Goal: Task Accomplishment & Management: Manage account settings

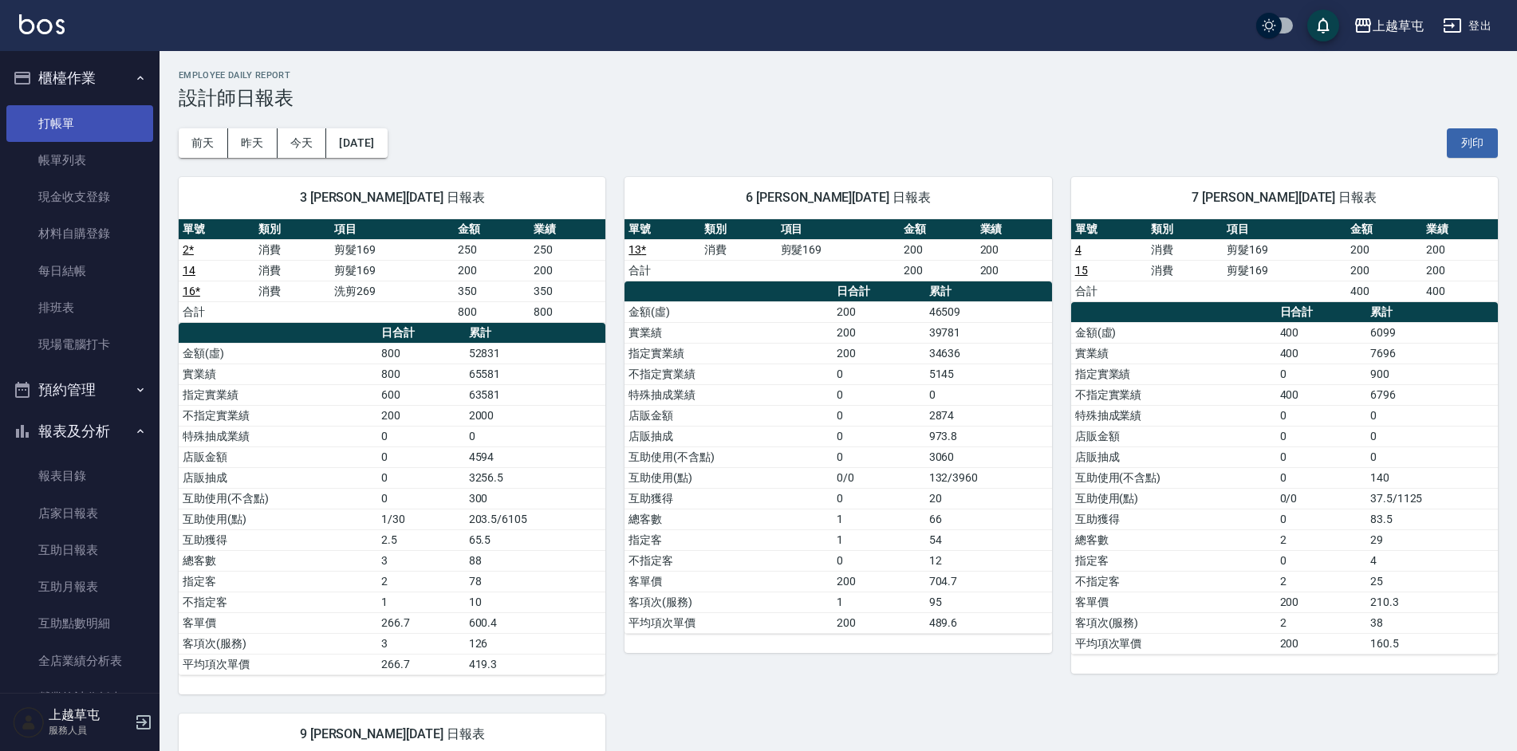
click at [71, 127] on link "打帳單" at bounding box center [79, 123] width 147 height 37
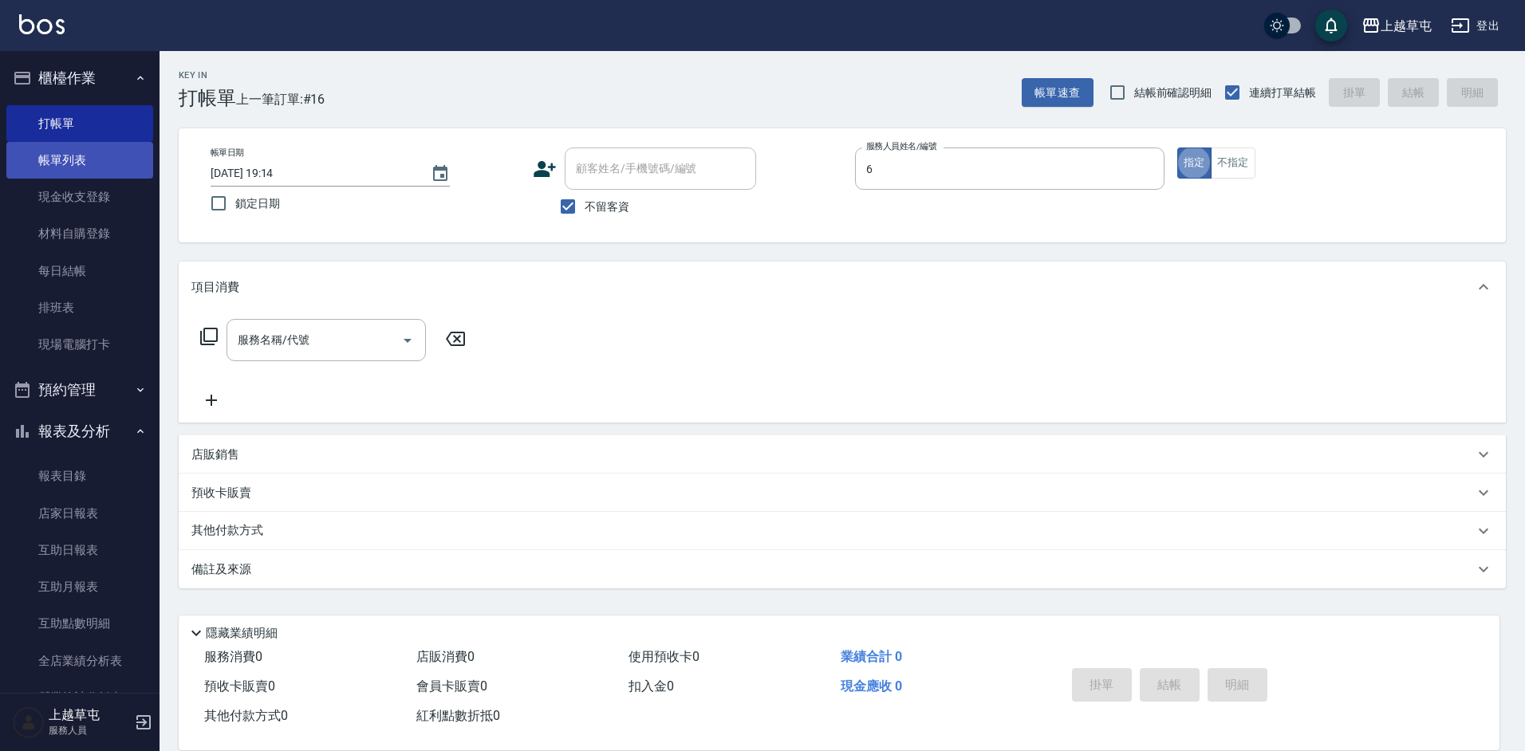
type input "[PERSON_NAME]-6"
type button "true"
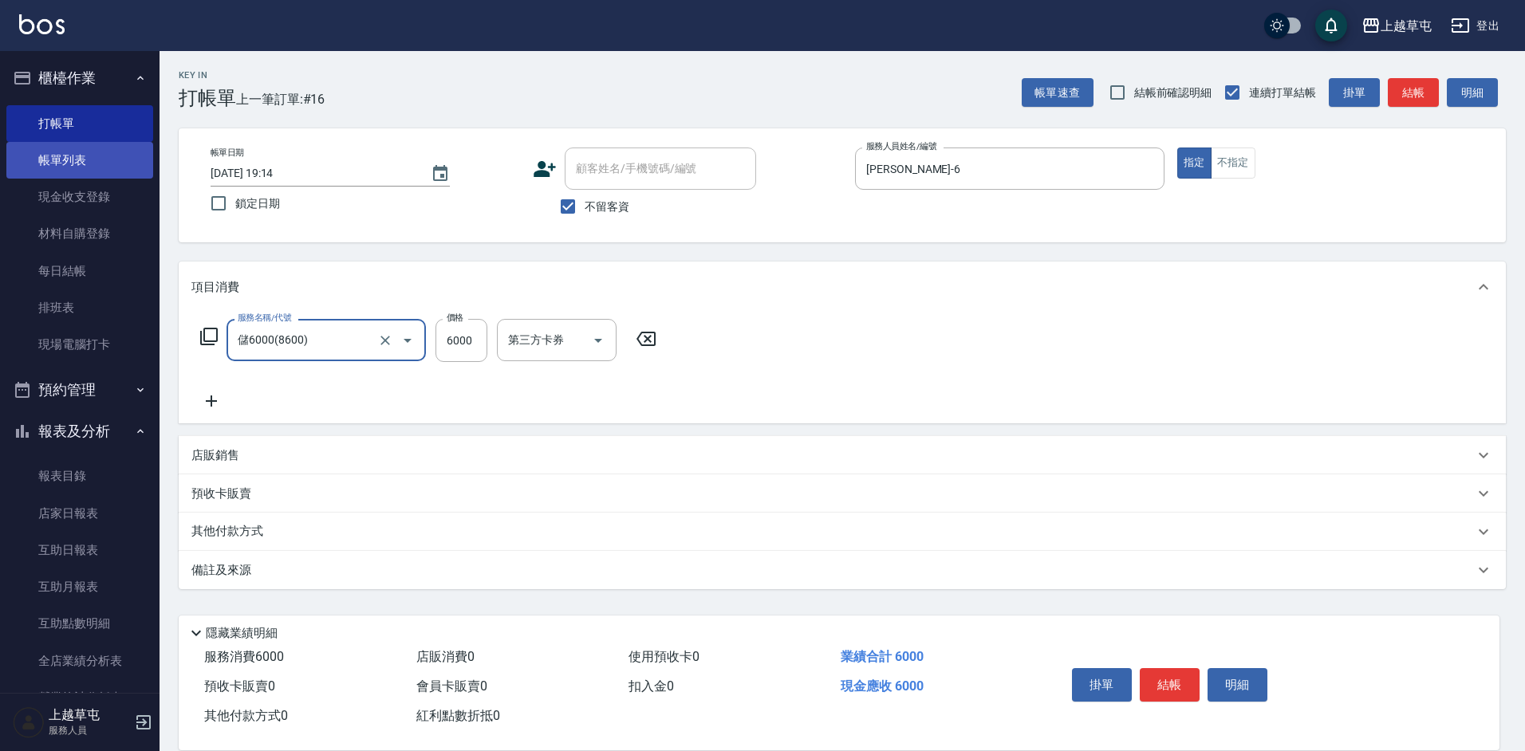
type input "儲6000(8600)"
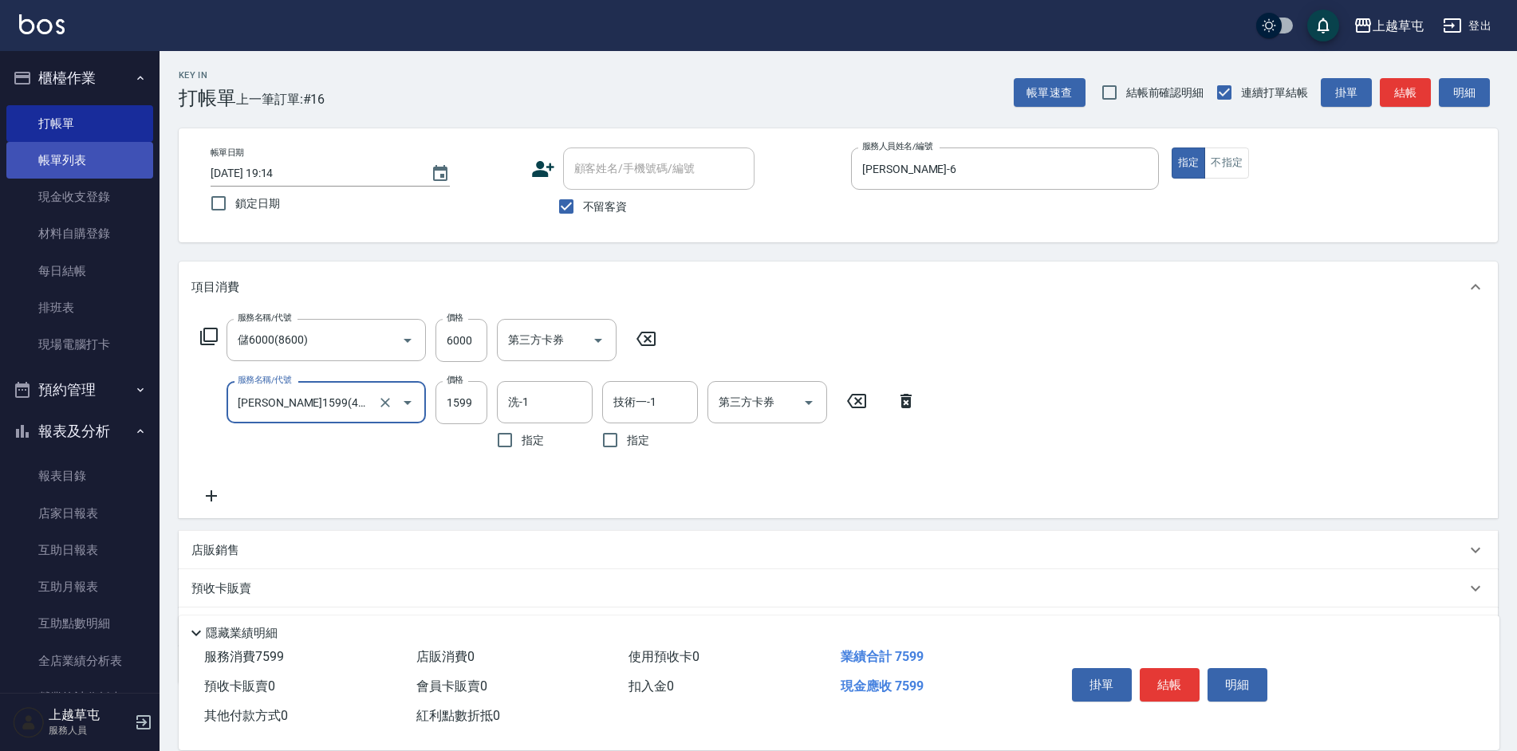
type input "[PERSON_NAME]1599(41599)"
type input "1999"
type input "[PERSON_NAME]-26"
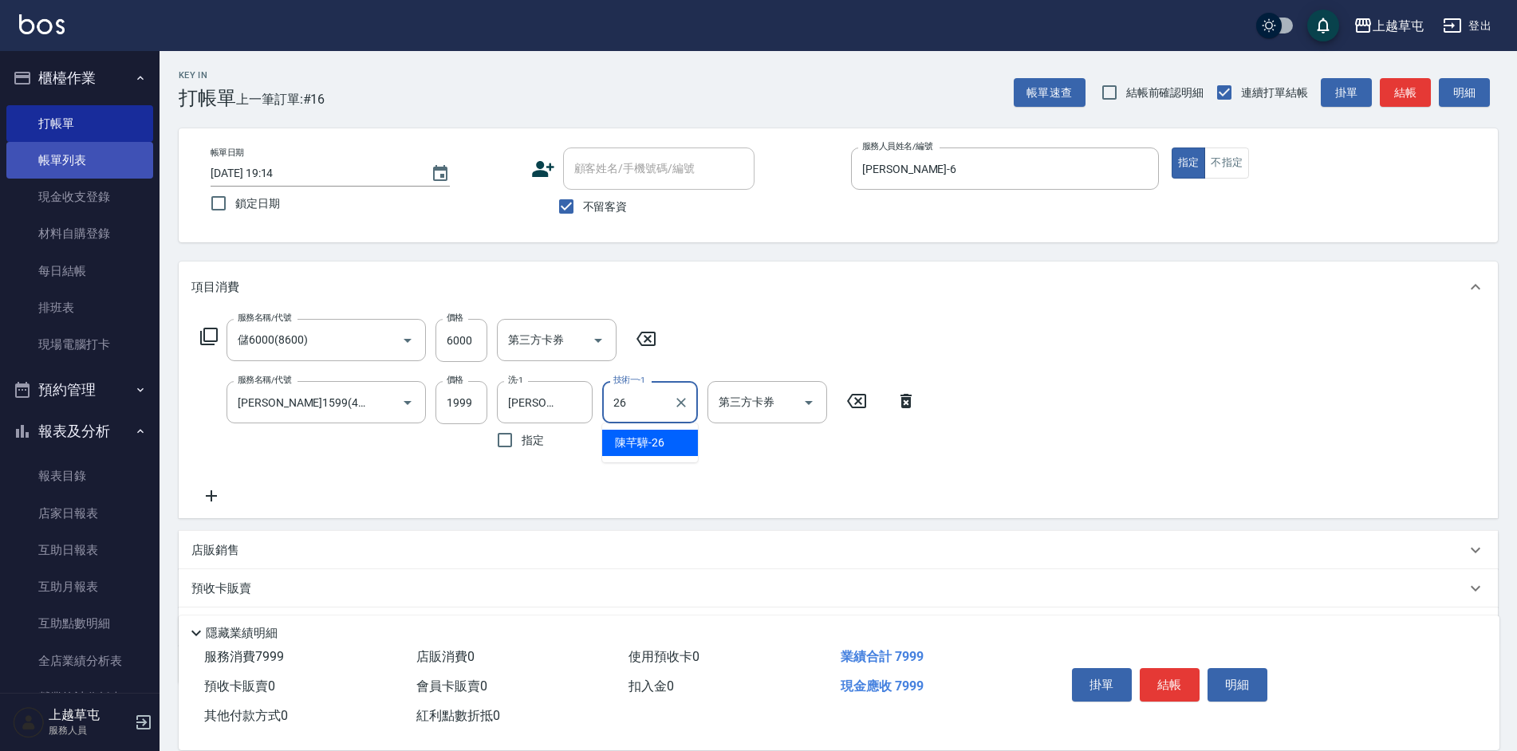
type input "[PERSON_NAME]-26"
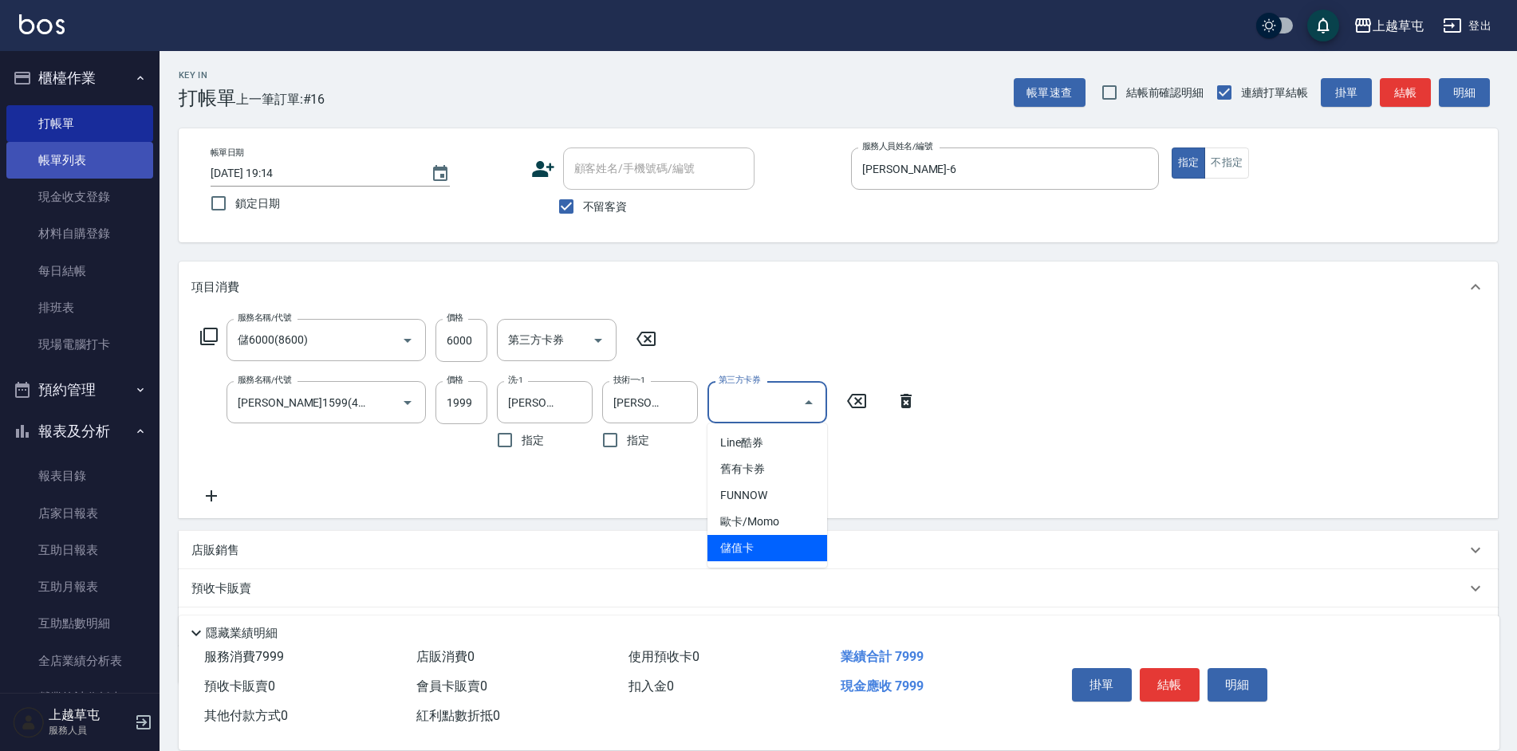
type input "儲值卡"
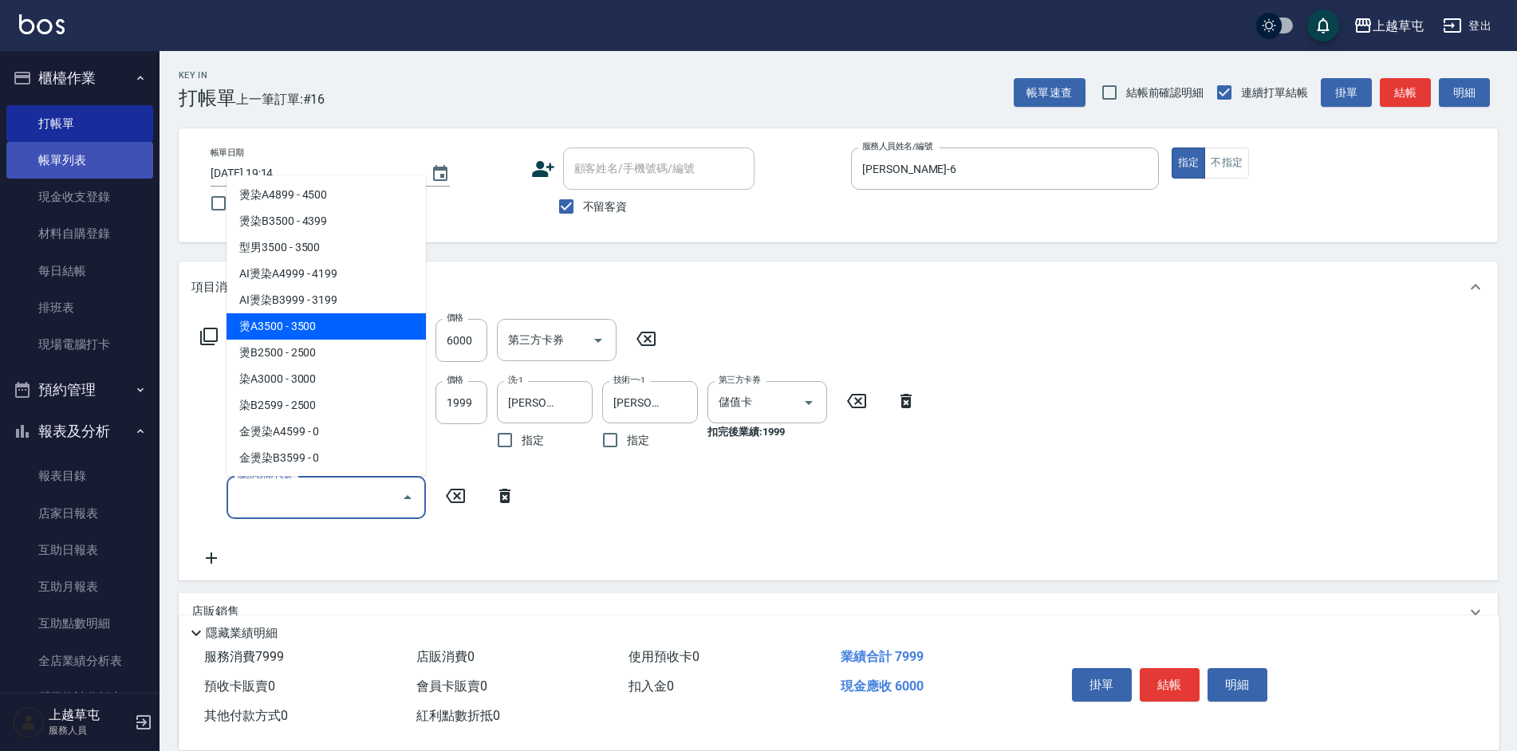
type input "燙A3500(31)"
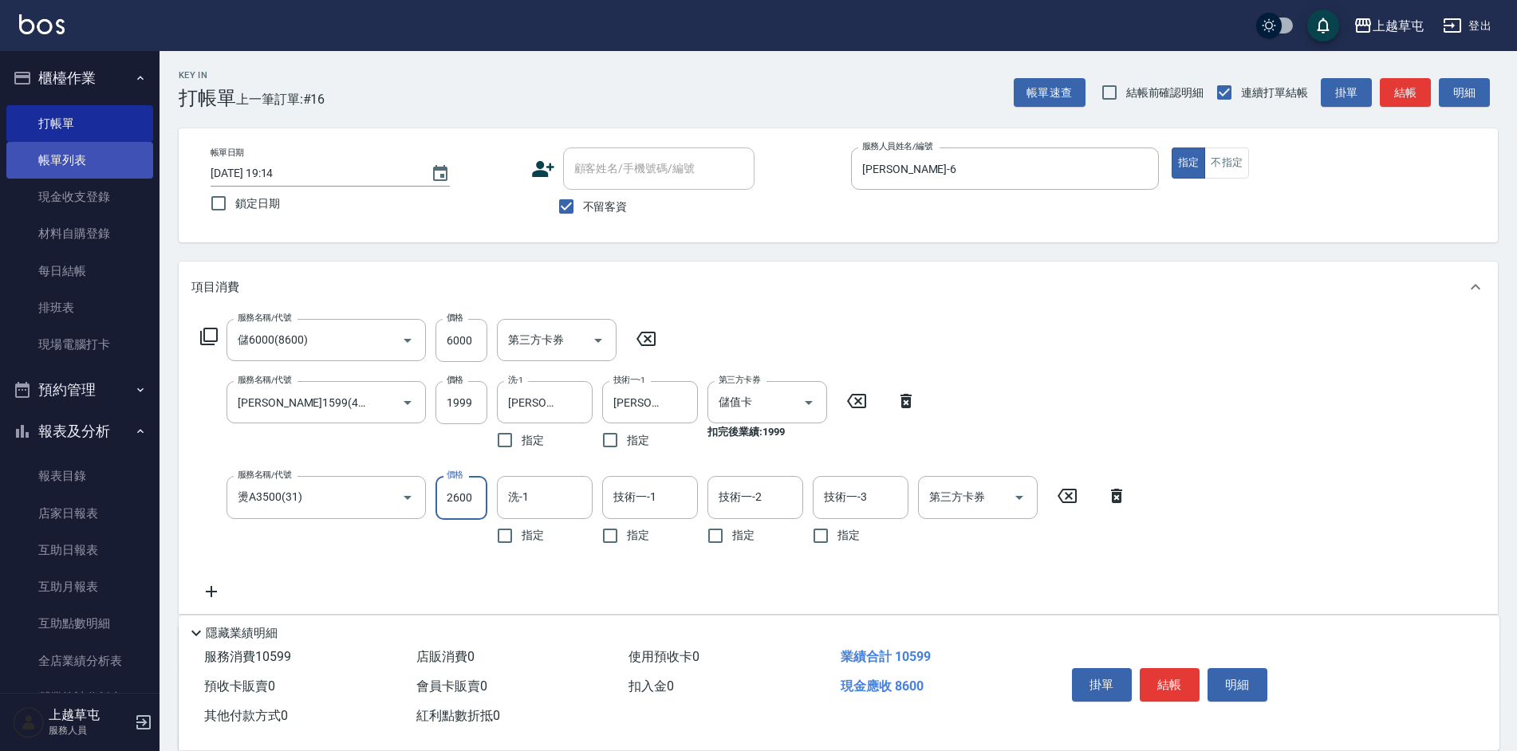
type input "2600"
type input "[PERSON_NAME]-26"
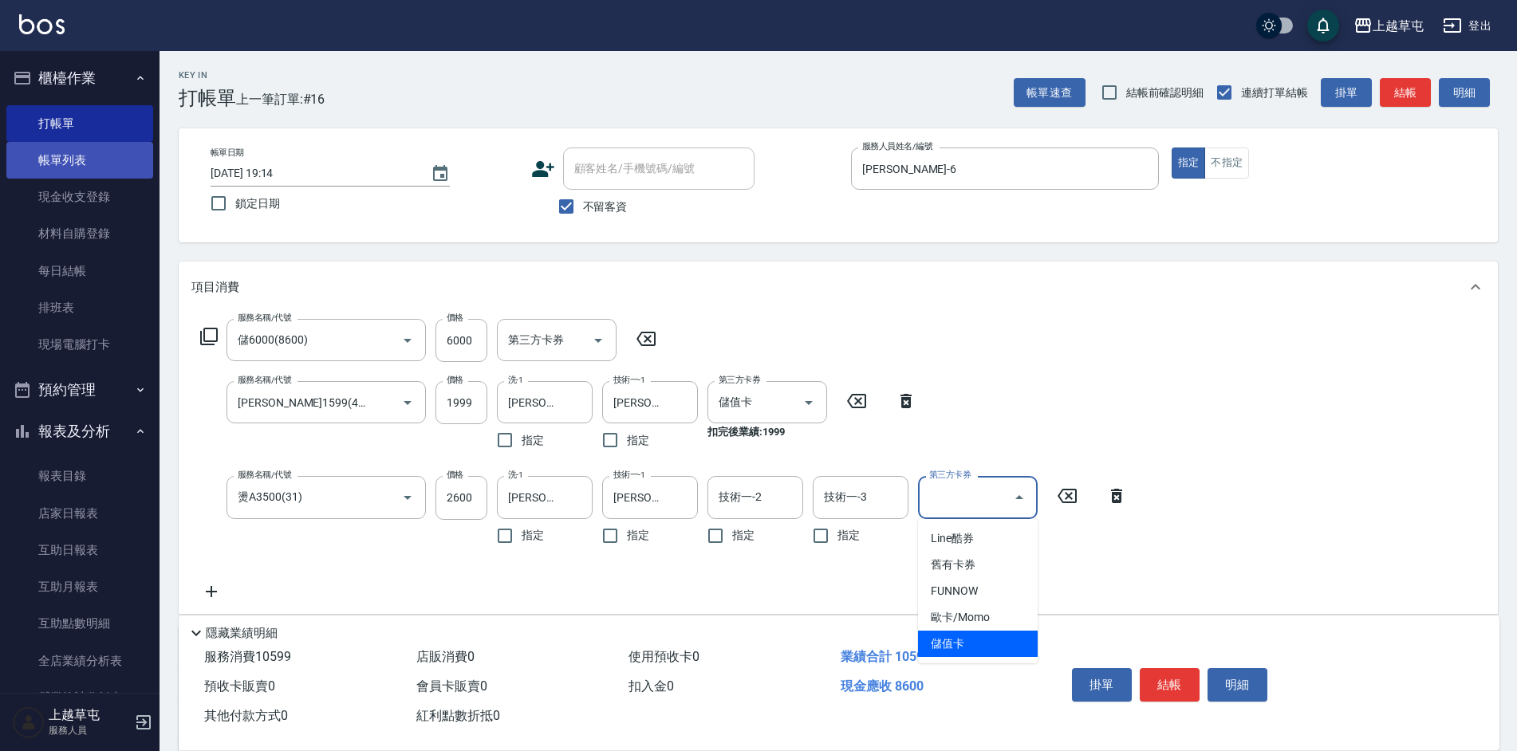
type input "儲值卡"
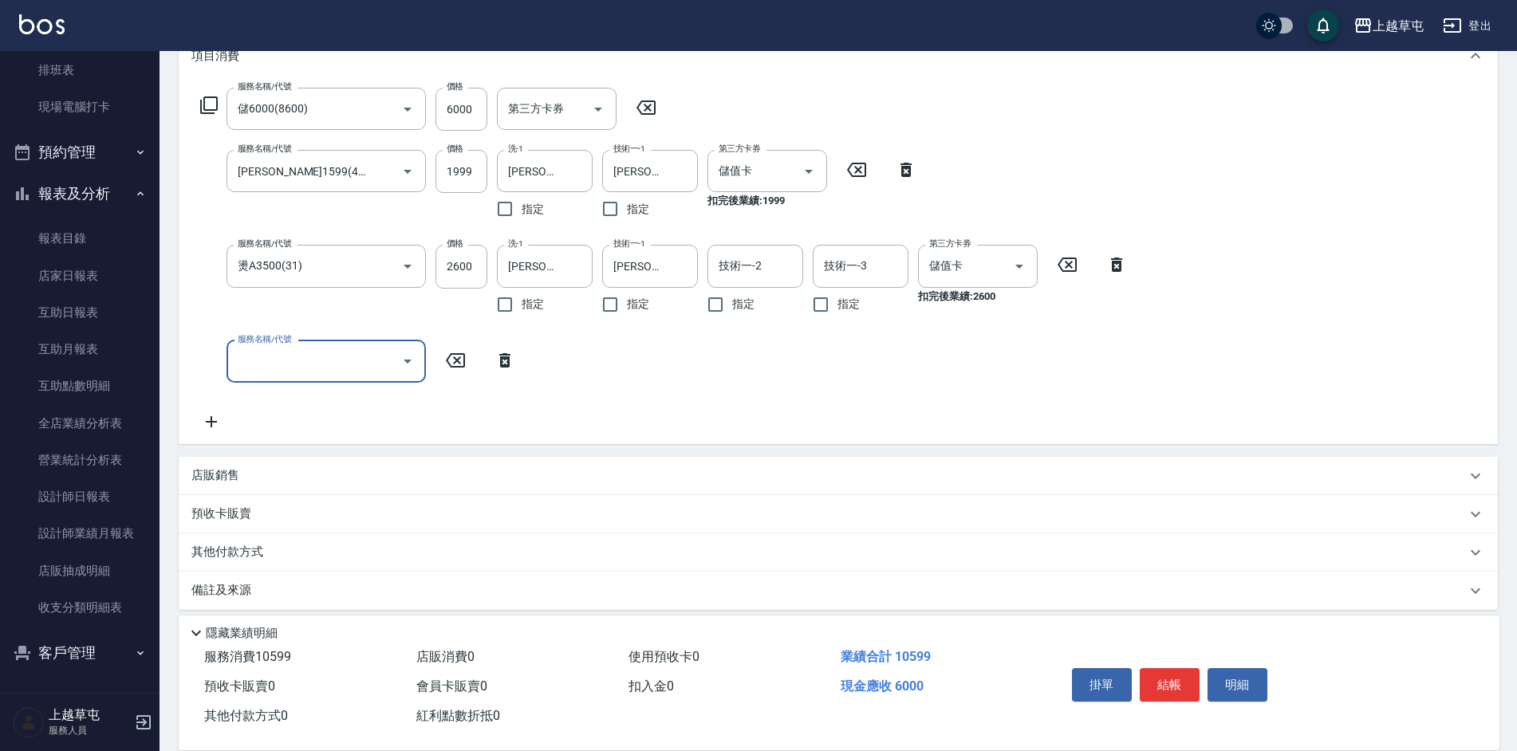
scroll to position [239, 0]
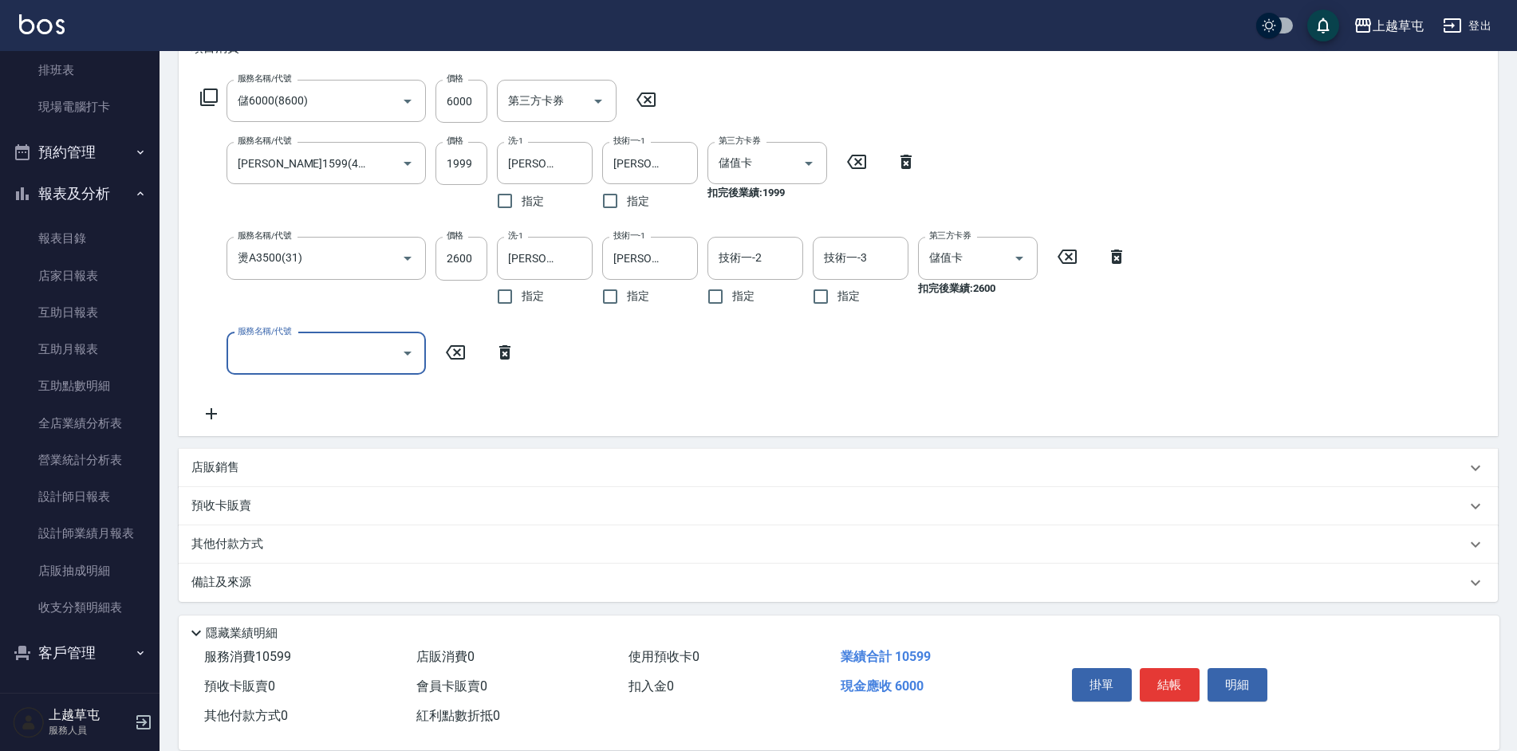
click at [220, 463] on p "店販銷售" at bounding box center [215, 467] width 48 height 17
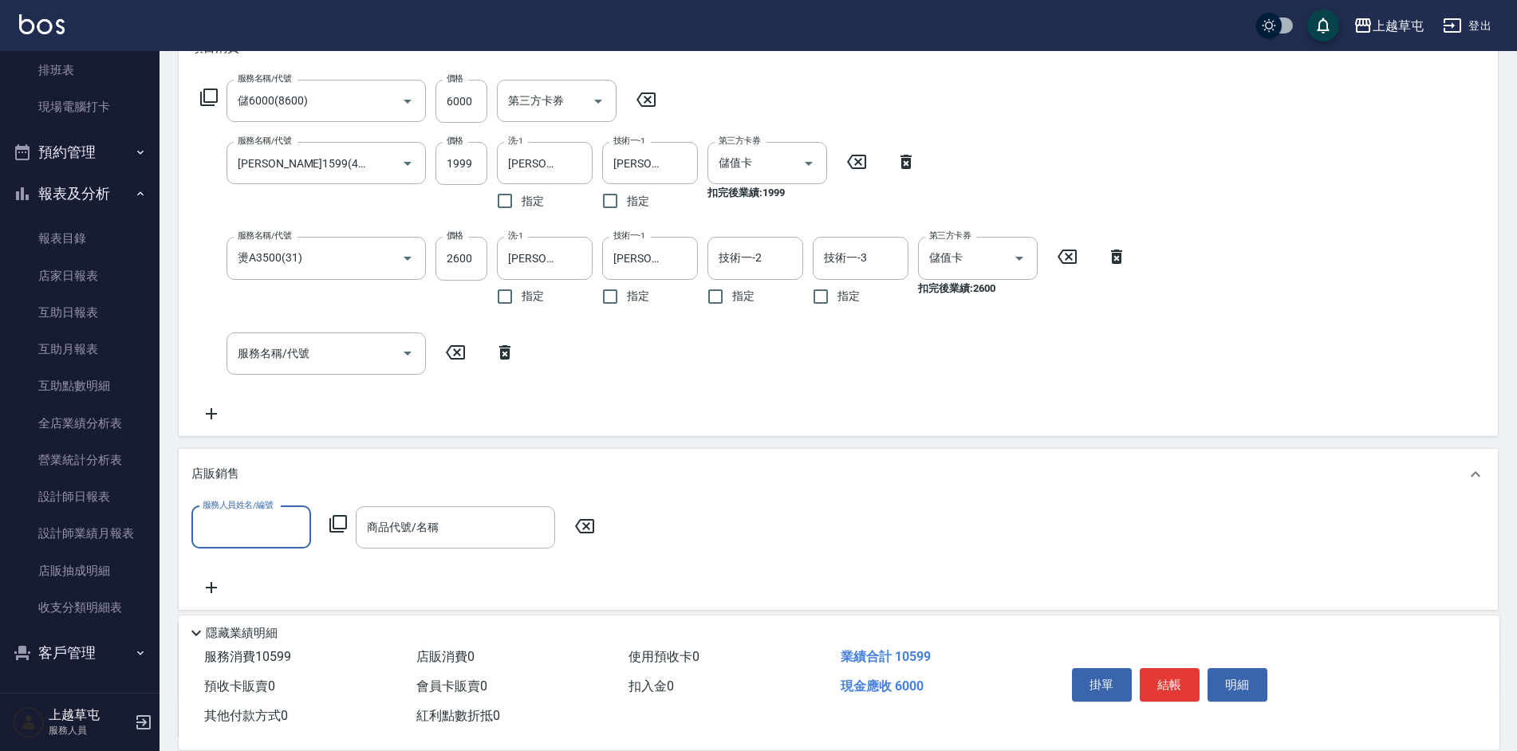
scroll to position [0, 0]
type input "[PERSON_NAME]-6"
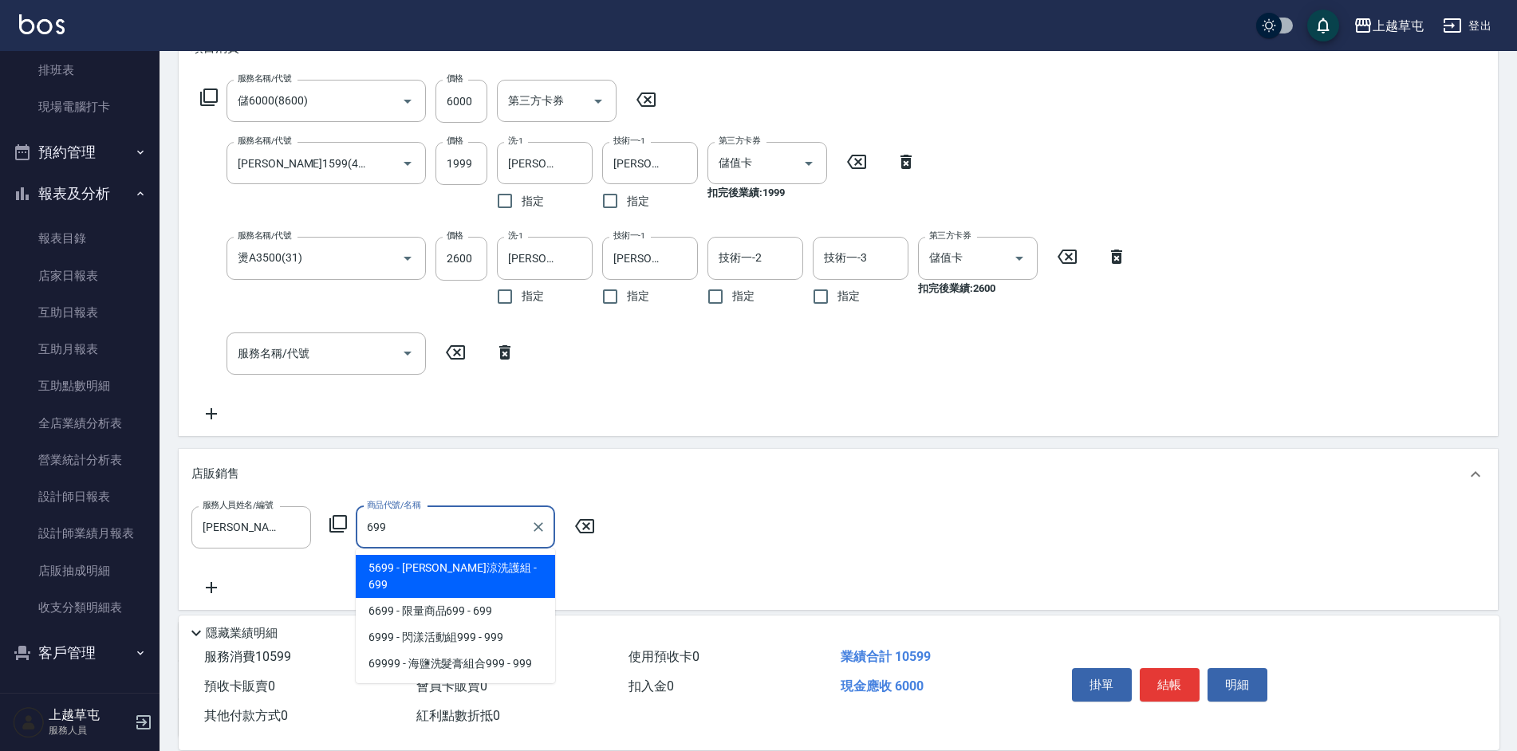
type input "水水沁涼洗護組"
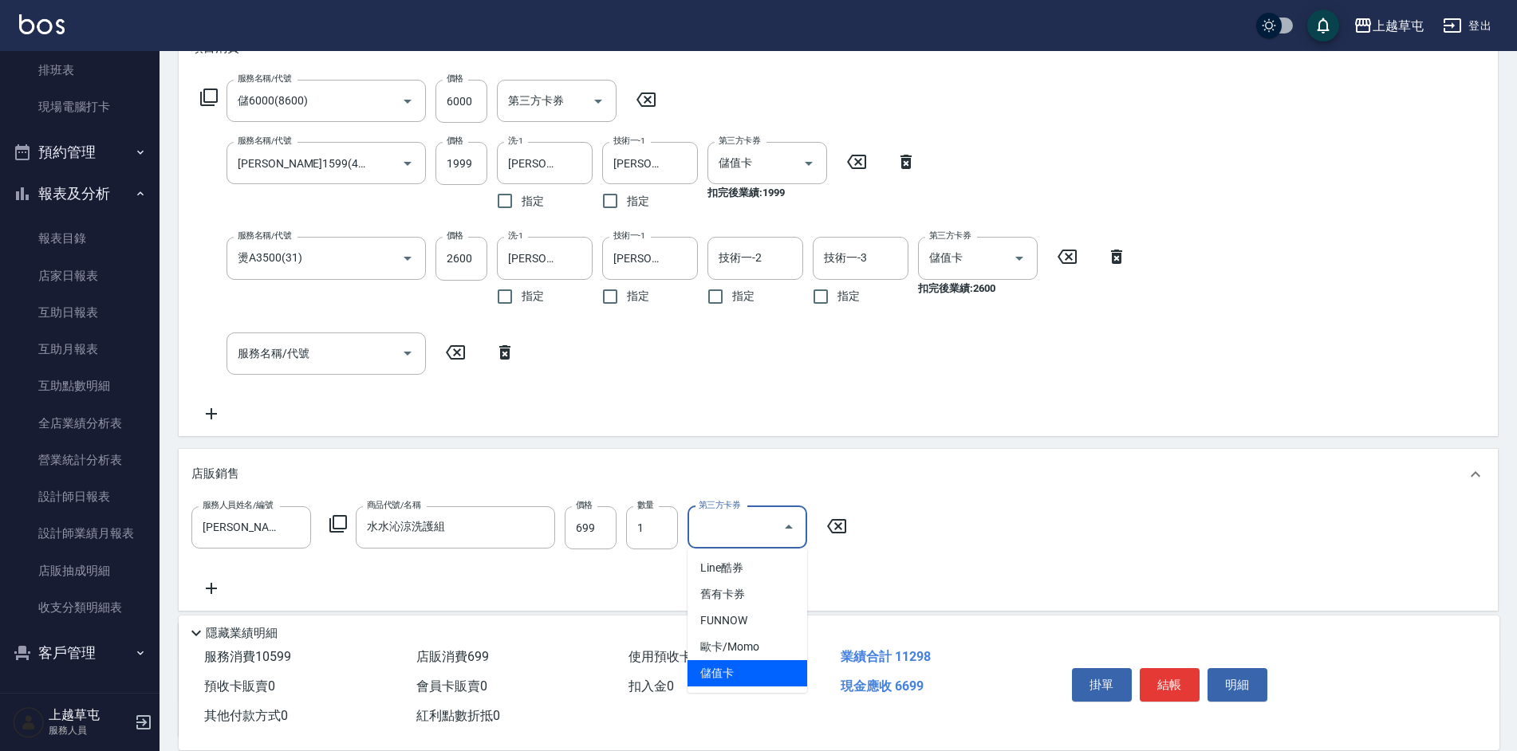
type input "儲值卡"
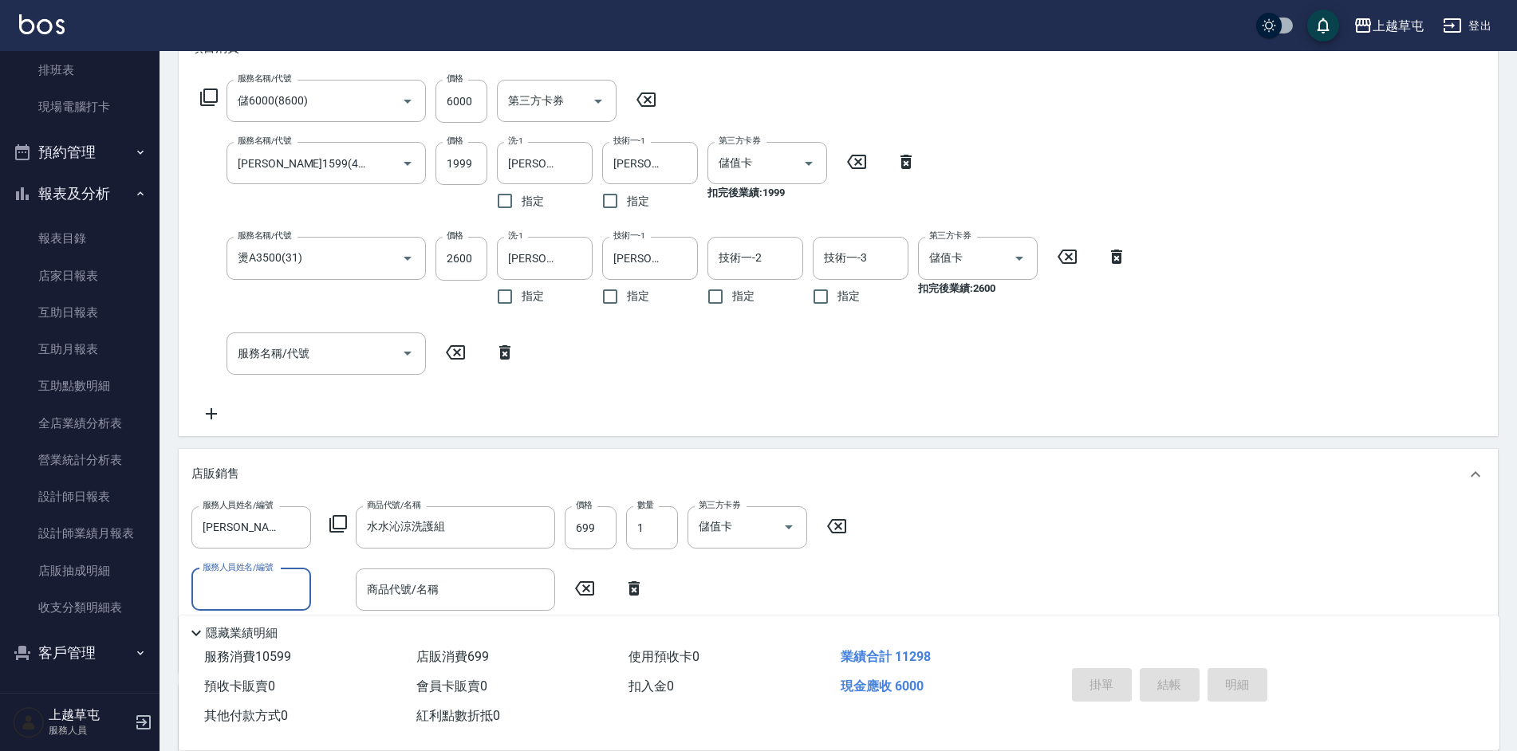
type input "[DATE] 19:16"
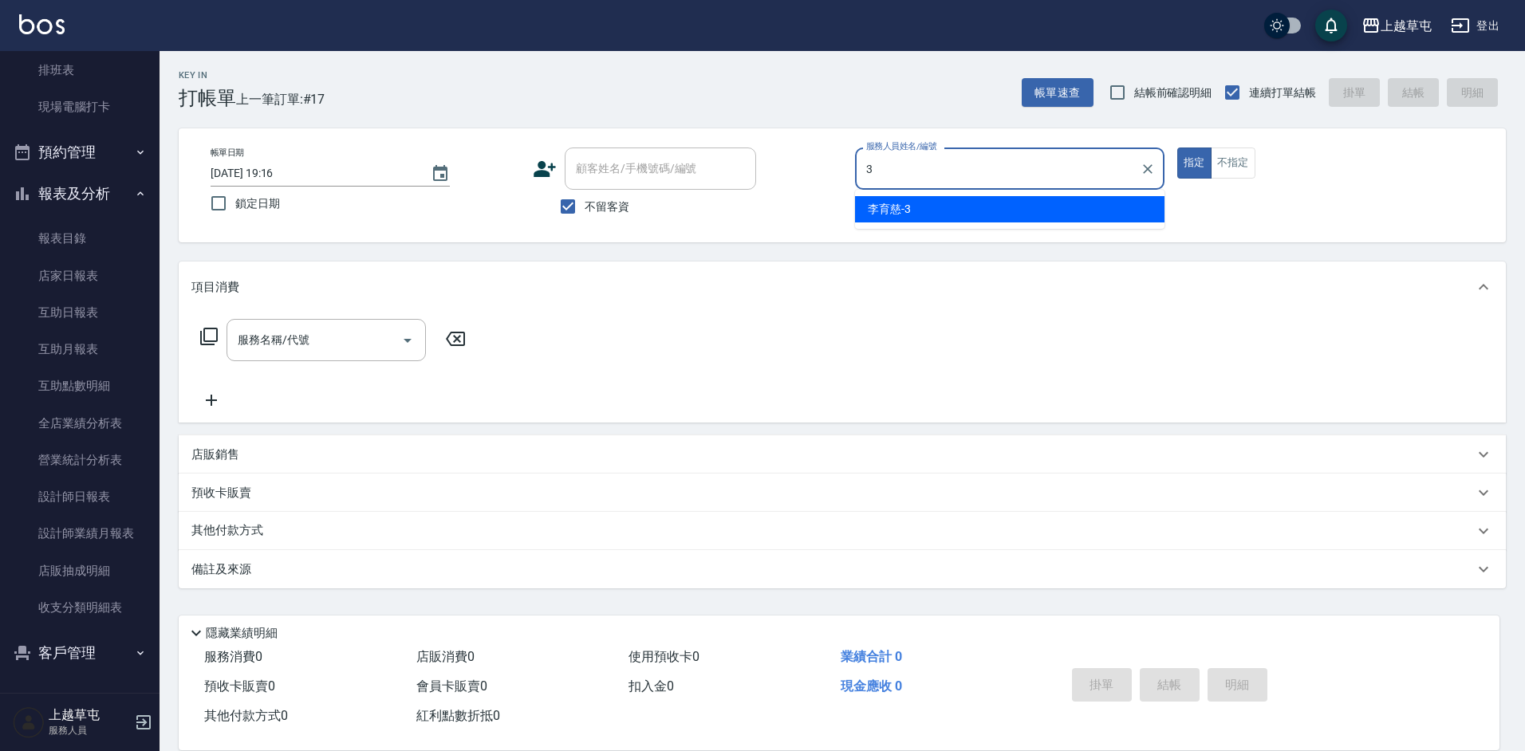
type input "[PERSON_NAME]-3"
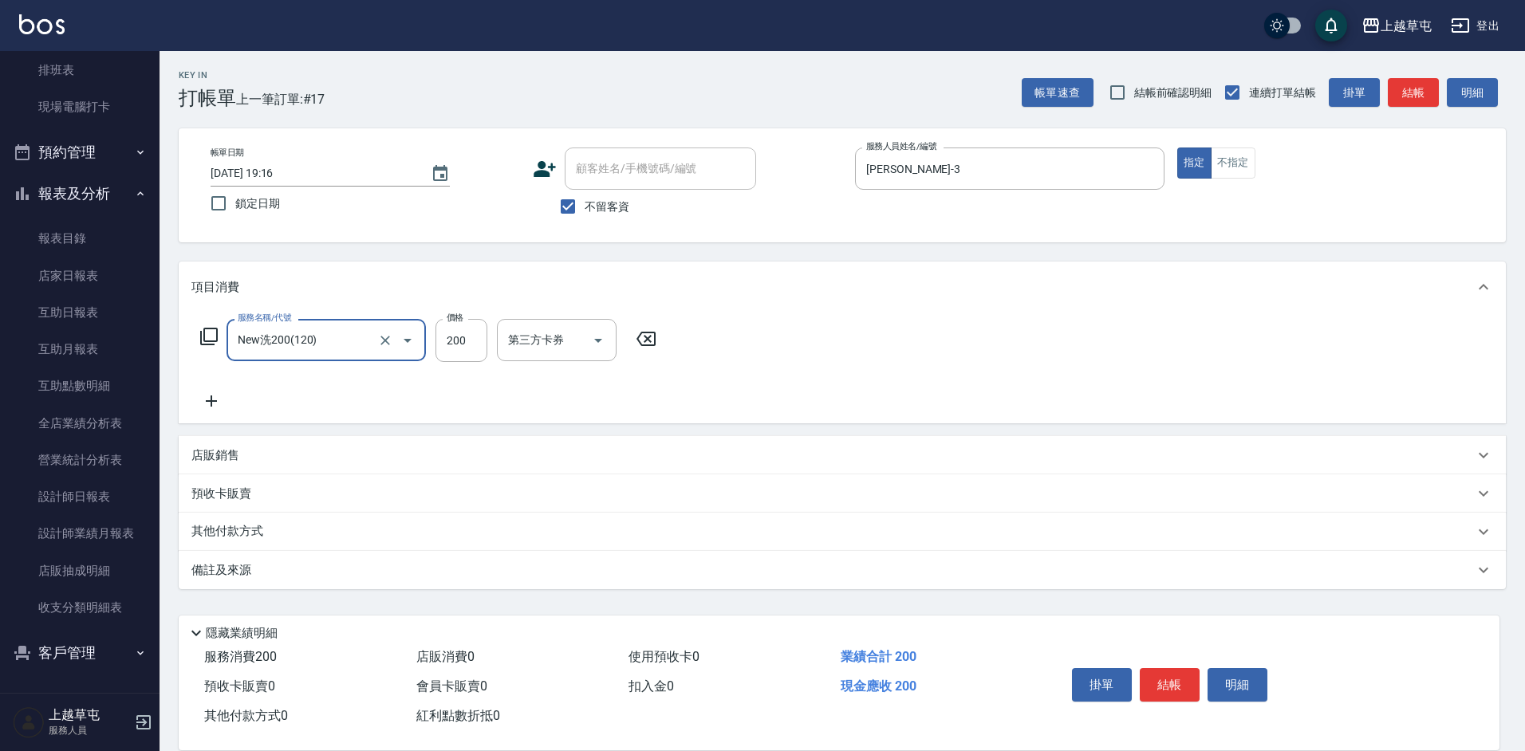
type input "New洗200(120)"
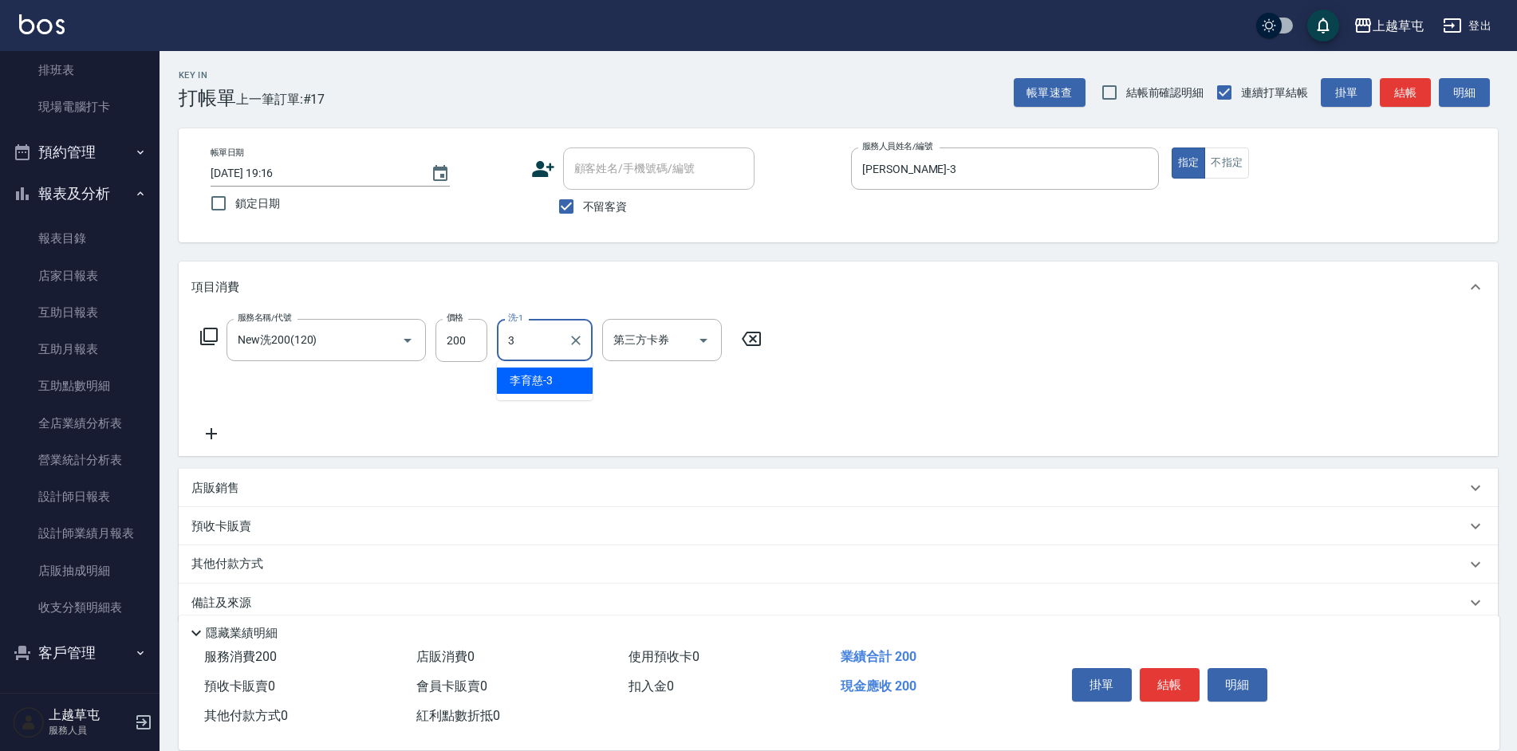
type input "[PERSON_NAME]-3"
drag, startPoint x: 925, startPoint y: 454, endPoint x: 773, endPoint y: 444, distance: 151.9
click at [913, 448] on div "服務名稱/代號 New洗200(120) 服務名稱/代號 價格 200 價格 洗-1 [PERSON_NAME]-3 洗-1 指定 第三方卡券 第三方卡券" at bounding box center [838, 385] width 1319 height 144
click at [211, 436] on icon at bounding box center [211, 433] width 11 height 11
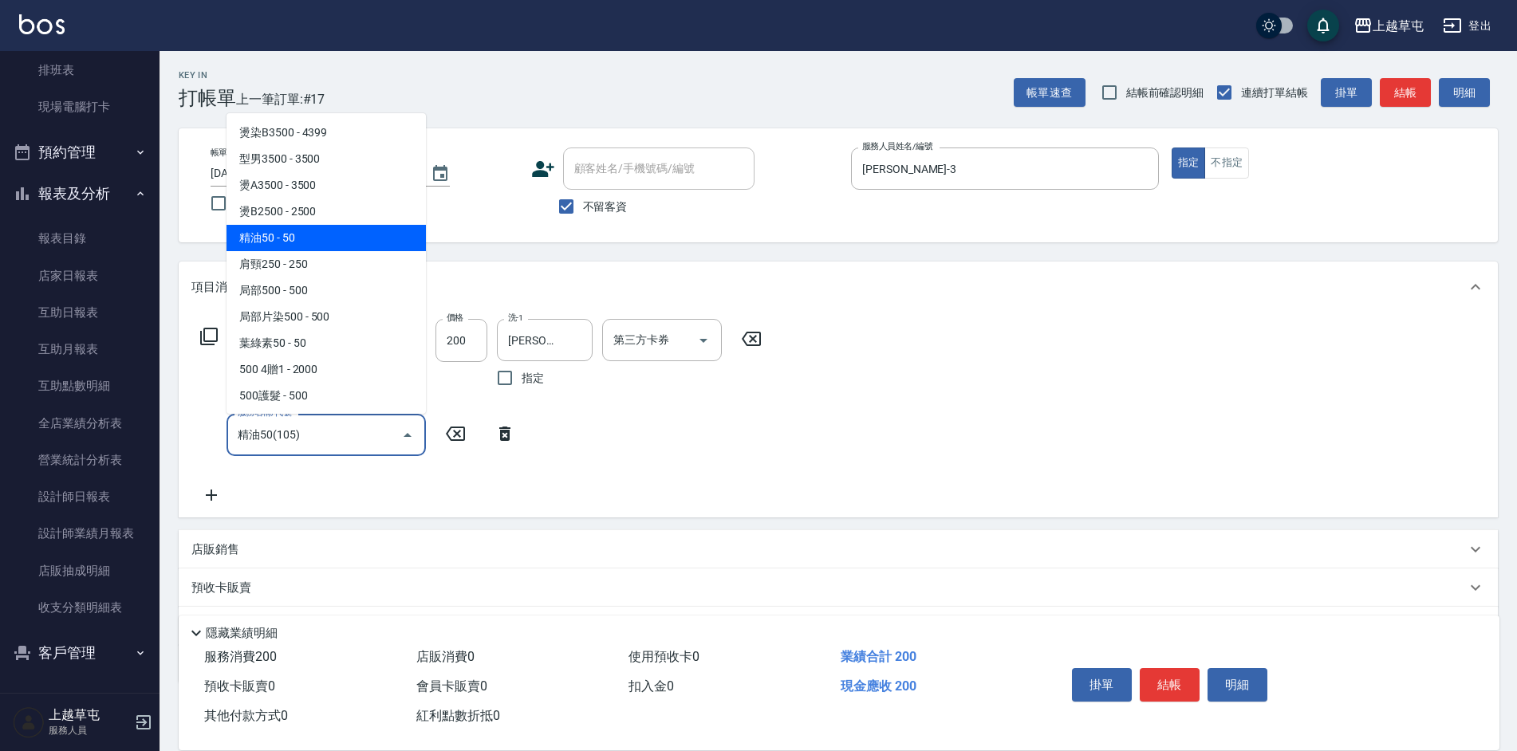
type input "精油50(105)"
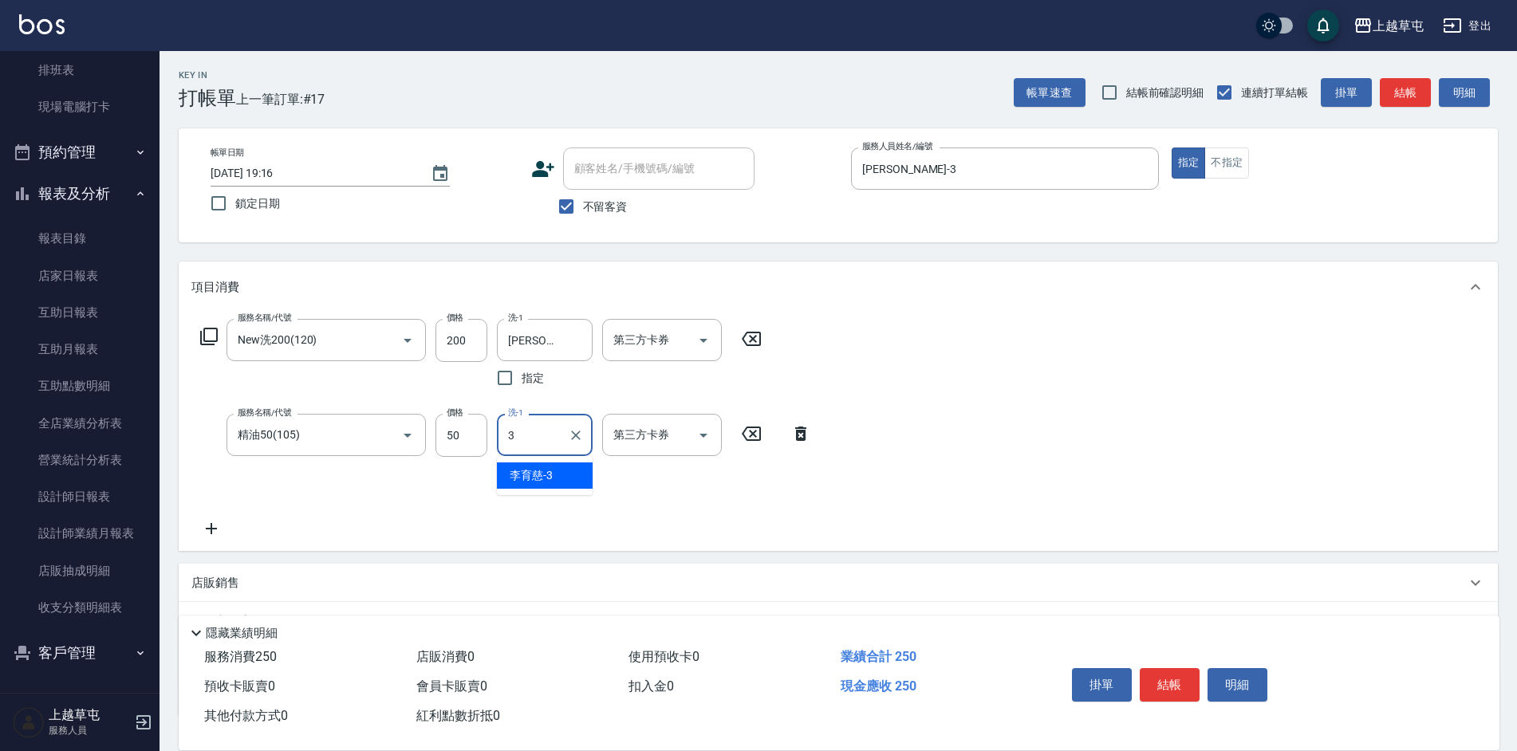
type input "[PERSON_NAME]-3"
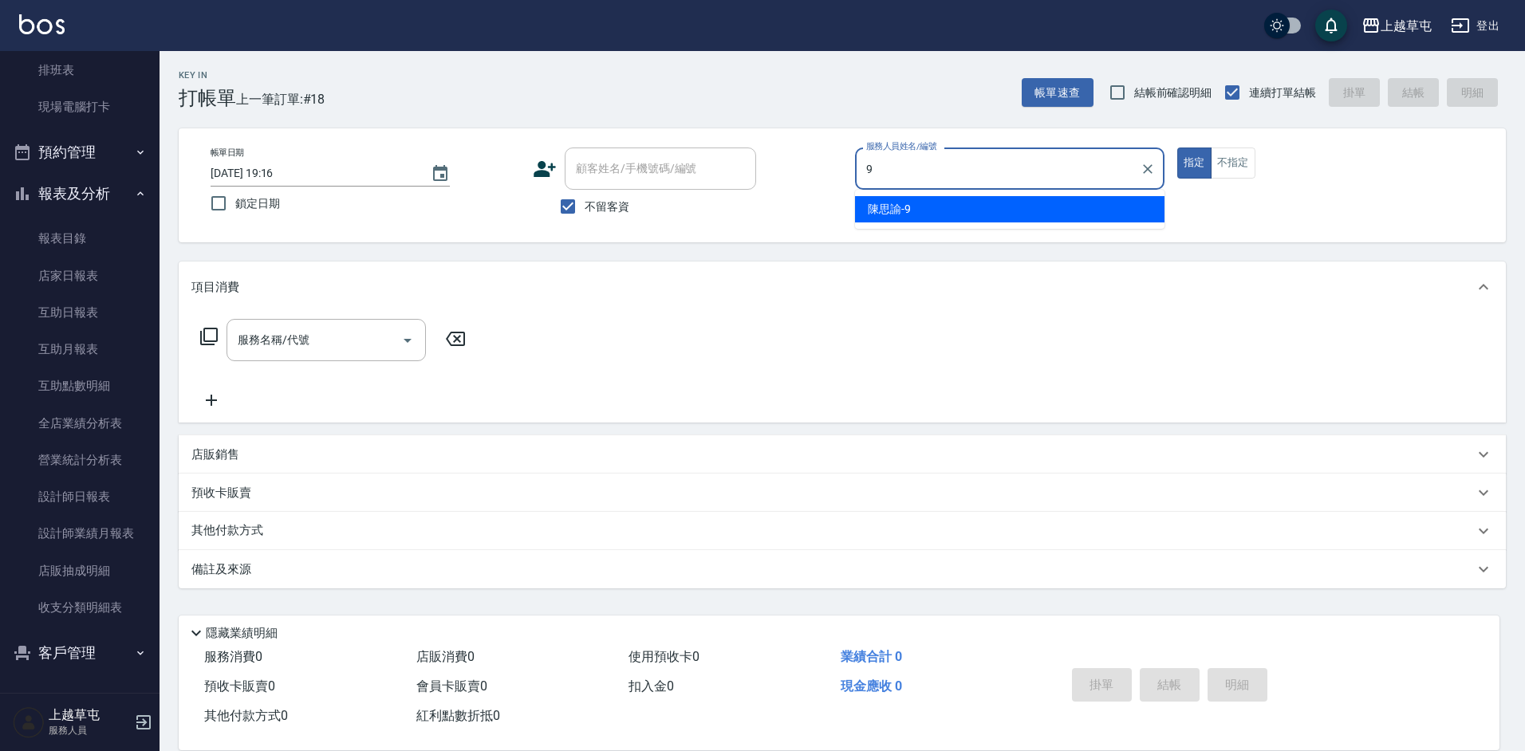
type input "[PERSON_NAME]-9"
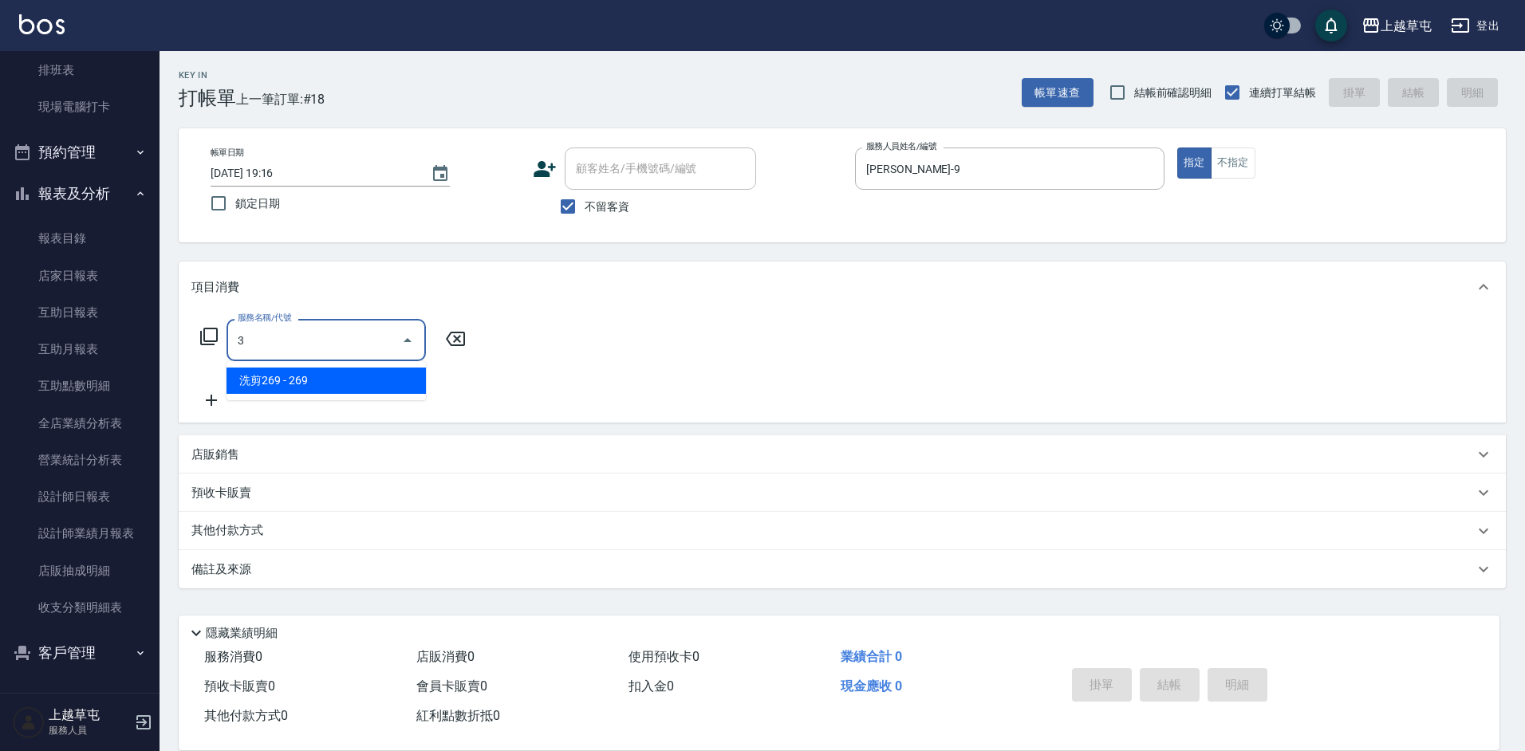
type input "燙染B3500(02)"
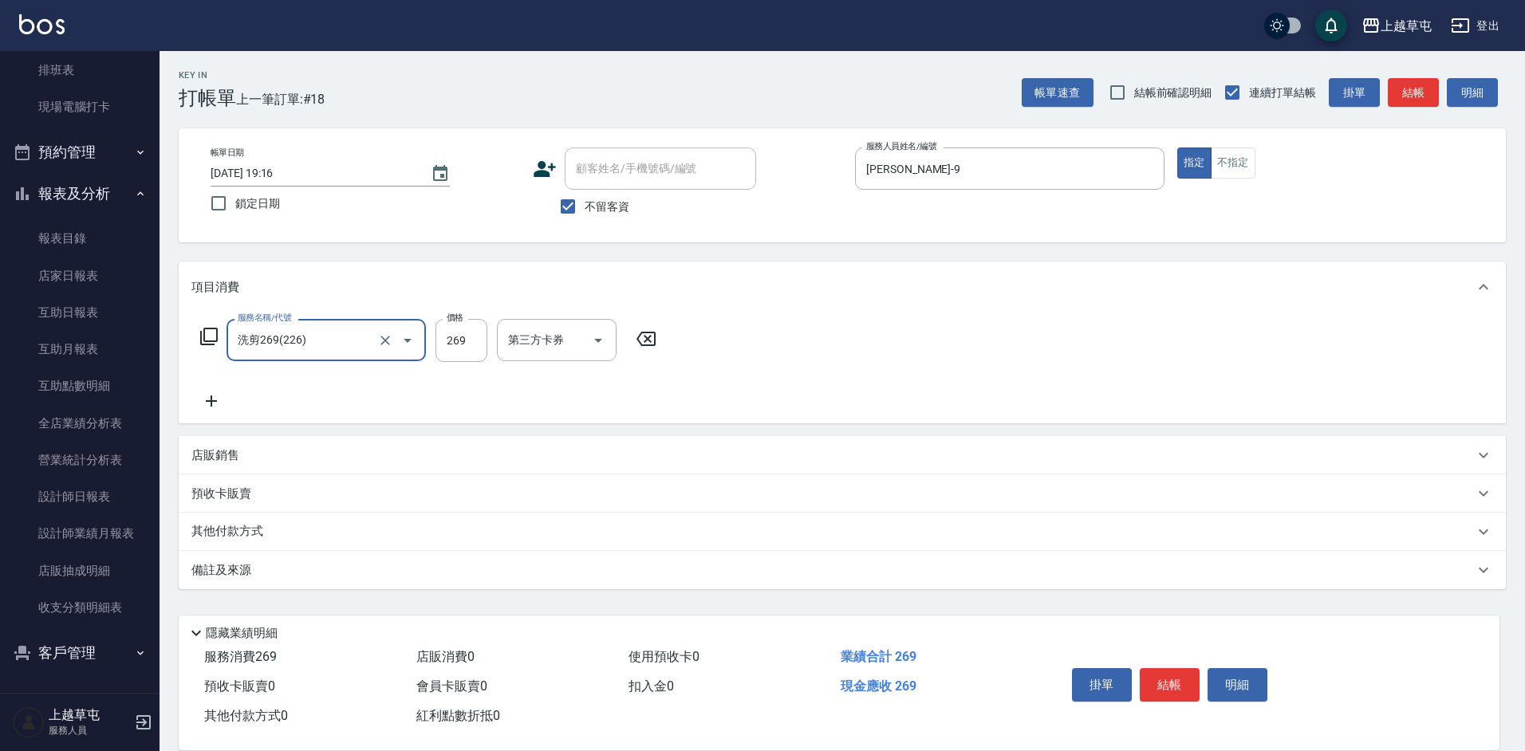
type input "洗剪269(226)"
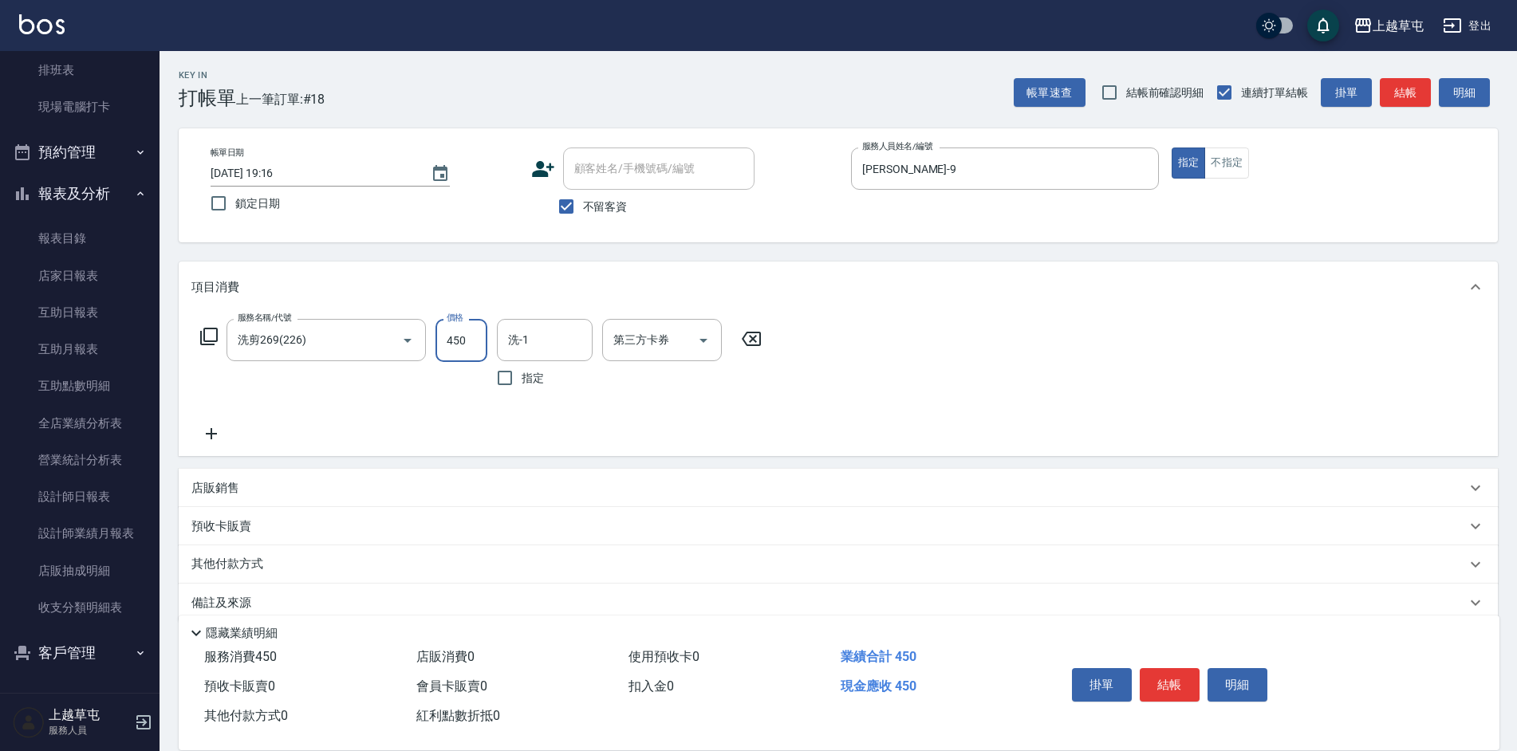
type input "450"
type input "3"
type input "[PERSON_NAME]-26"
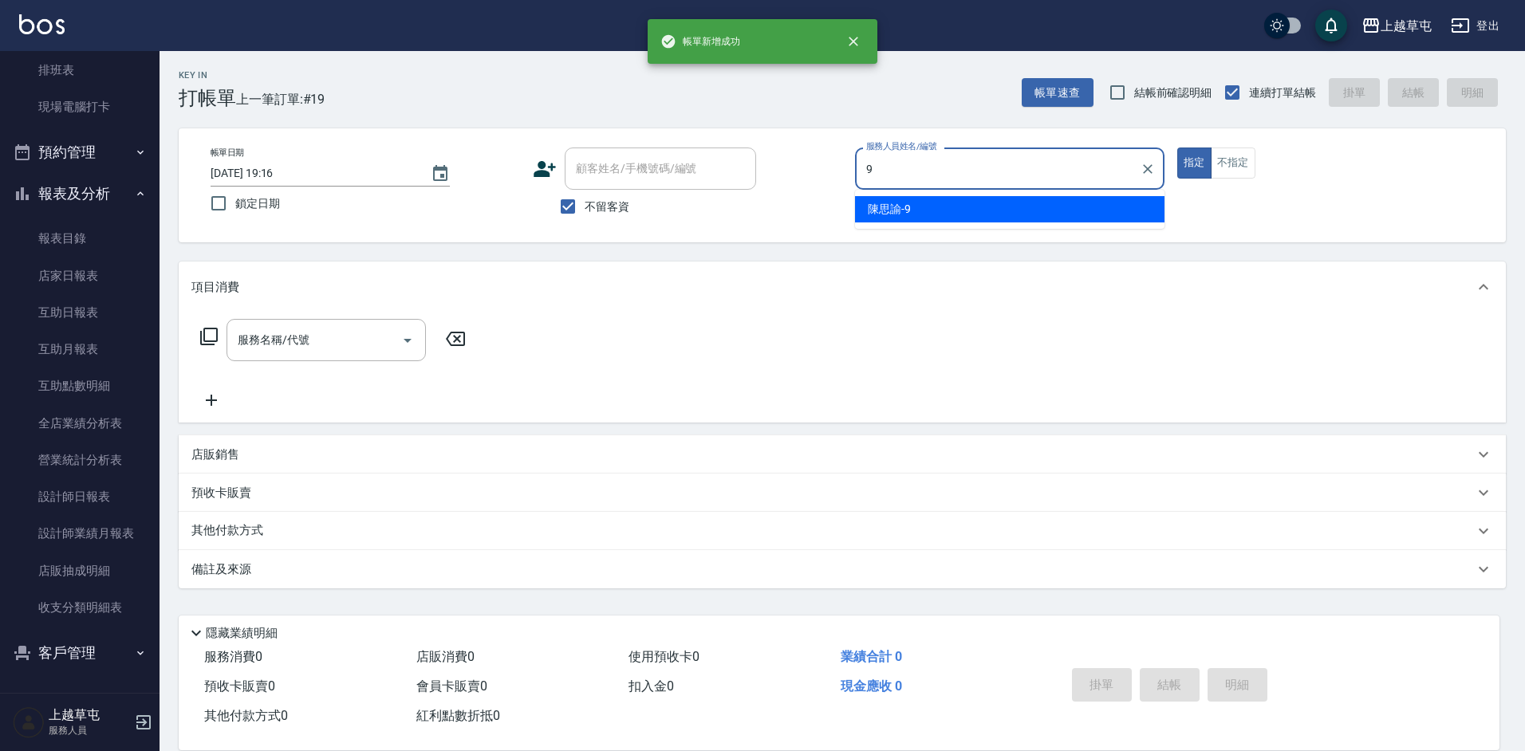
type input "[PERSON_NAME]-9"
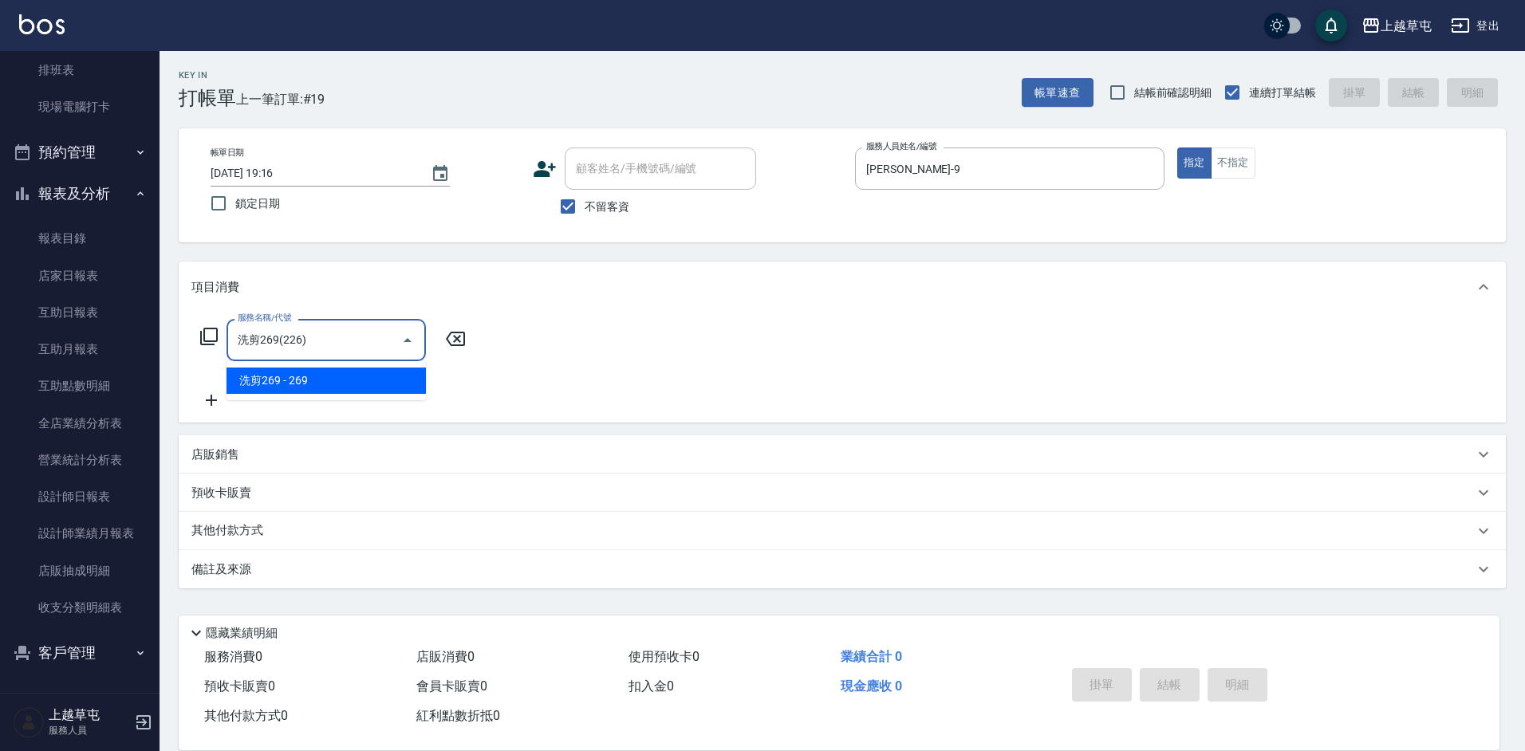
type input "洗剪269(226)"
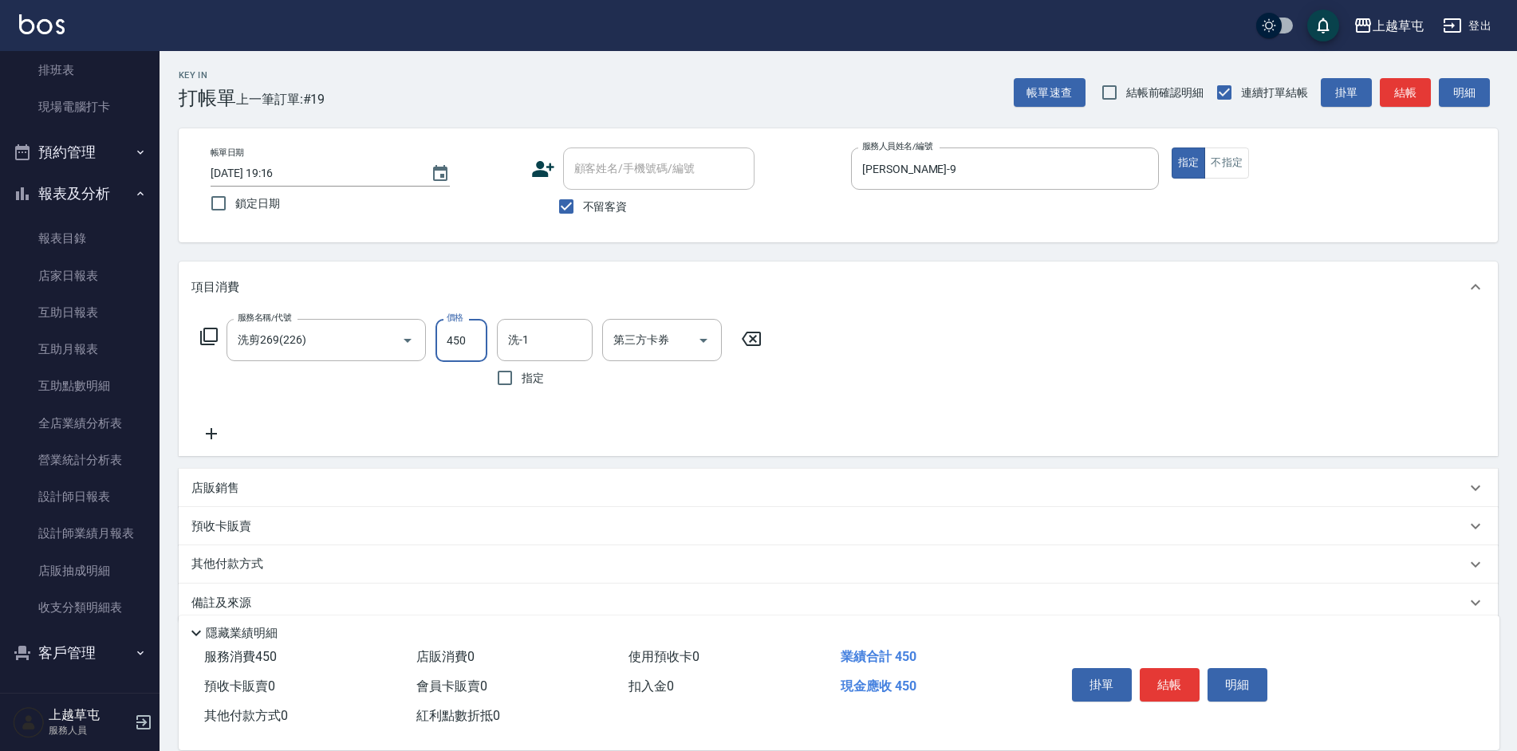
type input "450"
type input "[PERSON_NAME]-26"
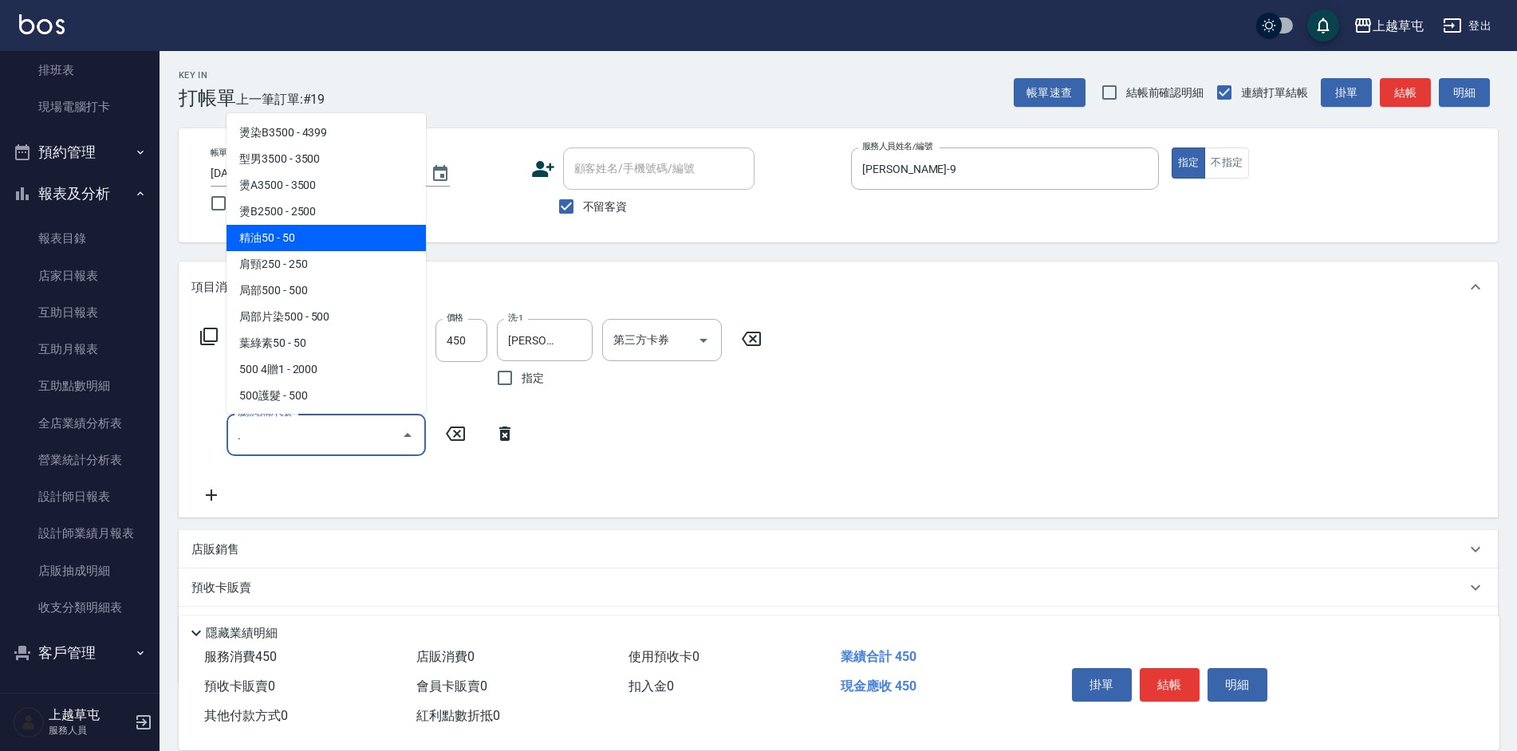
type input "."
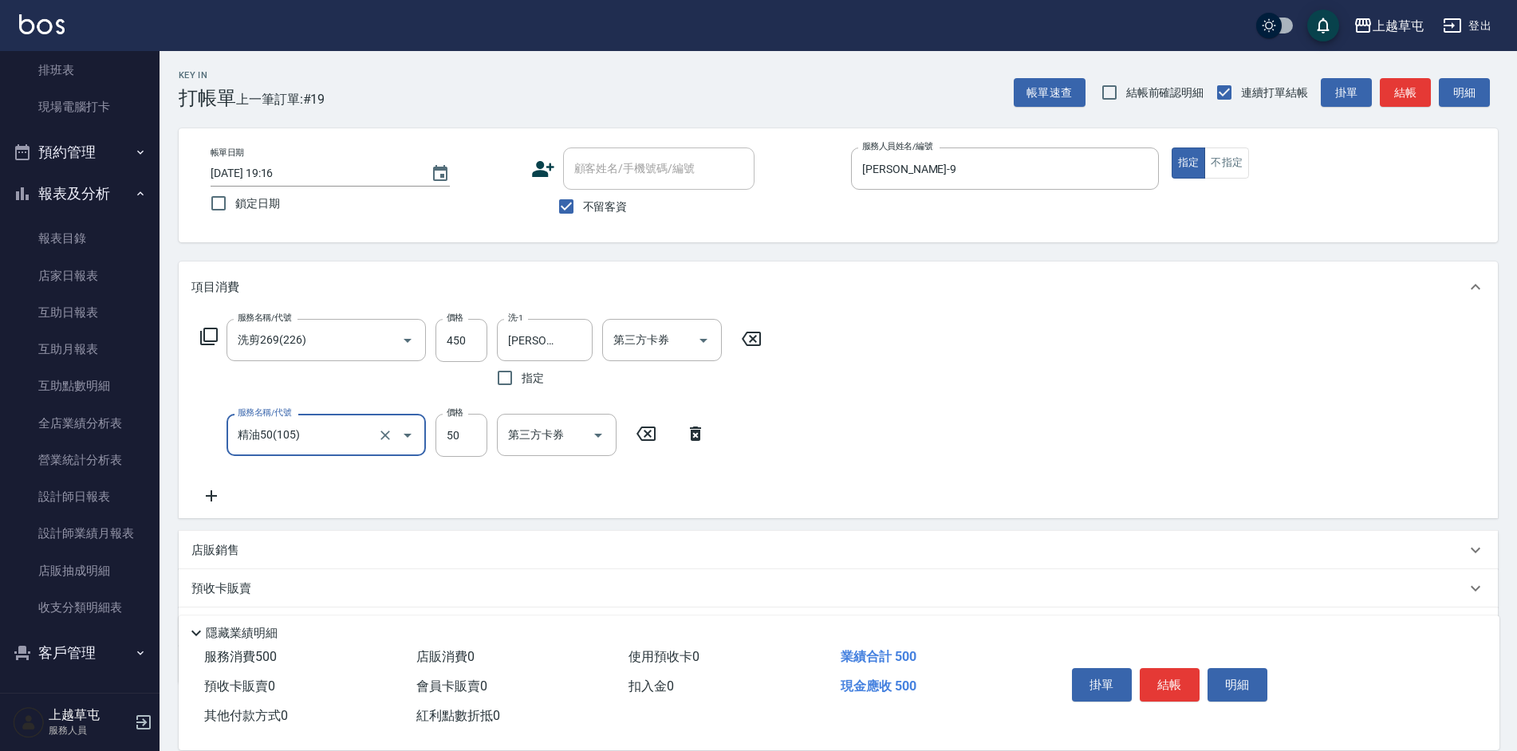
type input "精油50(105)"
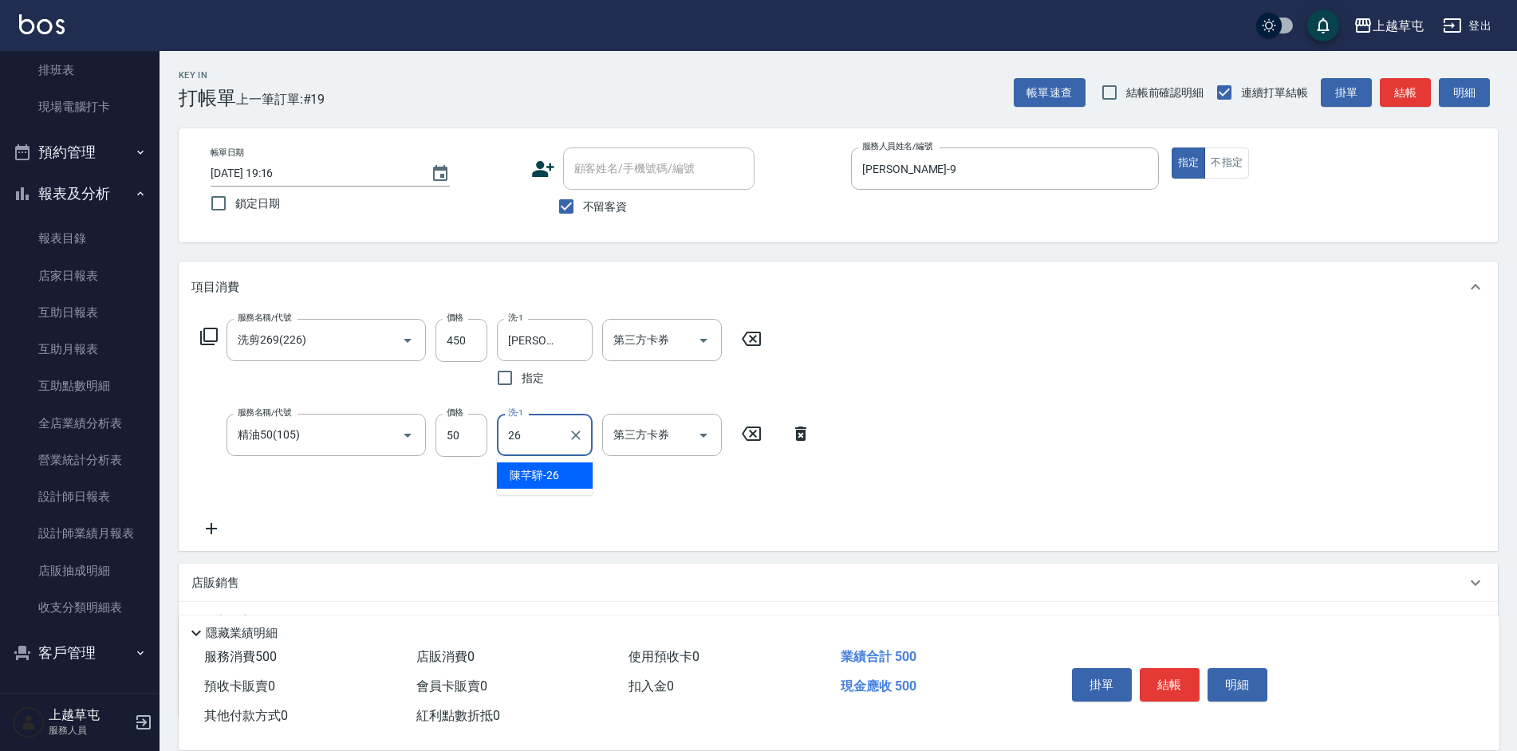
type input "[PERSON_NAME]-26"
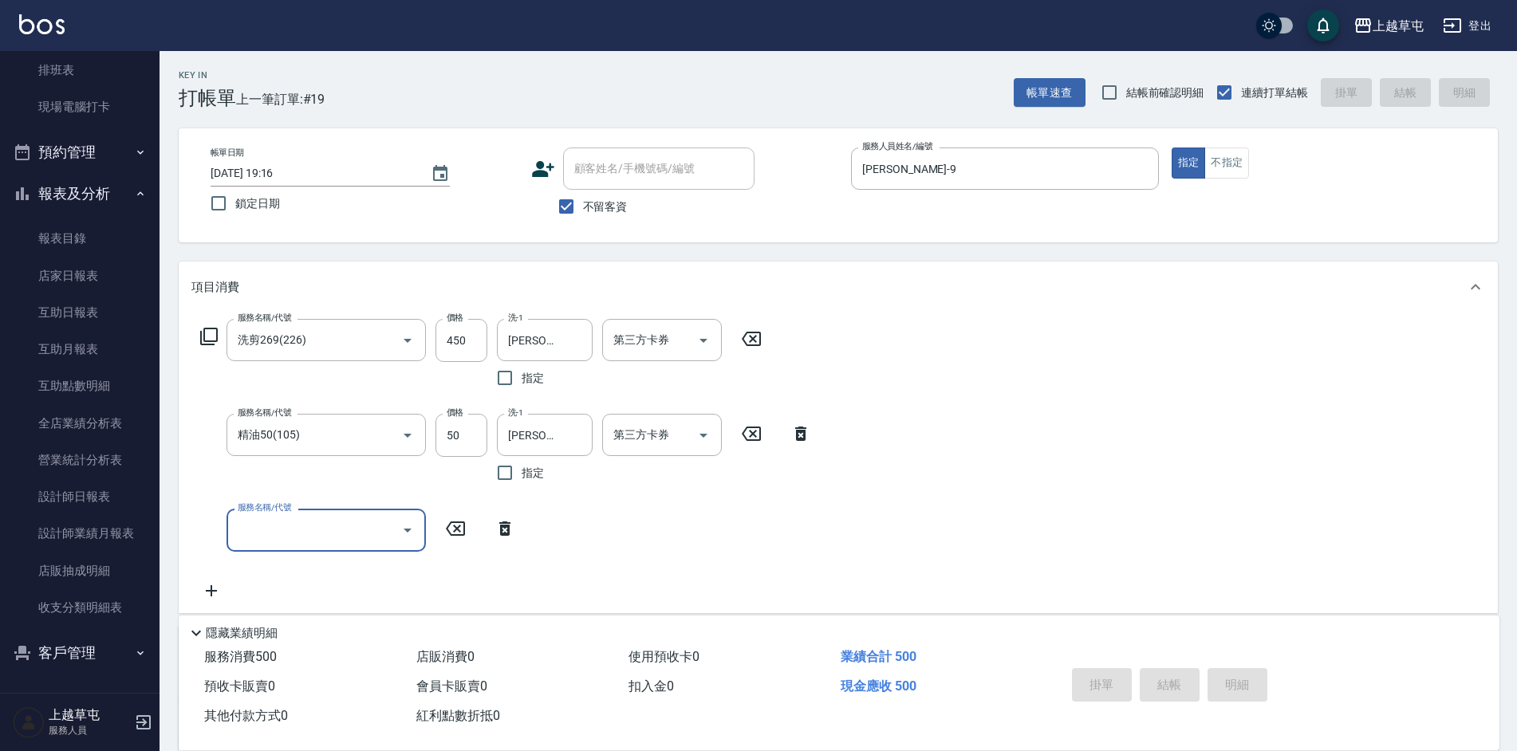
type input "[DATE] 19:17"
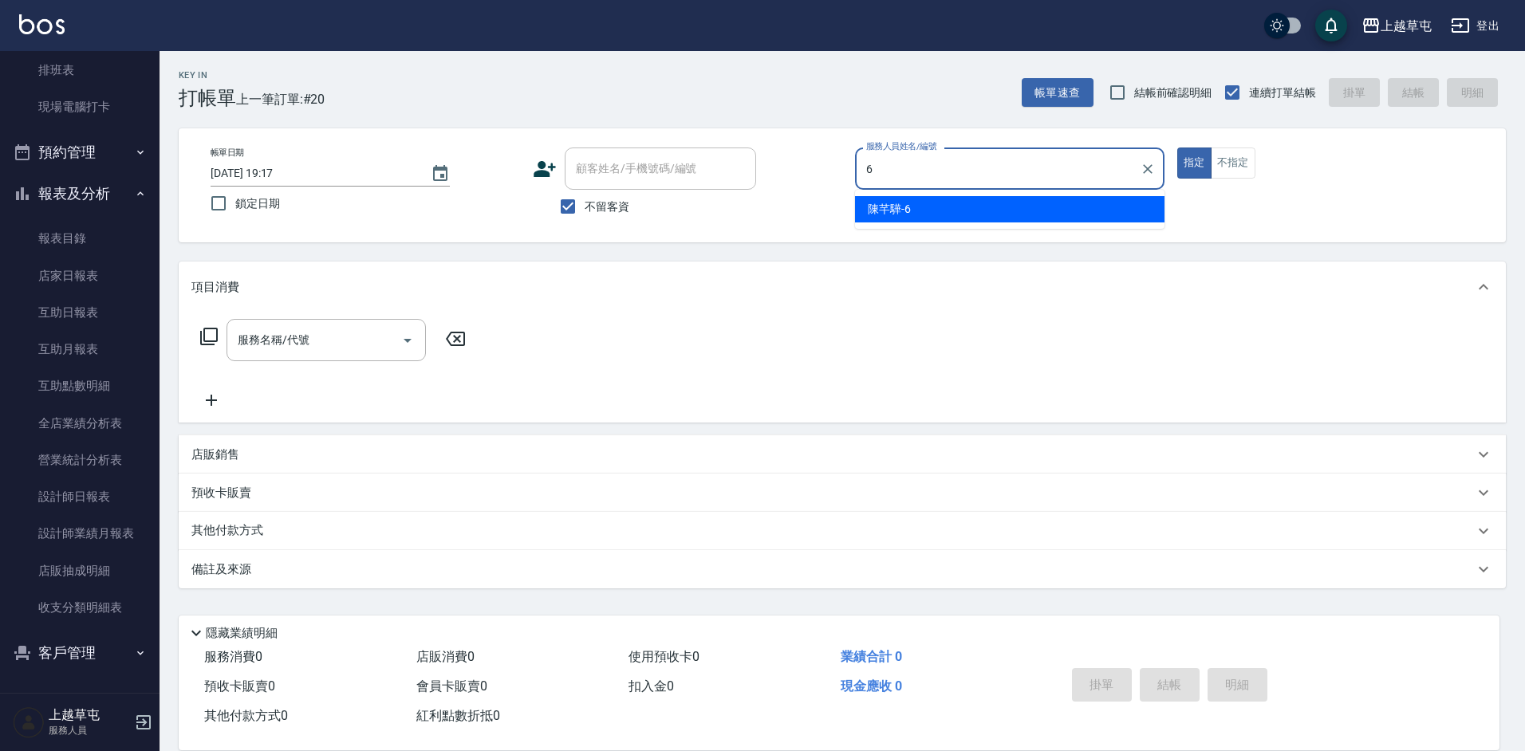
type input "[PERSON_NAME]-6"
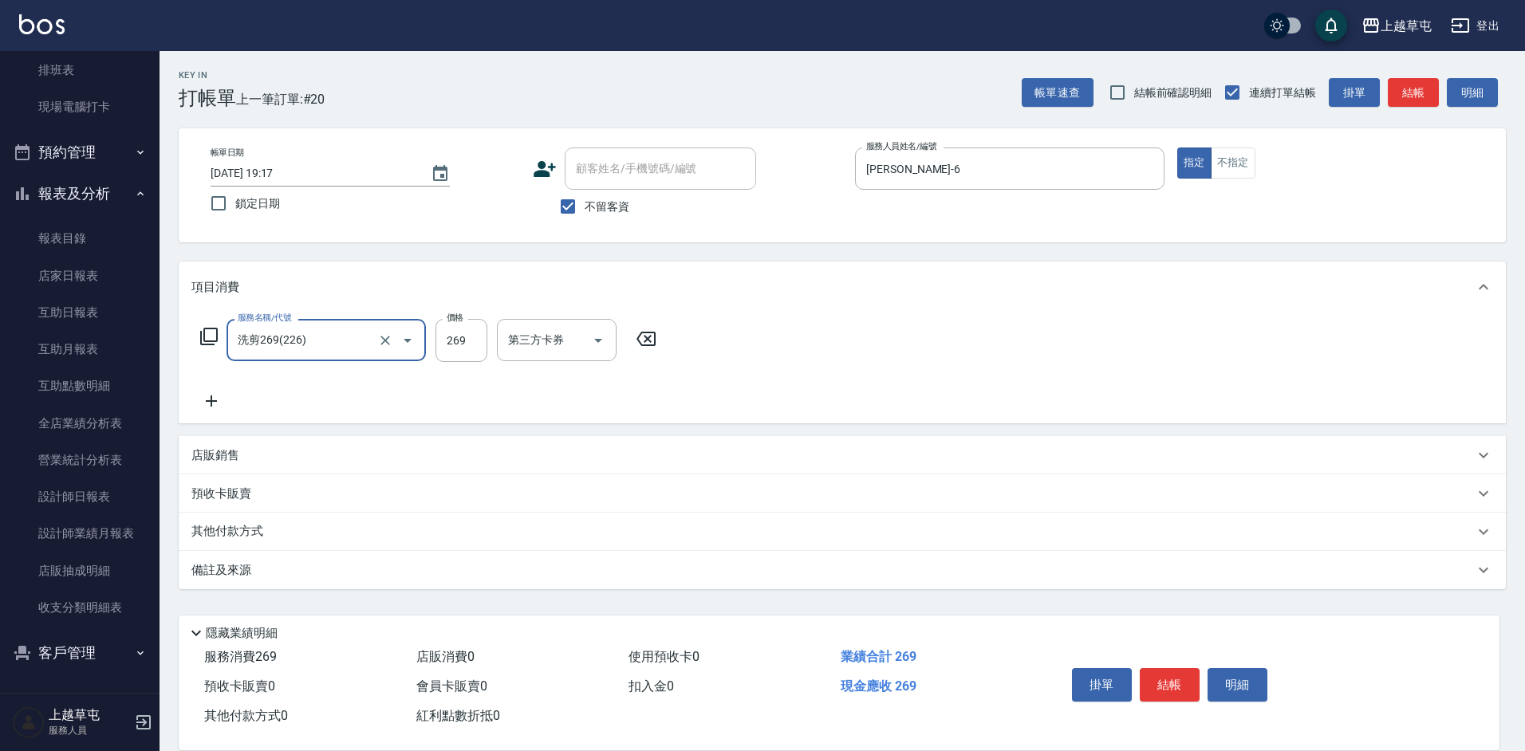
type input "洗剪269(226)"
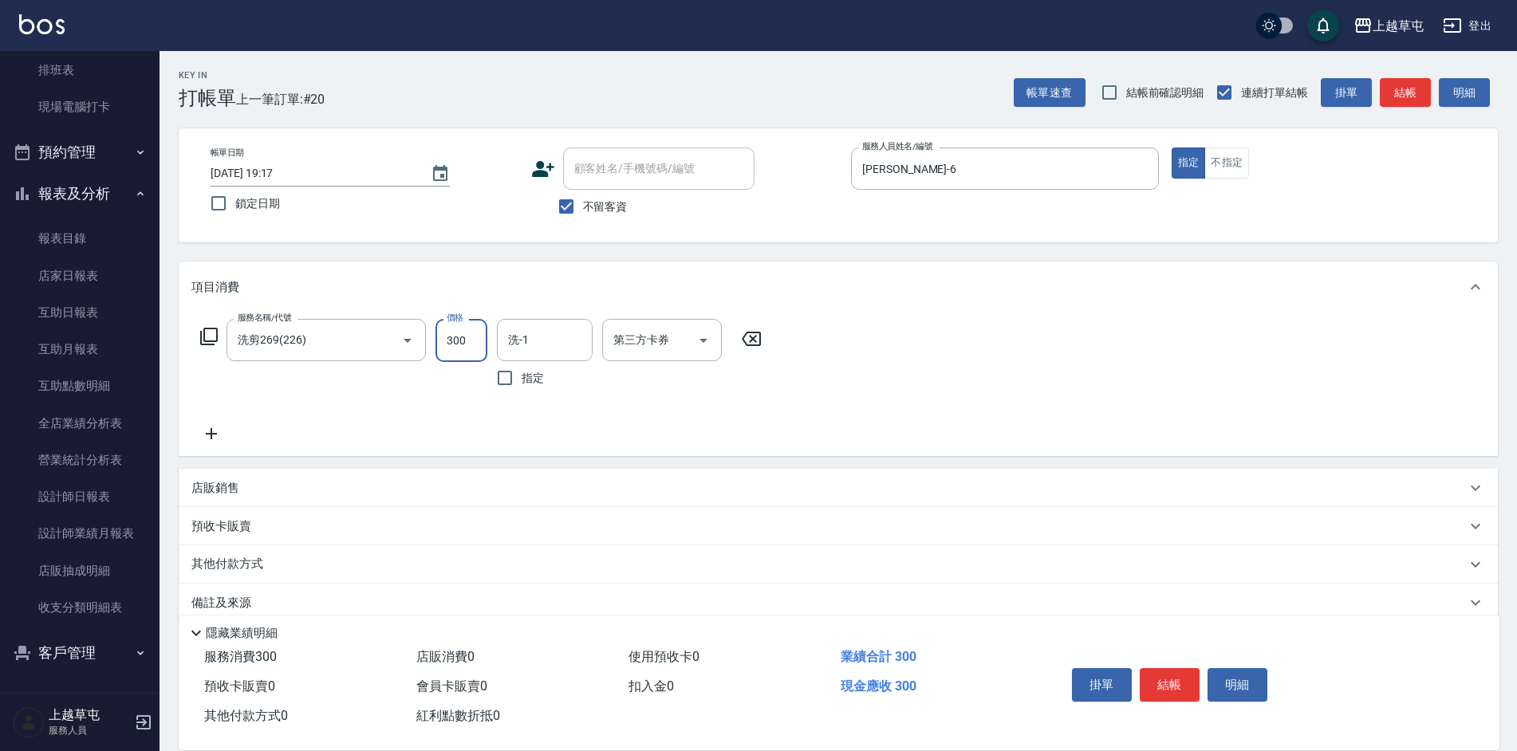
type input "300"
type input "[PERSON_NAME]-26"
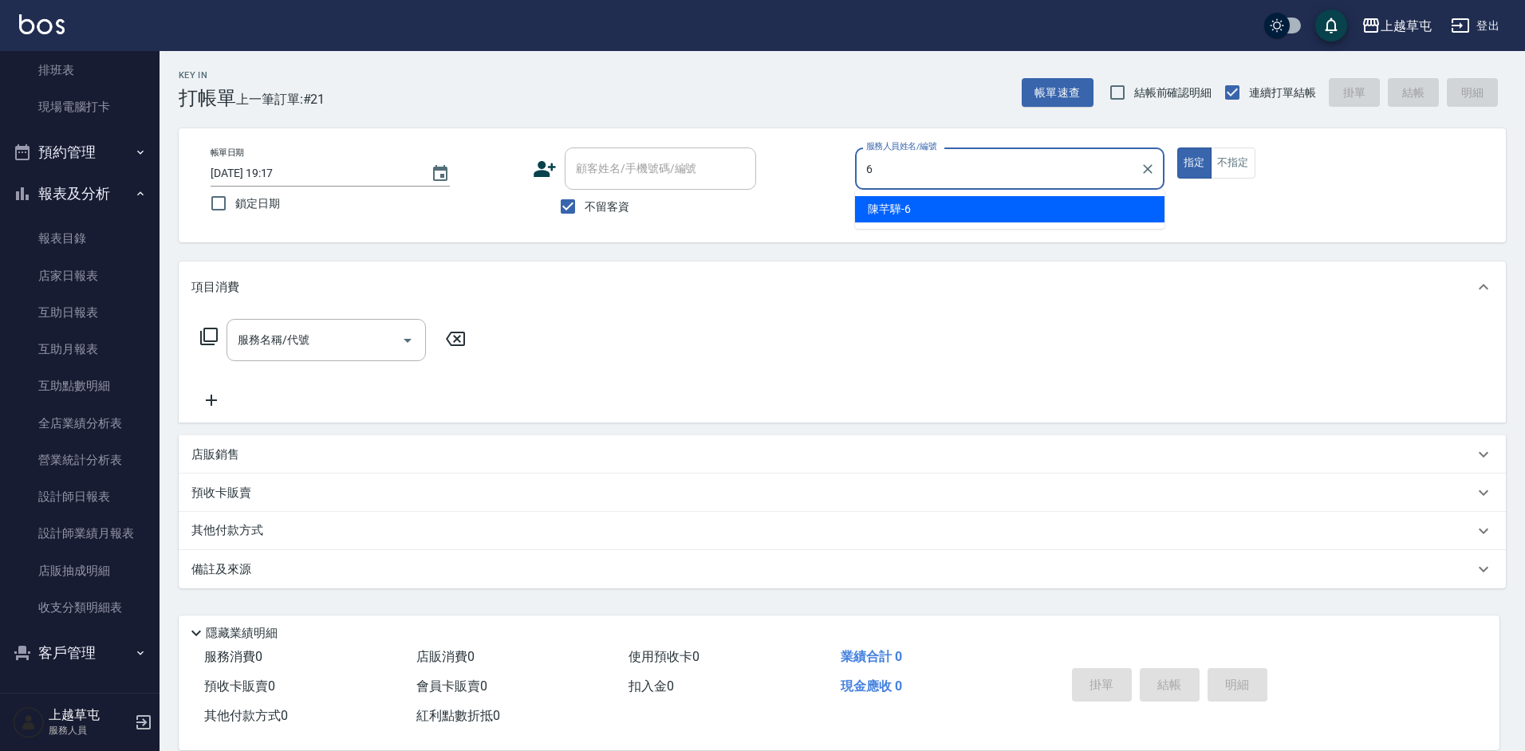
type input "[PERSON_NAME]-6"
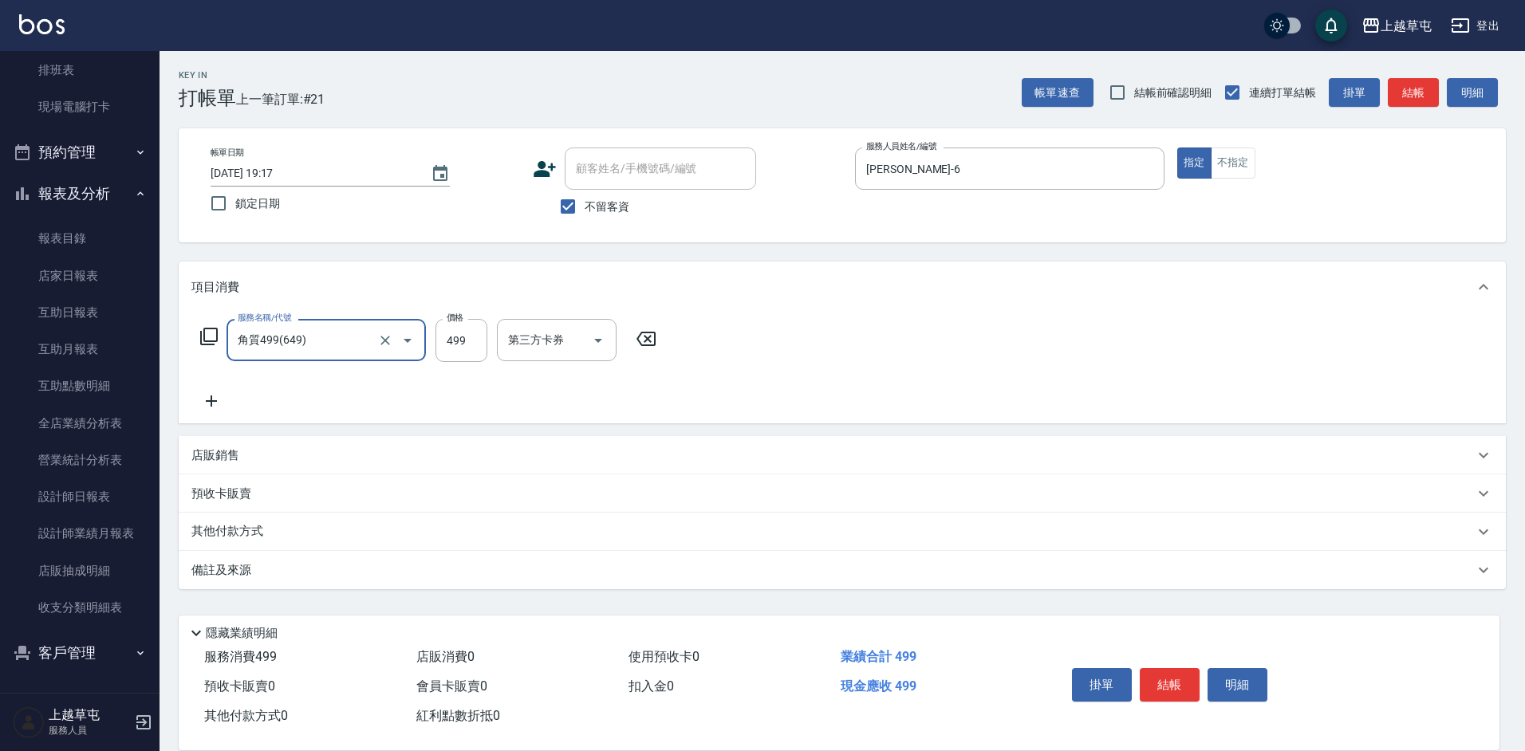
type input "角質499(649)"
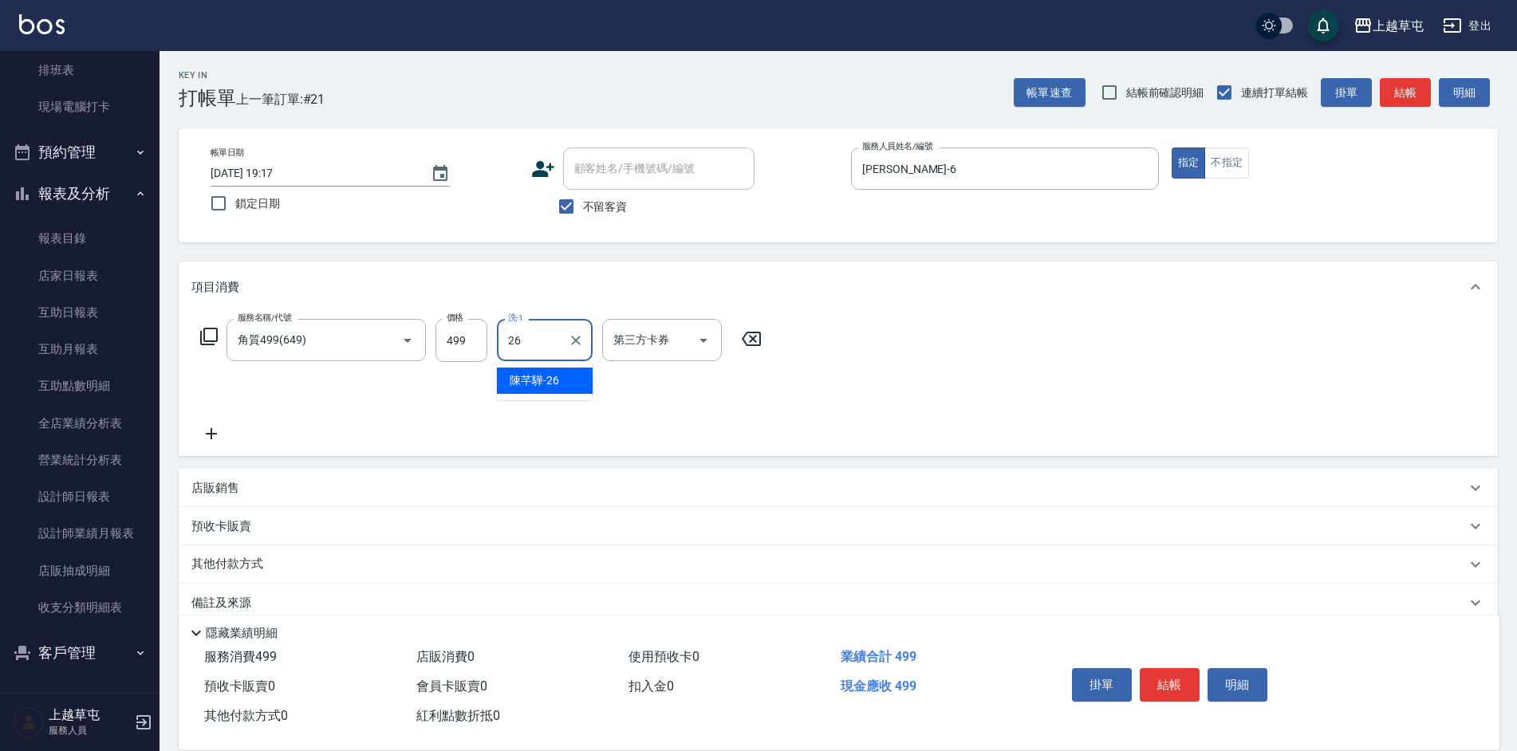
type input "[PERSON_NAME]-26"
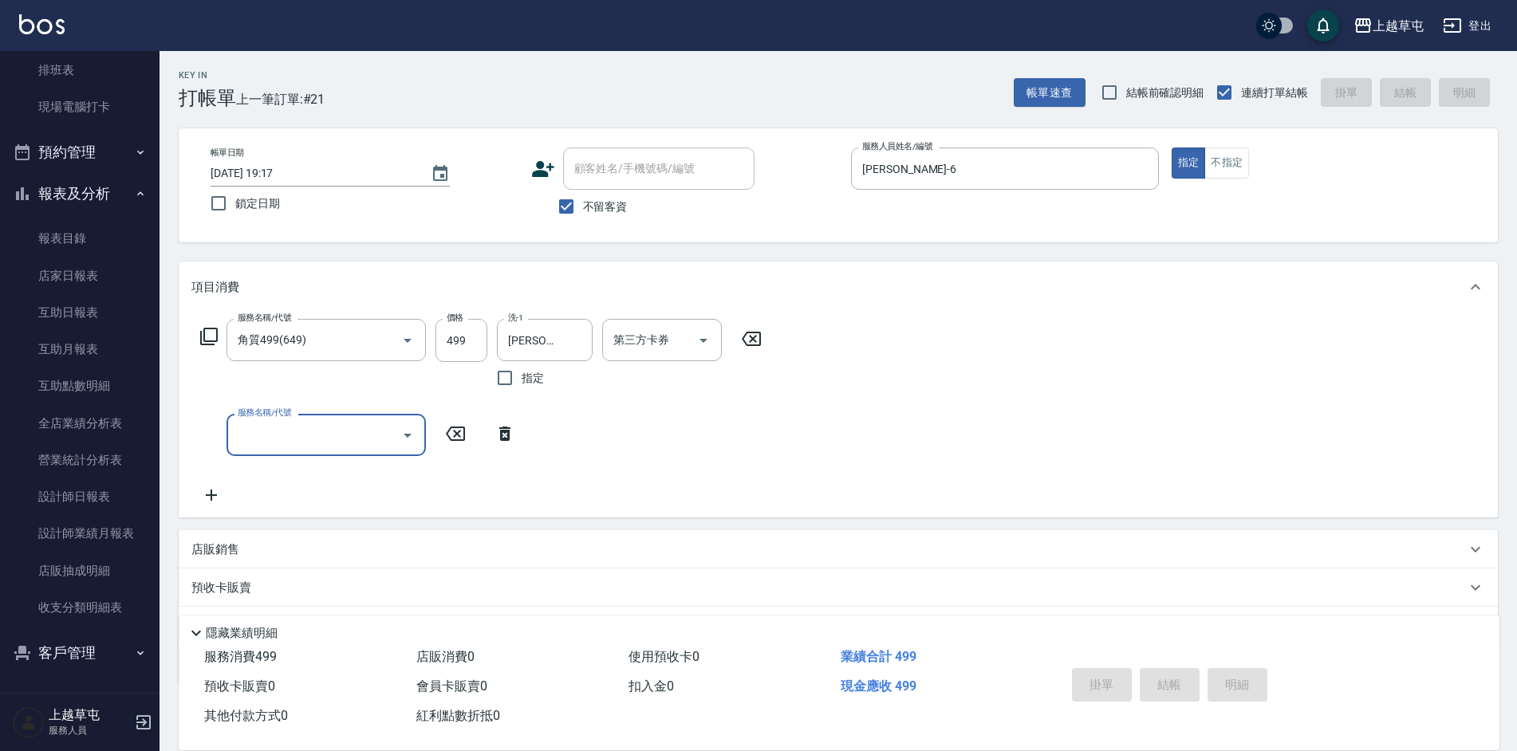
type input "[DATE] 19:26"
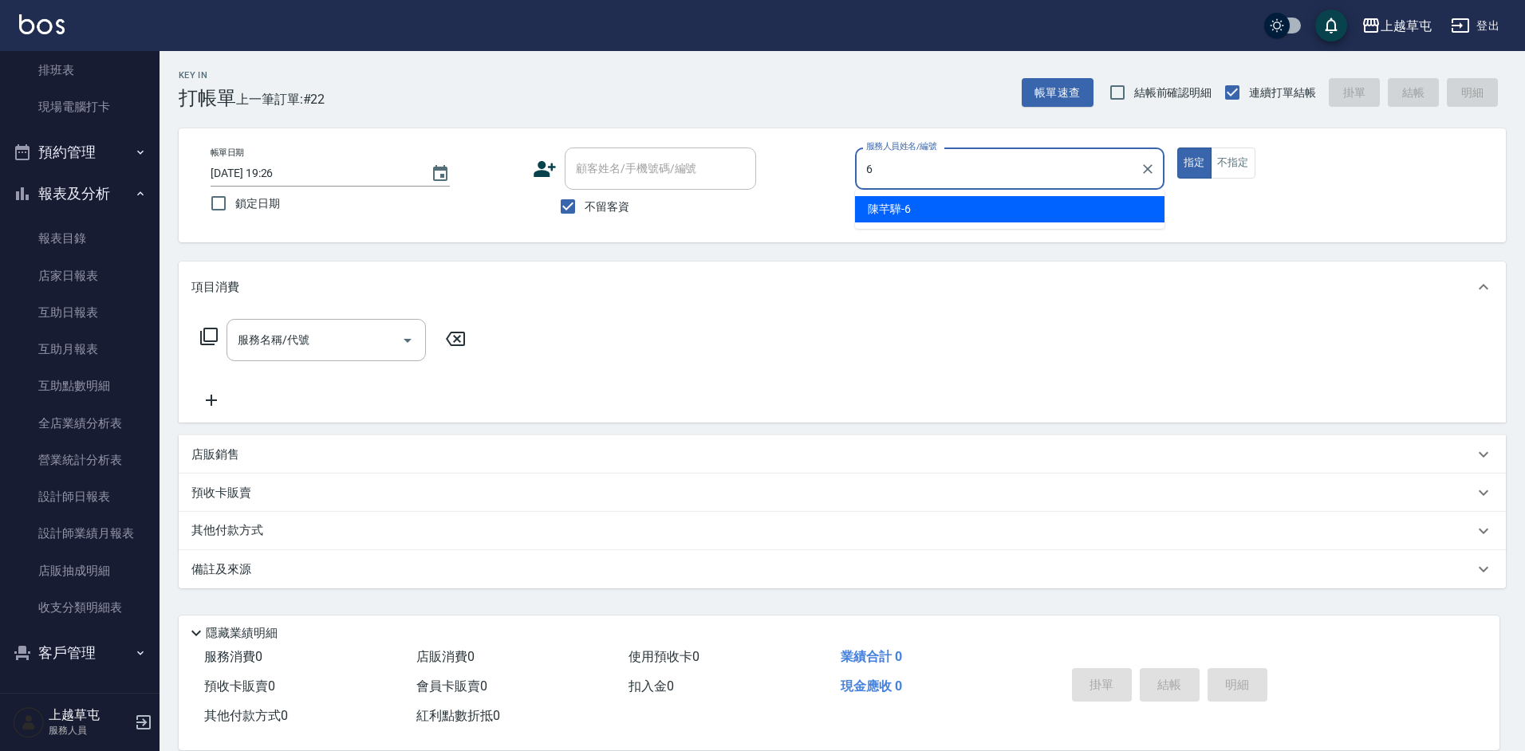
type input "[PERSON_NAME]-6"
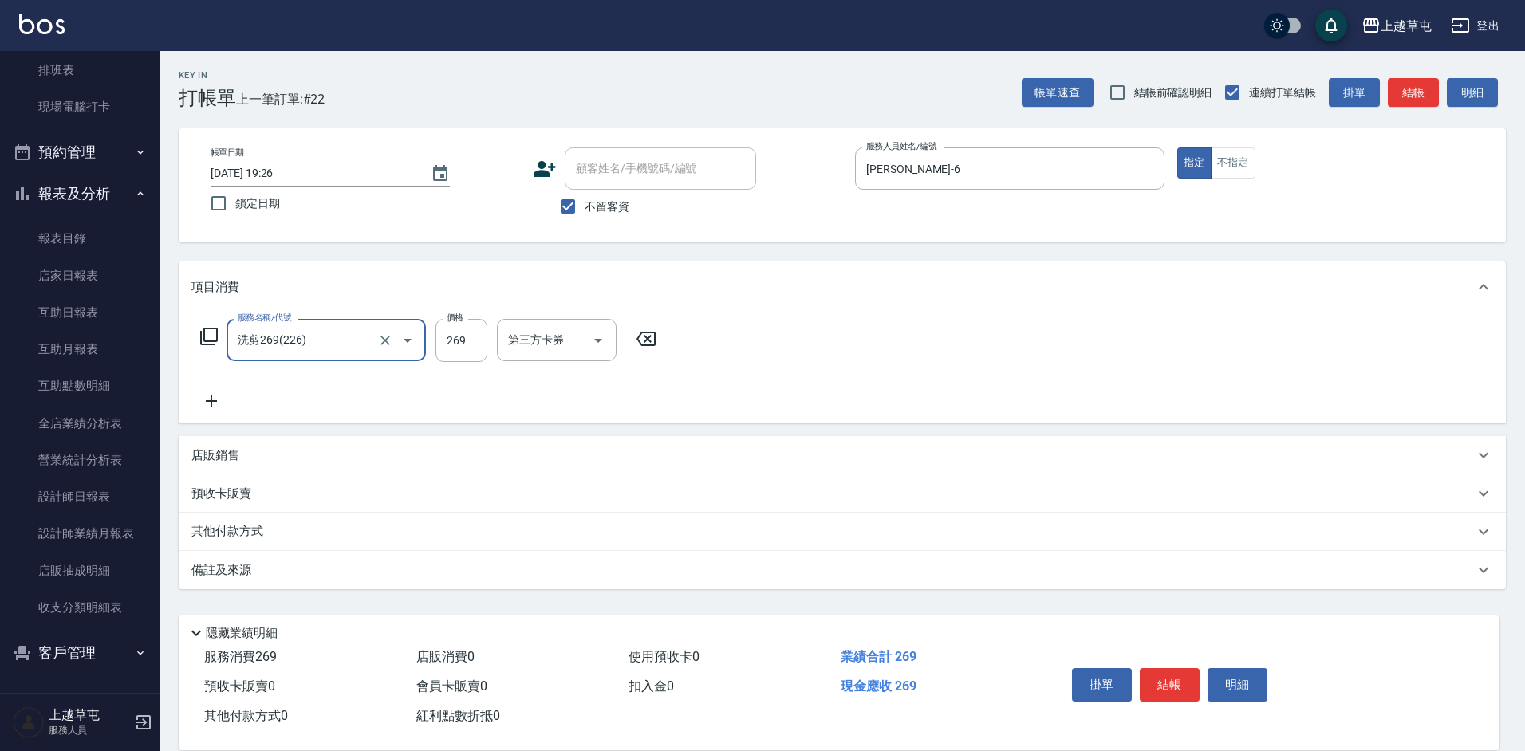
type input "洗剪269(226)"
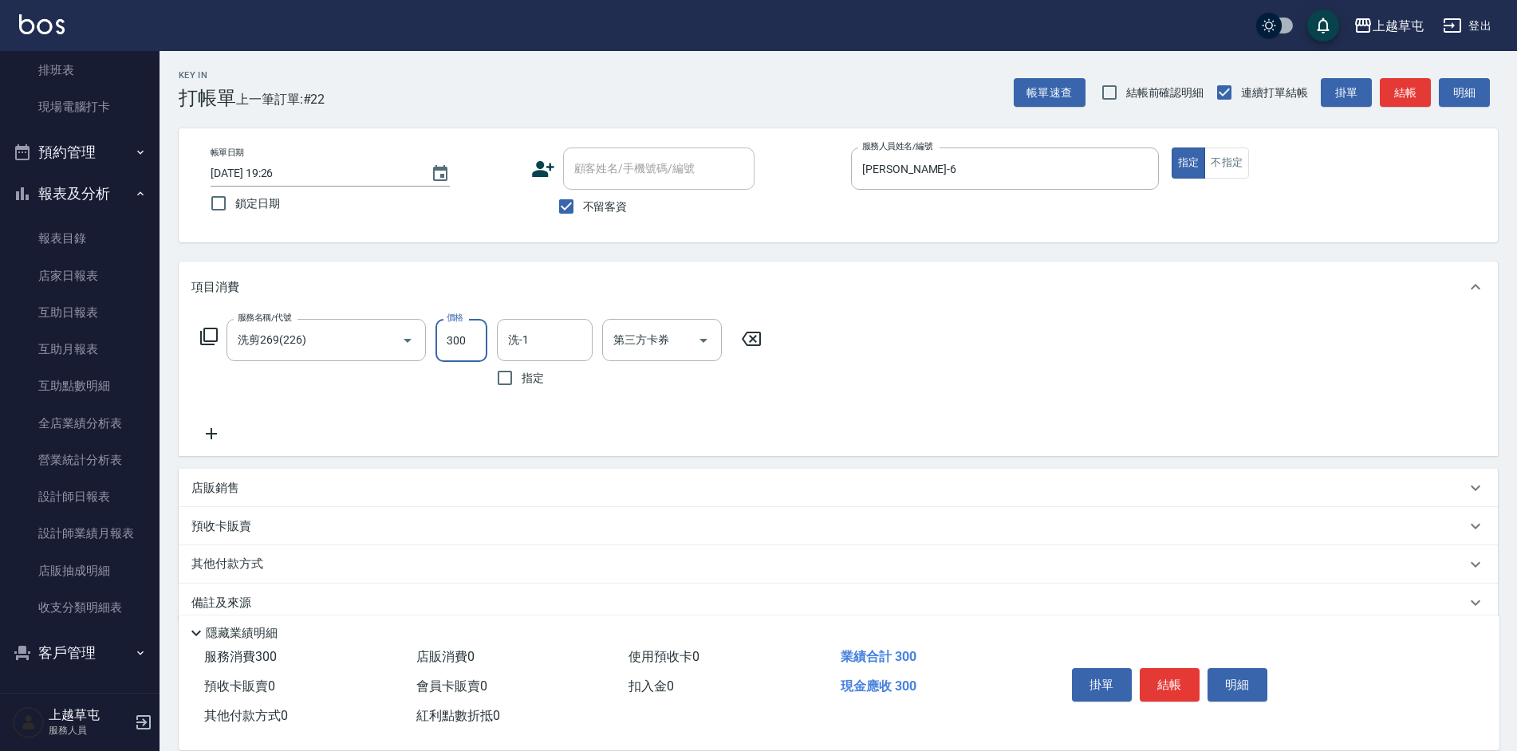
type input "300"
type input "[PERSON_NAME]-26"
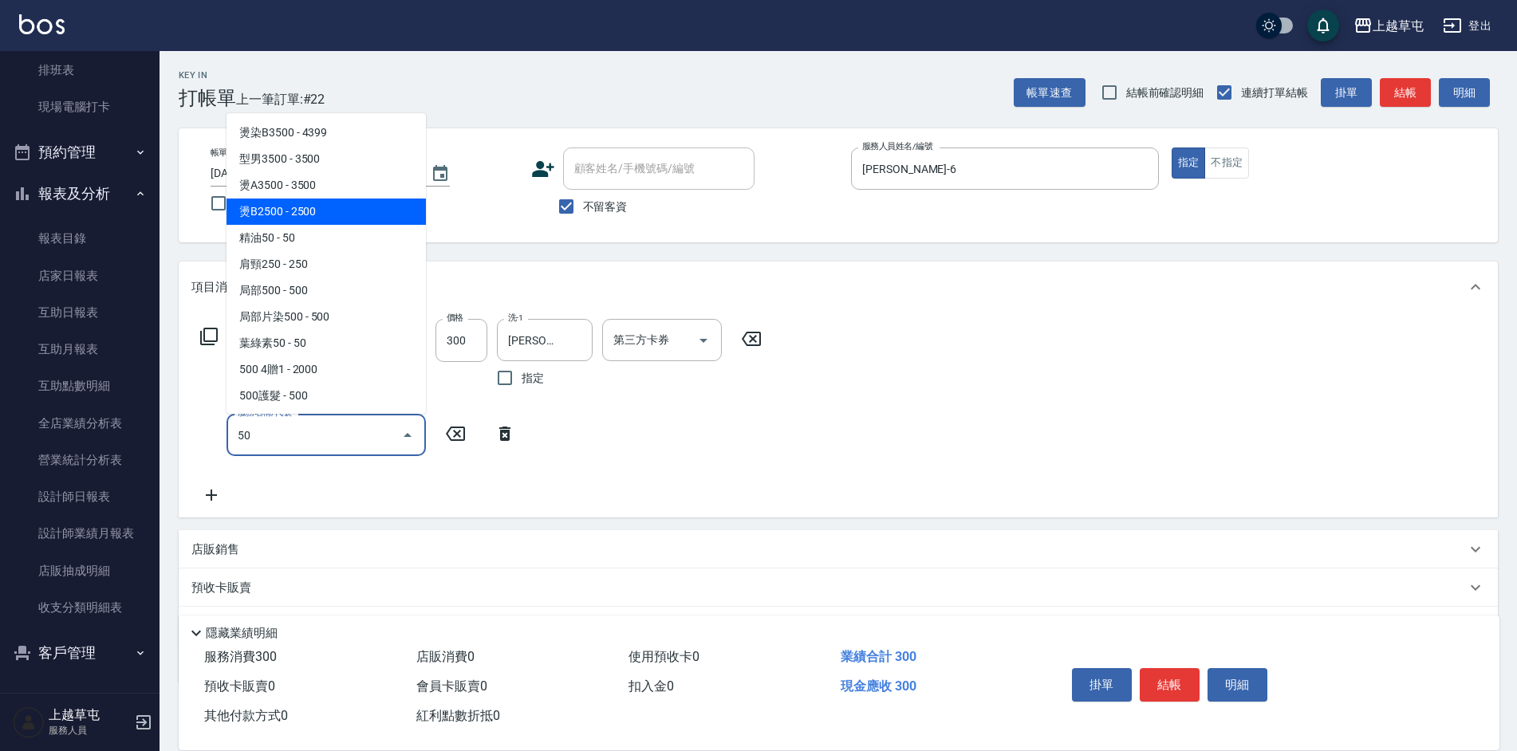
type input "燙B2500(32)"
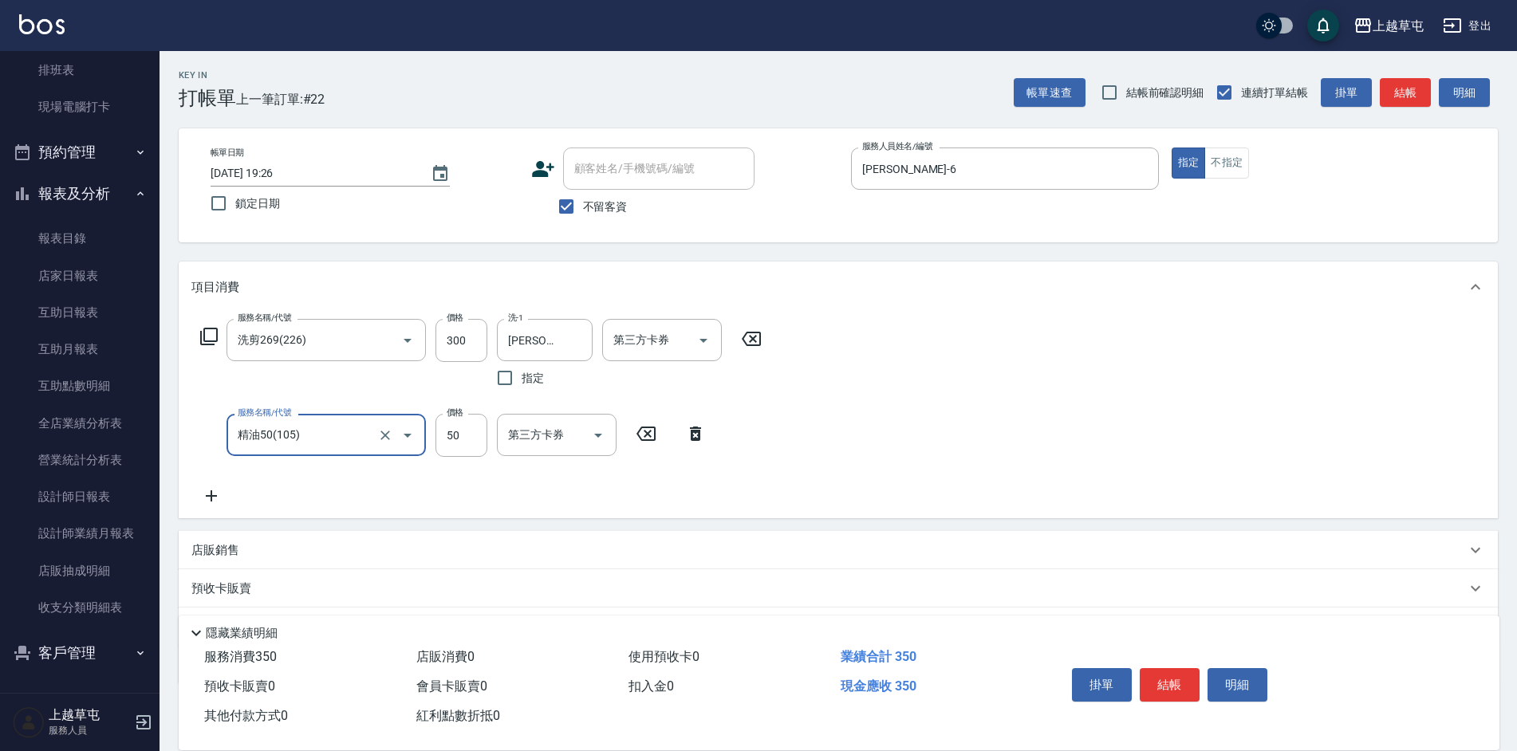
type input "精油50(105)"
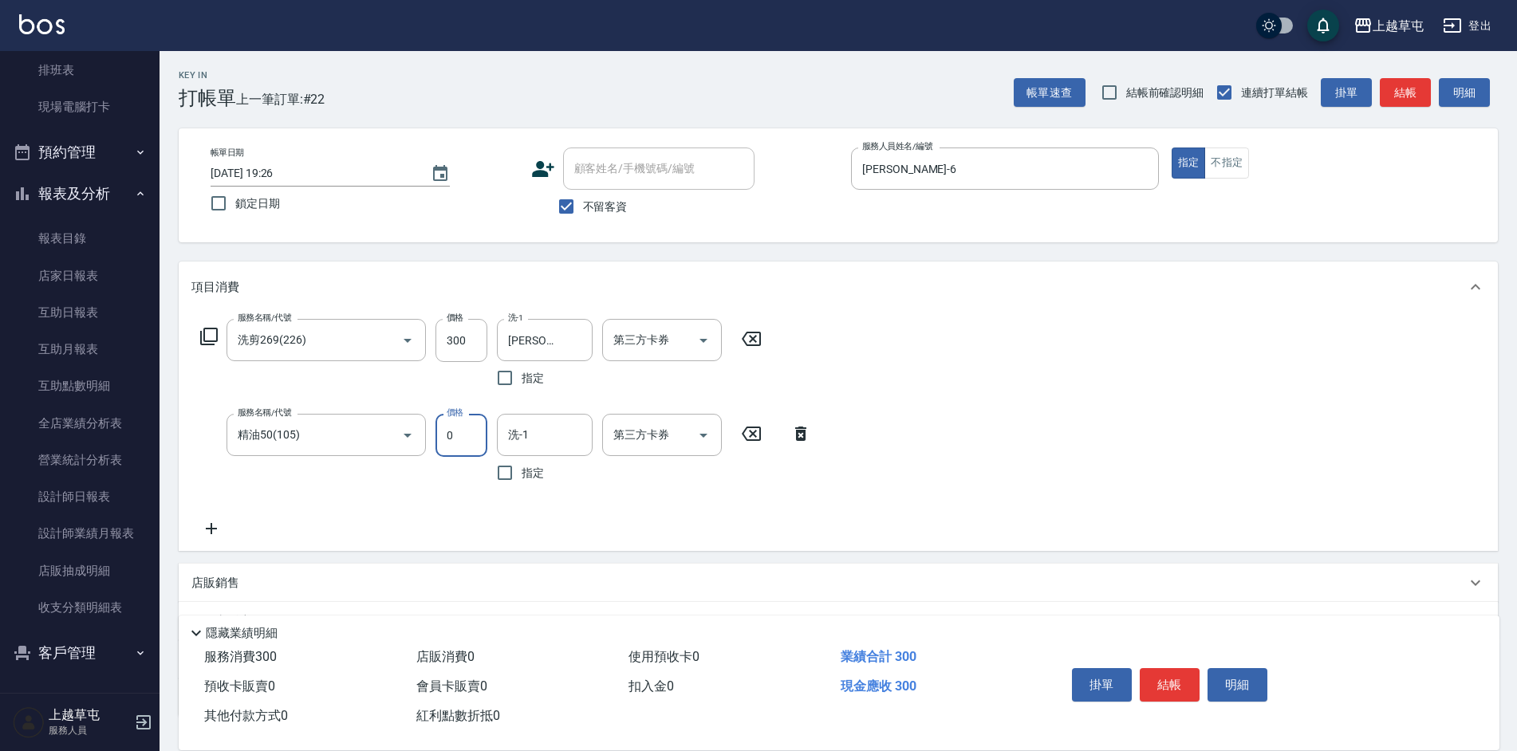
type input "50"
type input "[PERSON_NAME]-26"
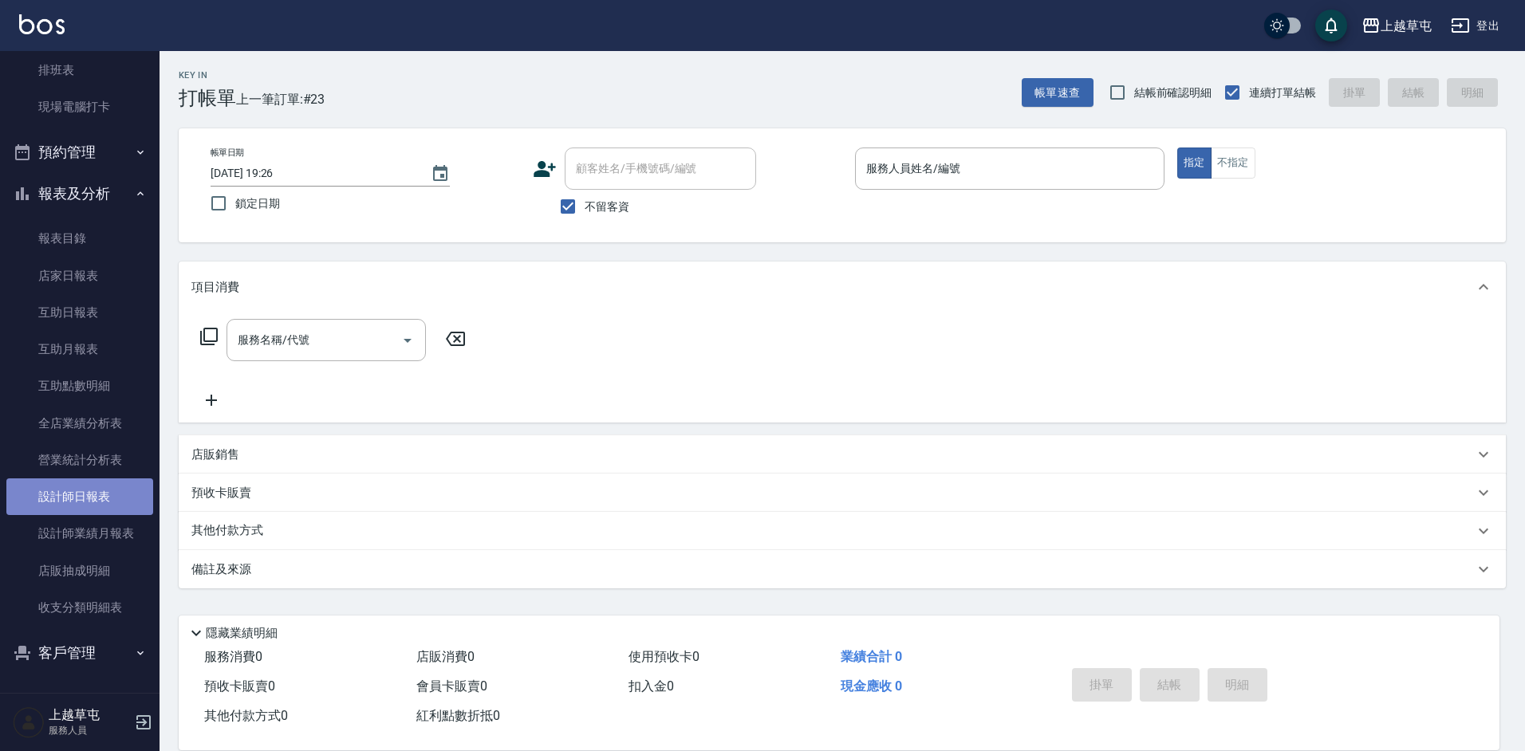
click at [82, 493] on link "設計師日報表" at bounding box center [79, 497] width 147 height 37
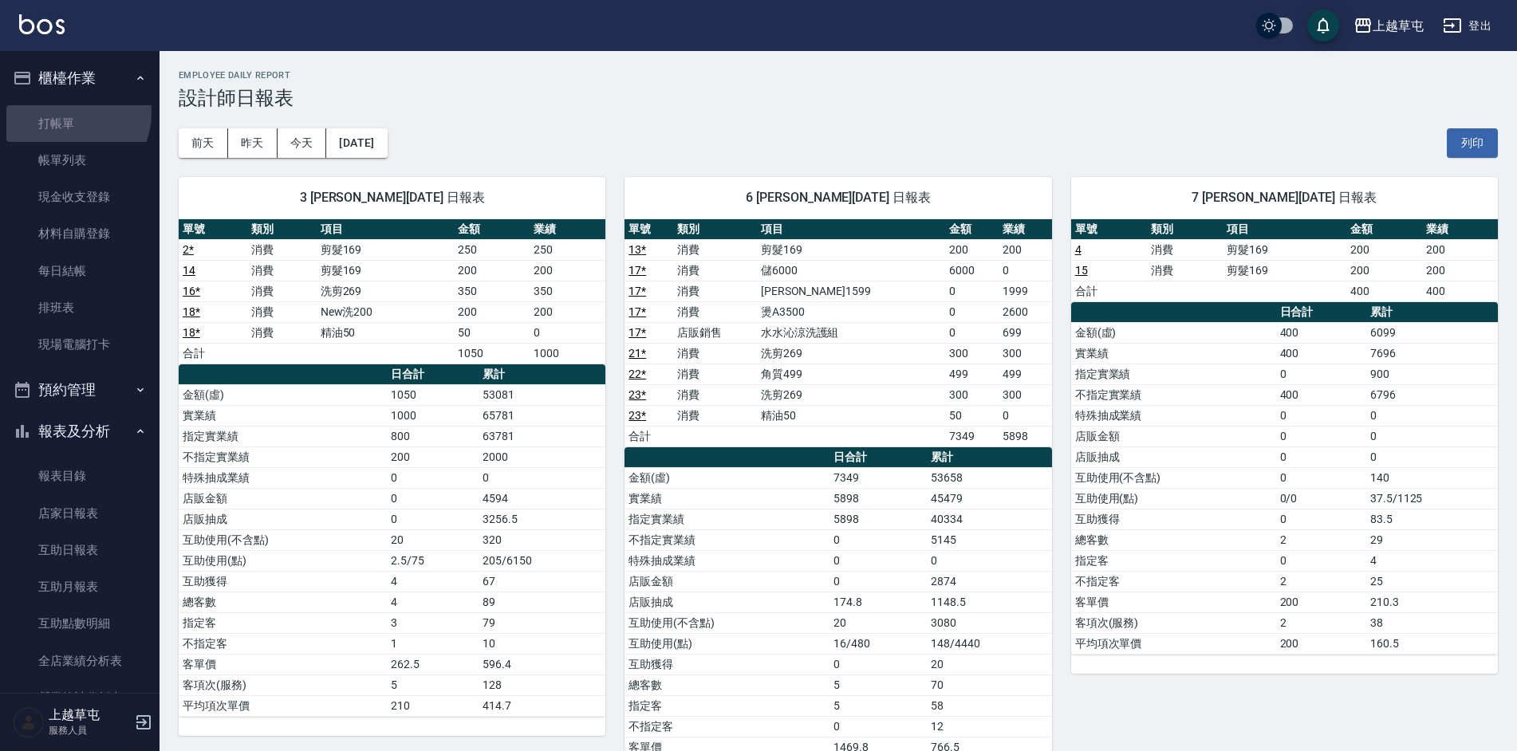
drag, startPoint x: 66, startPoint y: 112, endPoint x: 69, endPoint y: 104, distance: 9.3
click at [67, 112] on link "打帳單" at bounding box center [79, 123] width 147 height 37
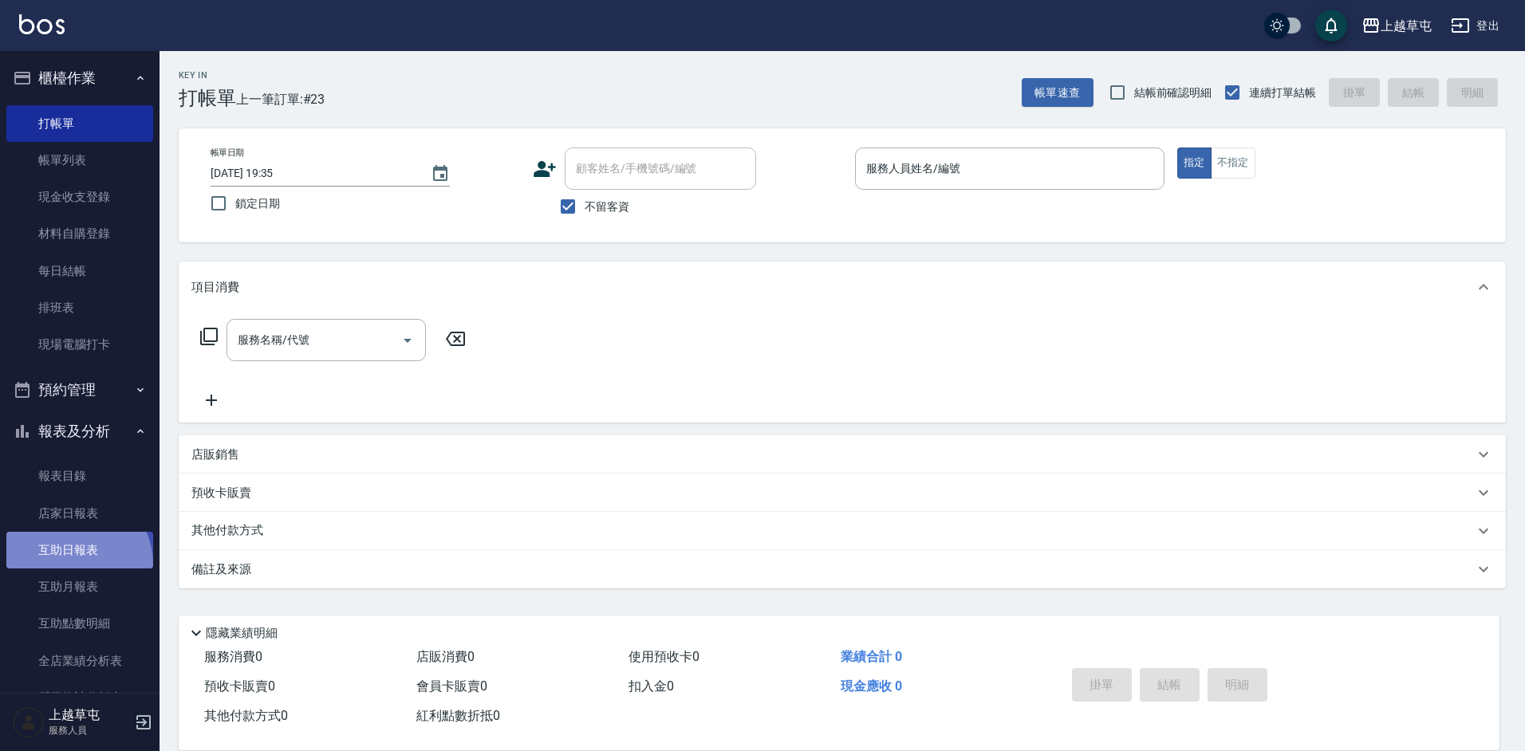
click at [75, 565] on link "互助日報表" at bounding box center [79, 550] width 147 height 37
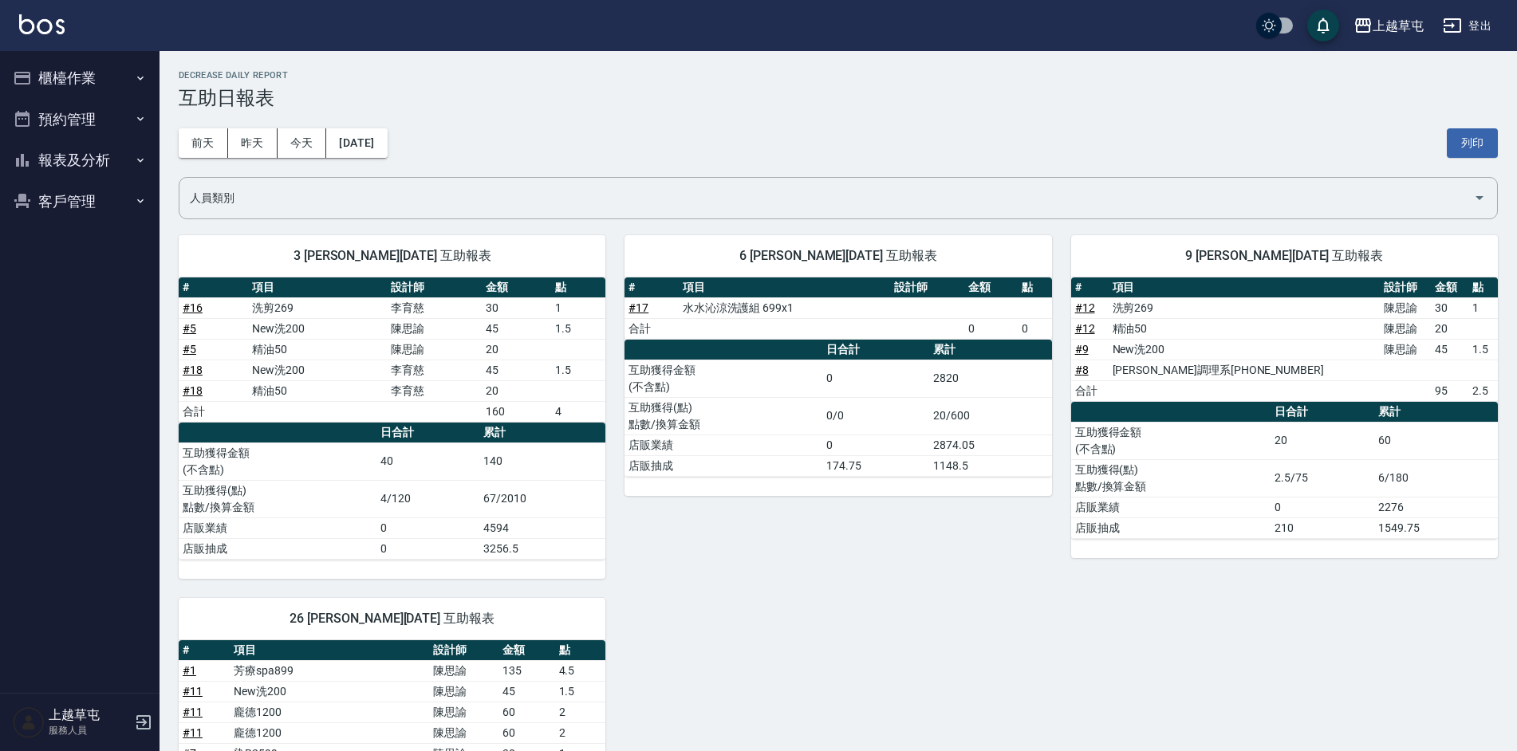
click at [67, 80] on button "櫃檯作業" at bounding box center [79, 77] width 147 height 41
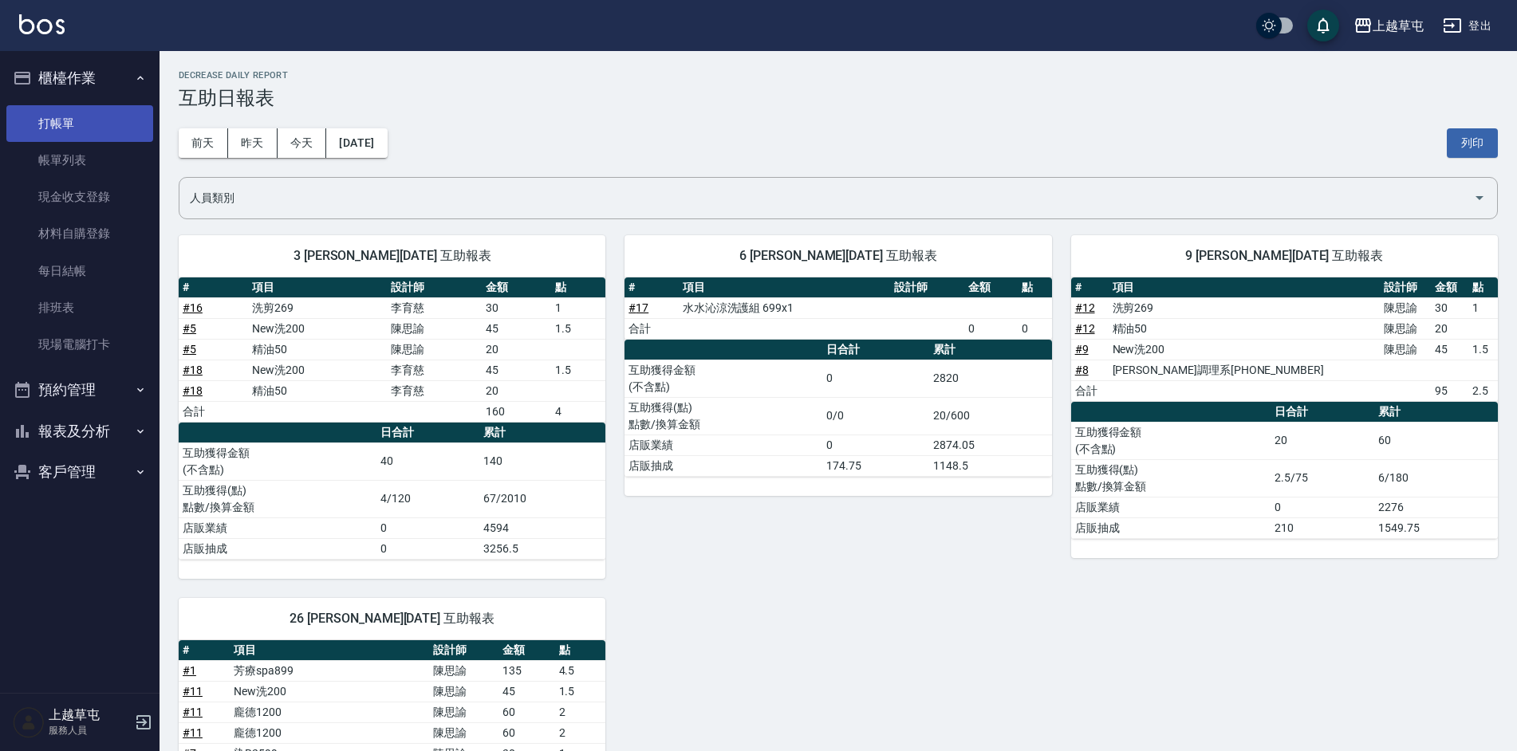
click at [78, 112] on link "打帳單" at bounding box center [79, 123] width 147 height 37
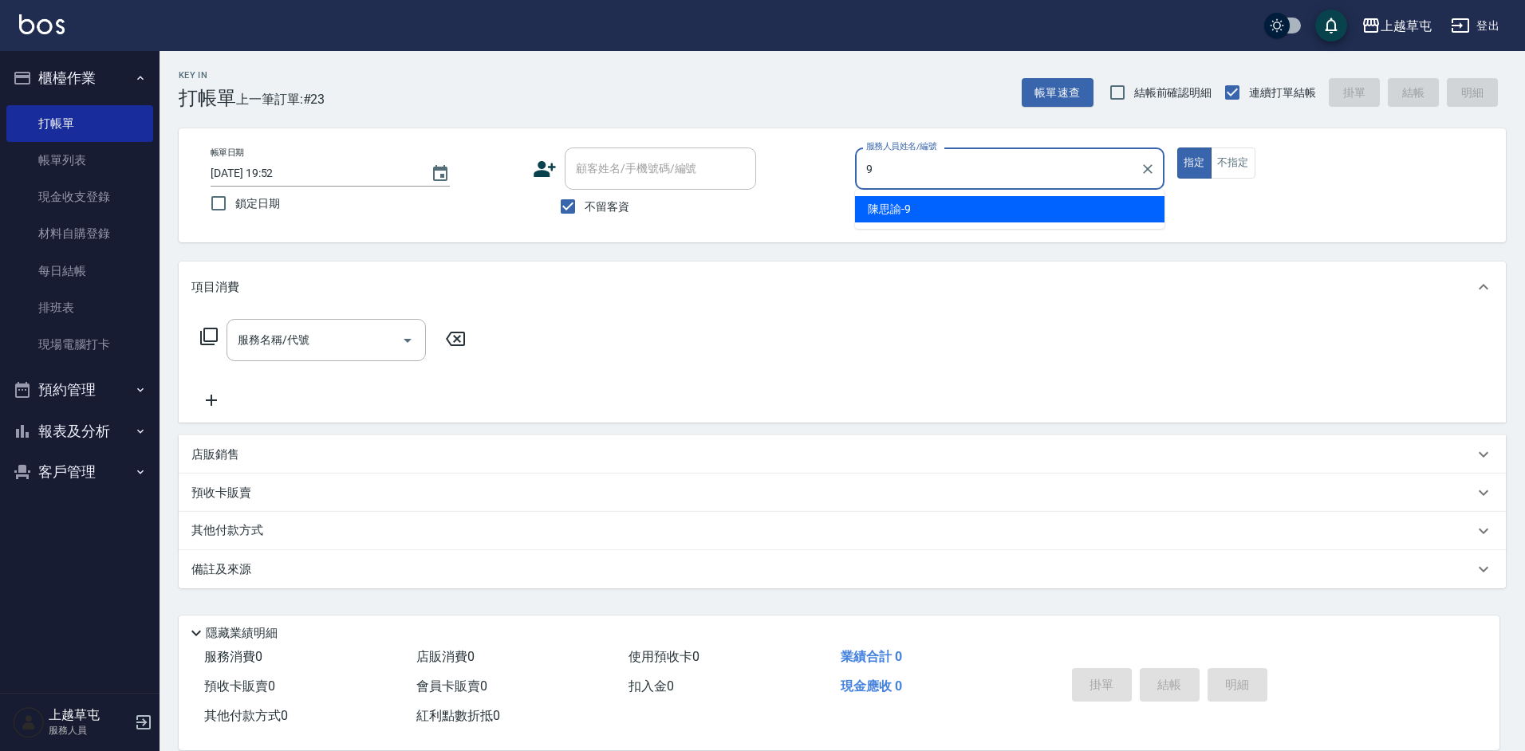
type input "9"
type button "true"
type input "[PERSON_NAME]-9"
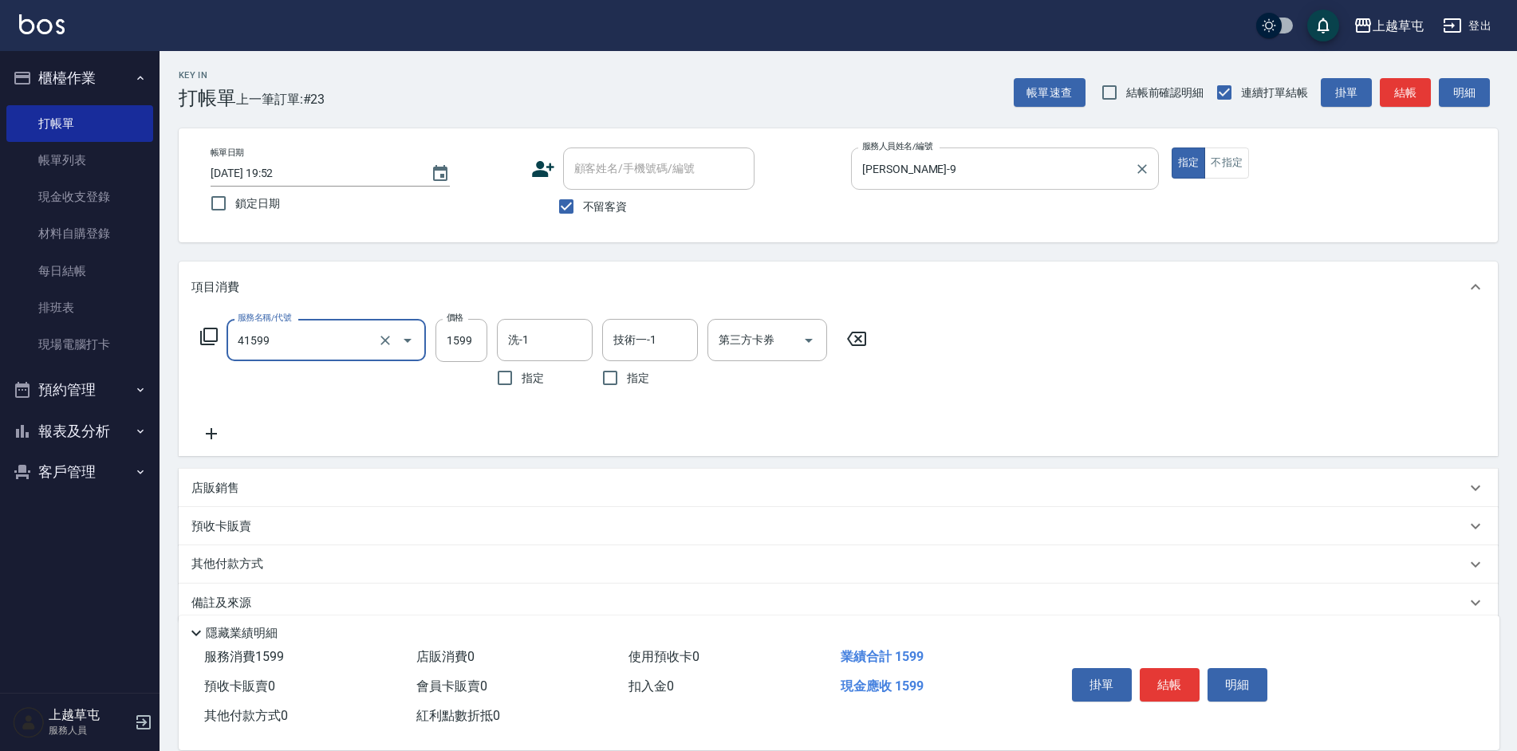
type input "[PERSON_NAME]1599(41599)"
type input "1899"
type input "39"
click at [550, 341] on input "洗-1" at bounding box center [544, 340] width 81 height 28
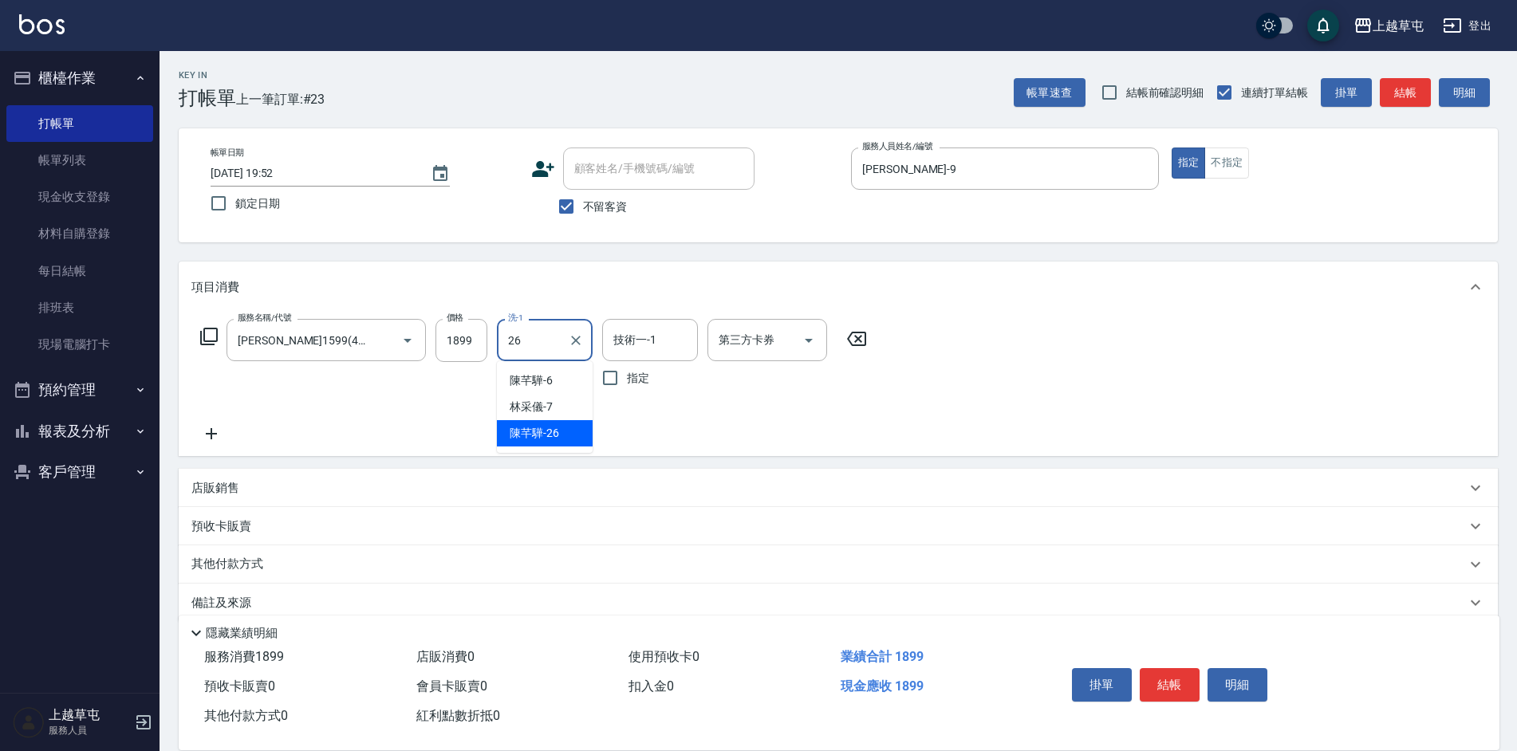
type input "[PERSON_NAME]-26"
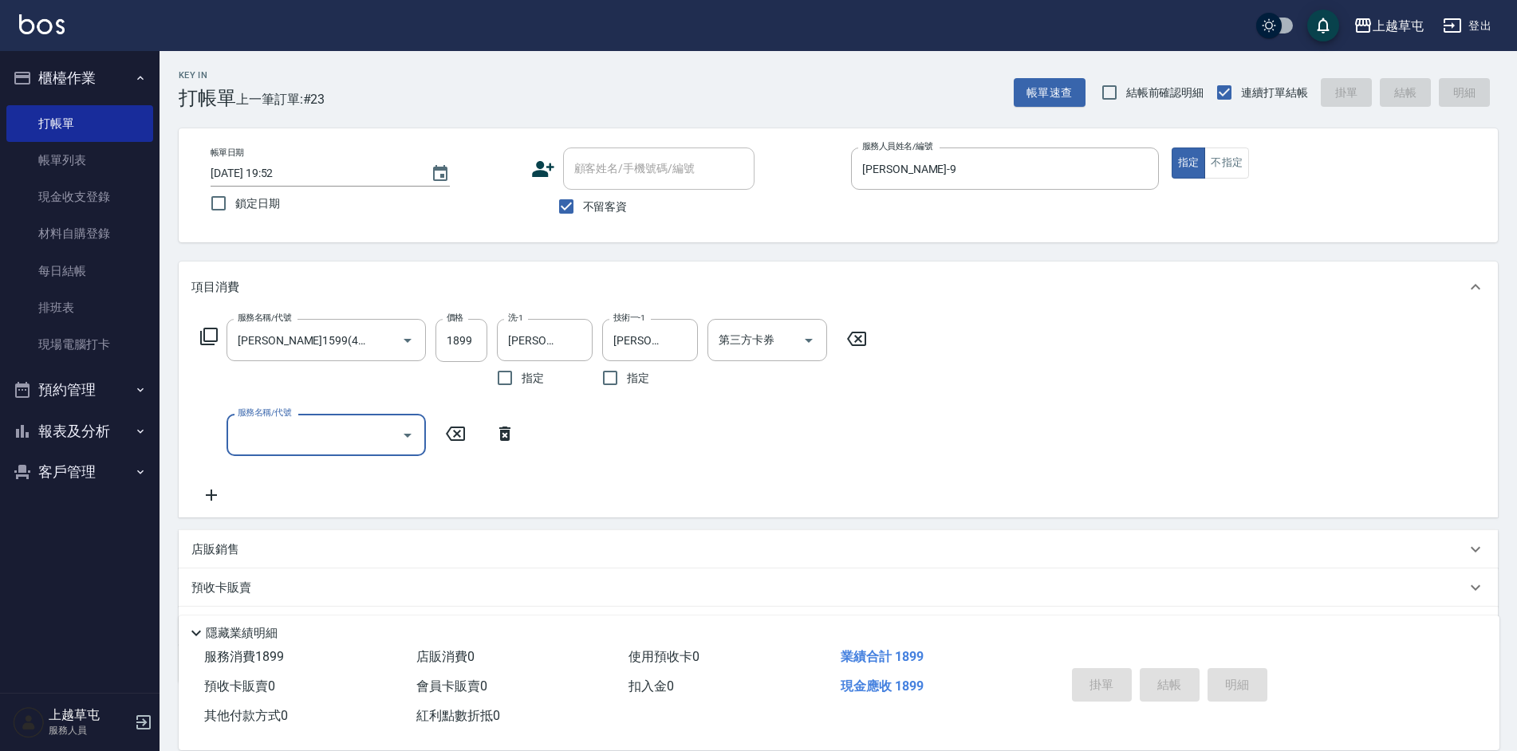
type input "2025/08/15 19:53"
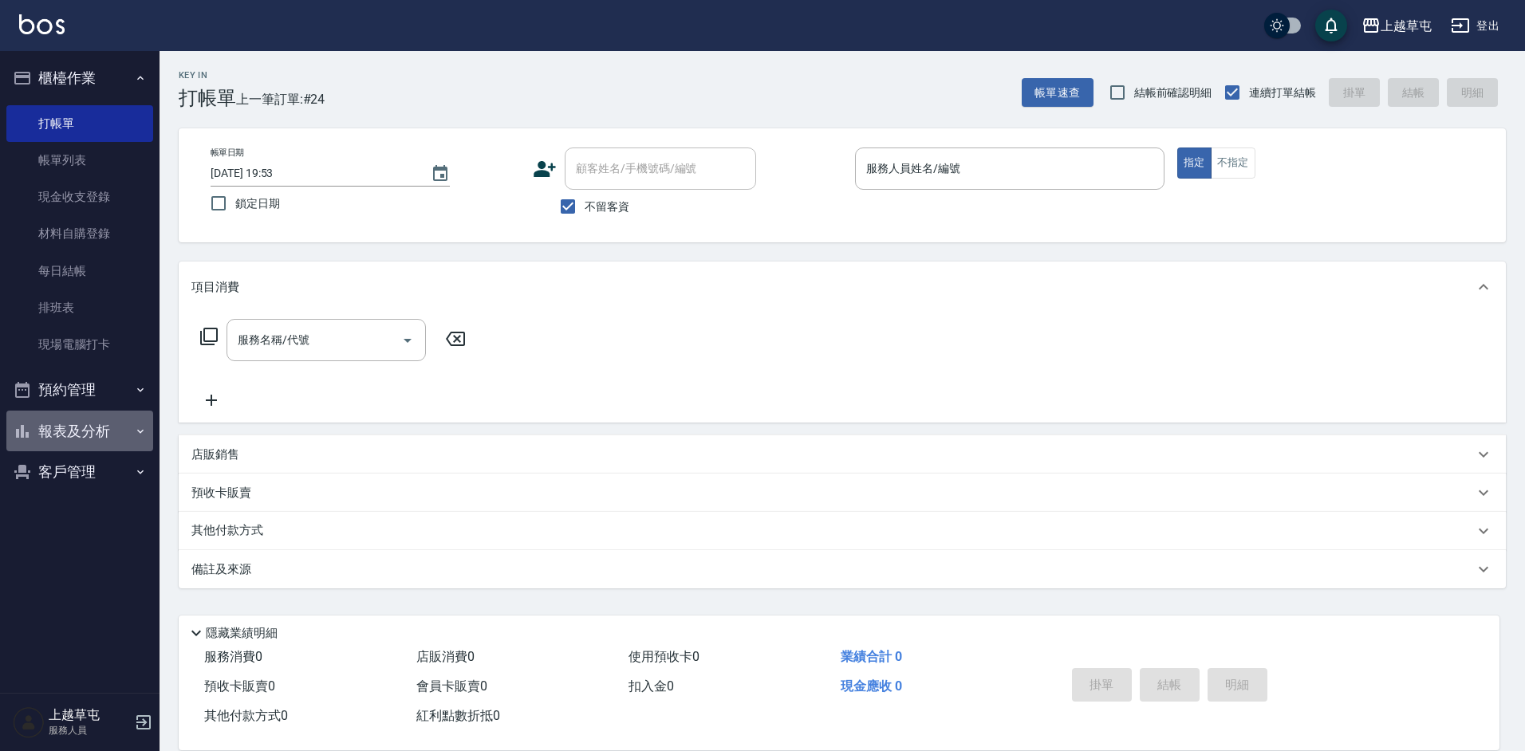
click at [67, 427] on button "報表及分析" at bounding box center [79, 431] width 147 height 41
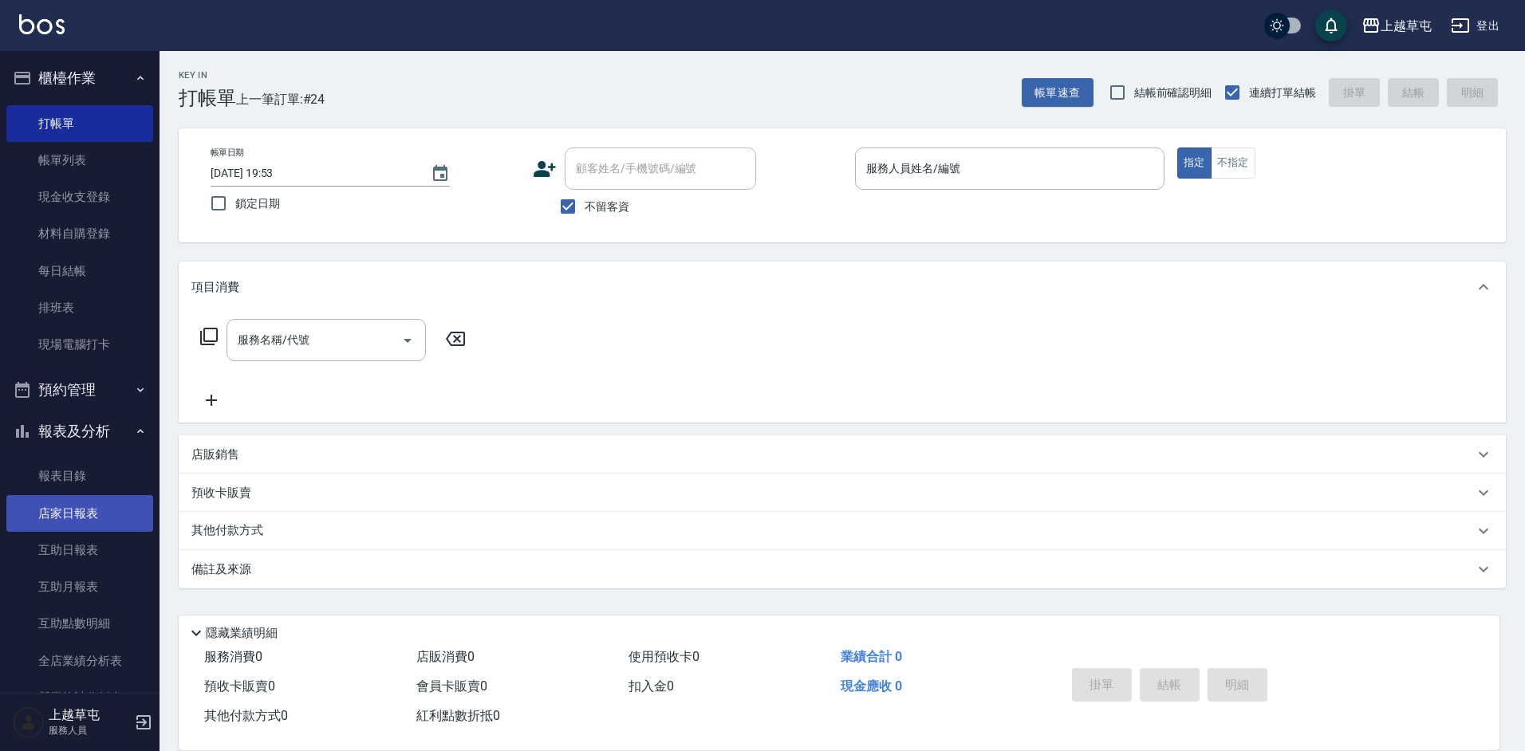
click at [67, 511] on link "店家日報表" at bounding box center [79, 513] width 147 height 37
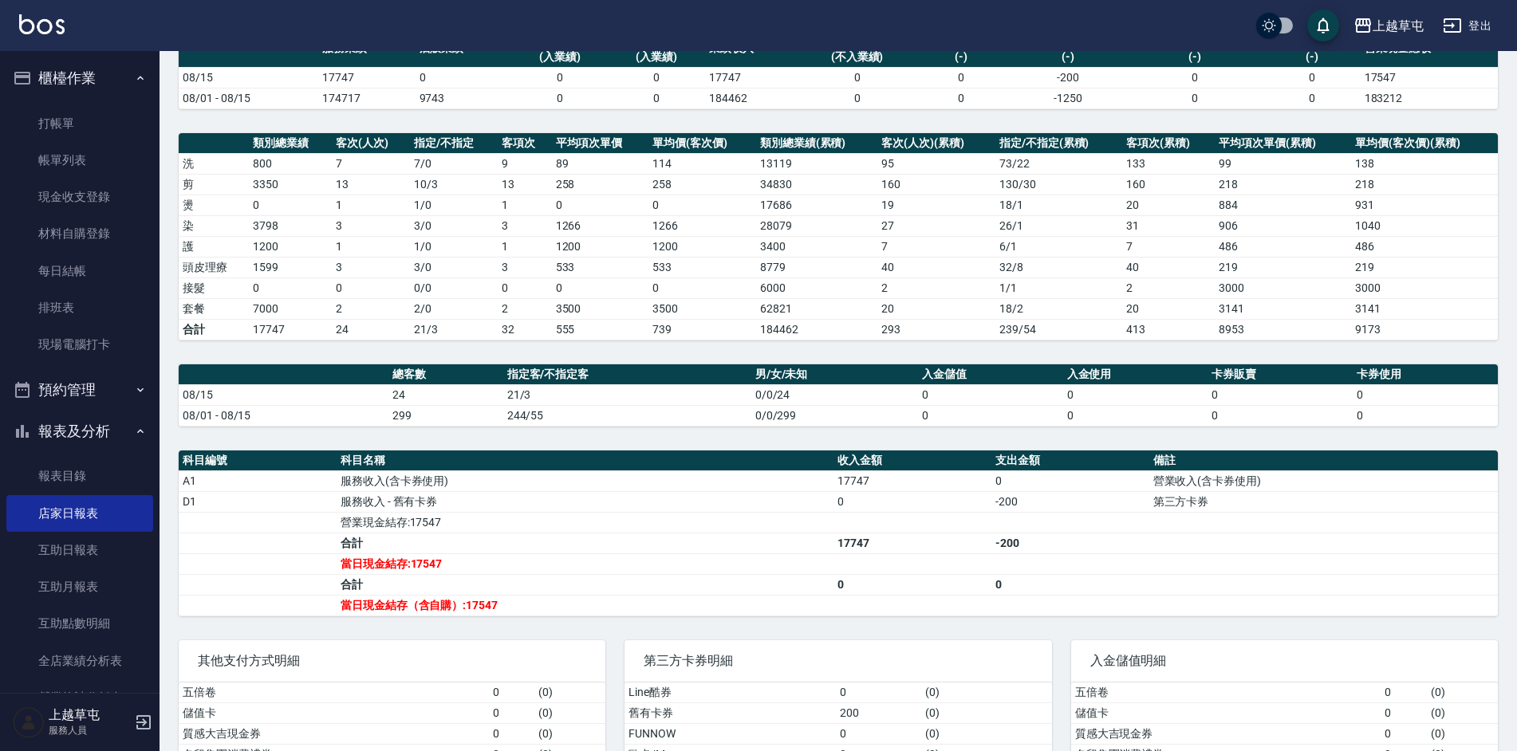
scroll to position [160, 0]
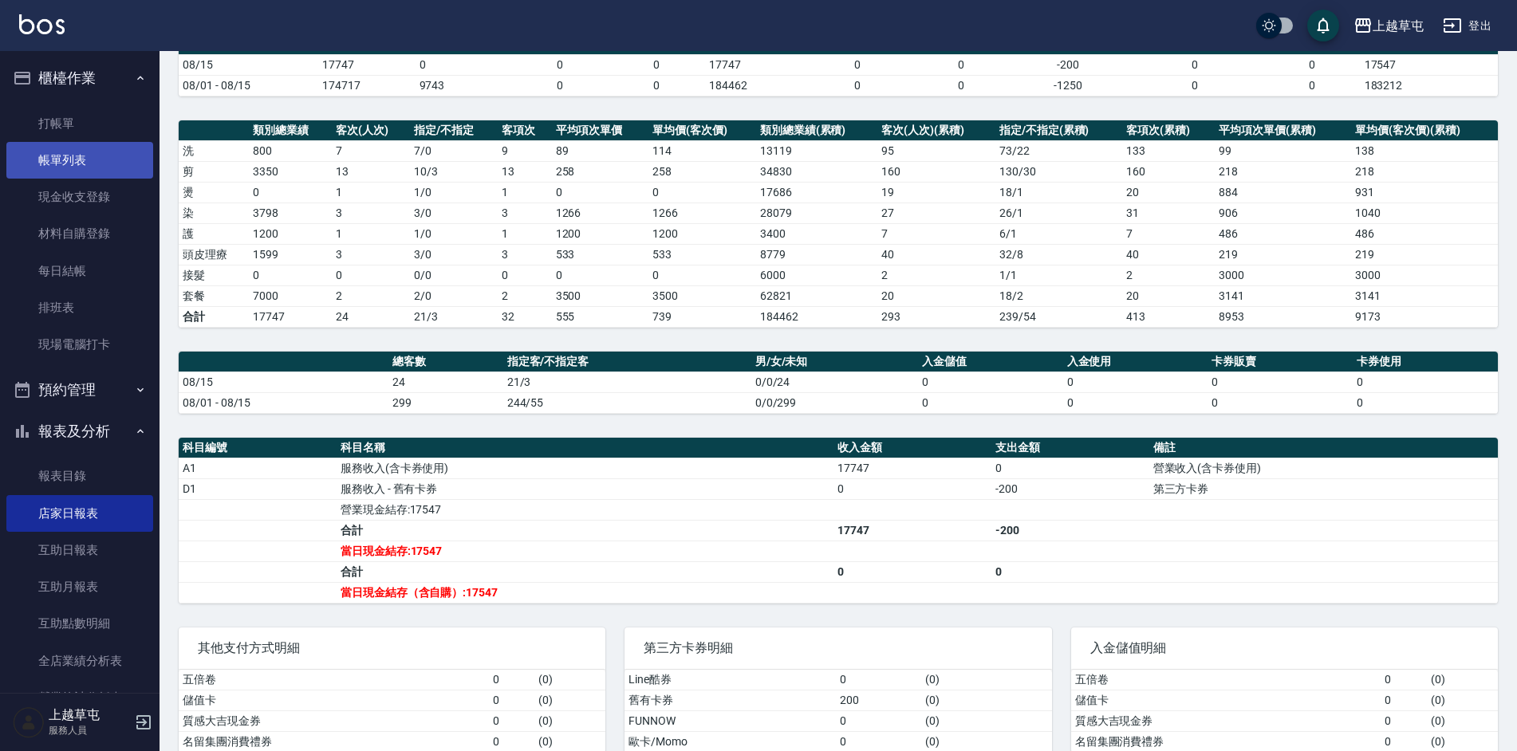
click at [59, 169] on link "帳單列表" at bounding box center [79, 160] width 147 height 37
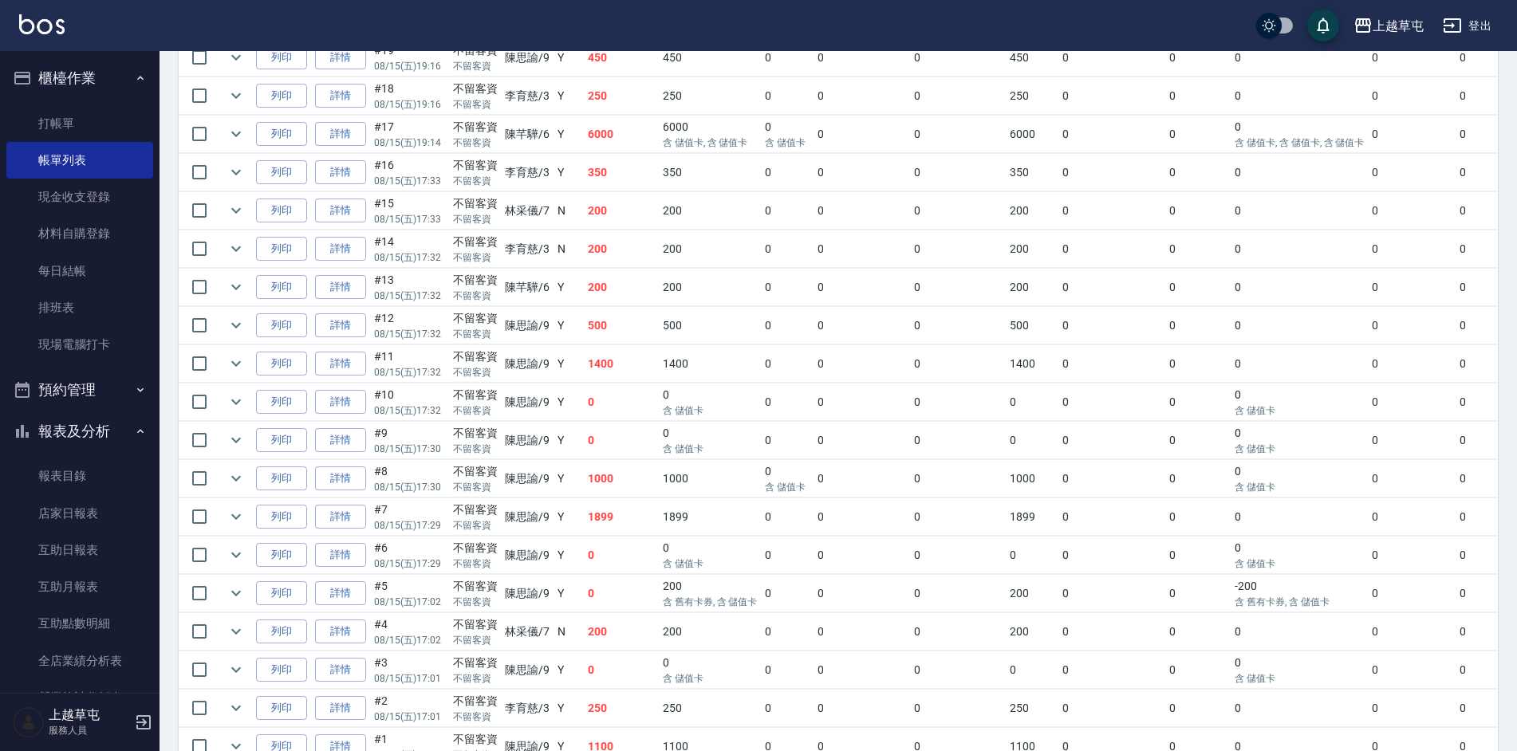
scroll to position [722, 0]
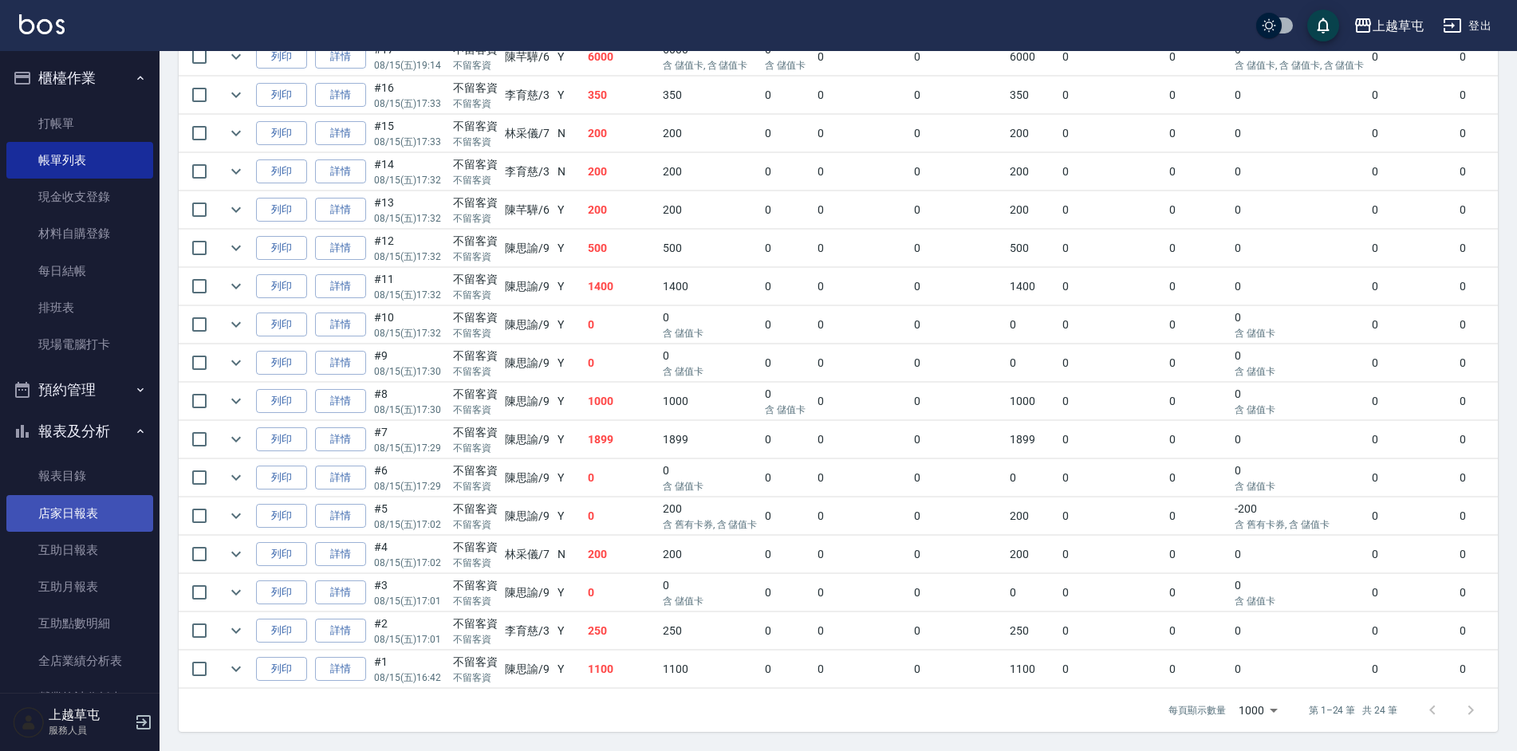
click at [81, 518] on link "店家日報表" at bounding box center [79, 513] width 147 height 37
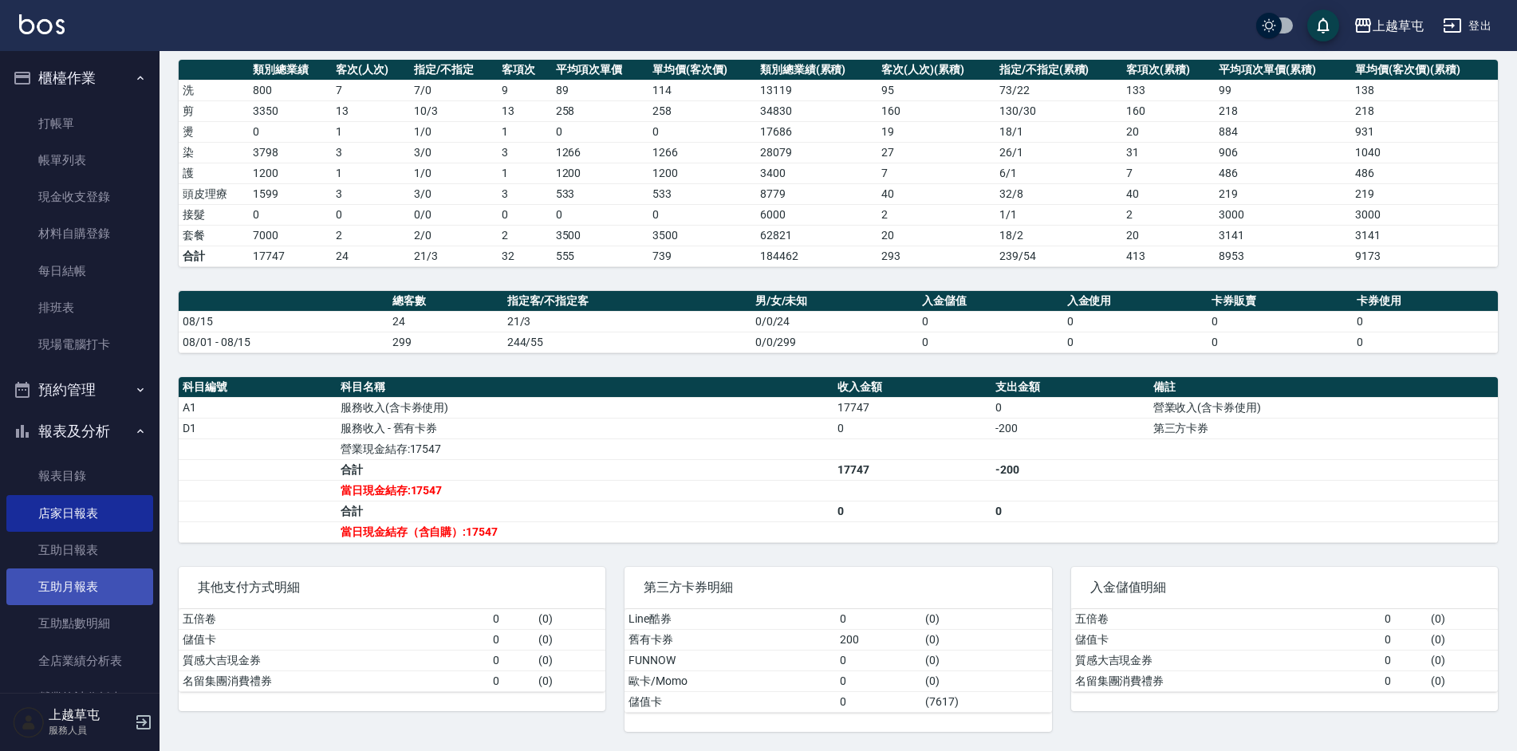
scroll to position [80, 0]
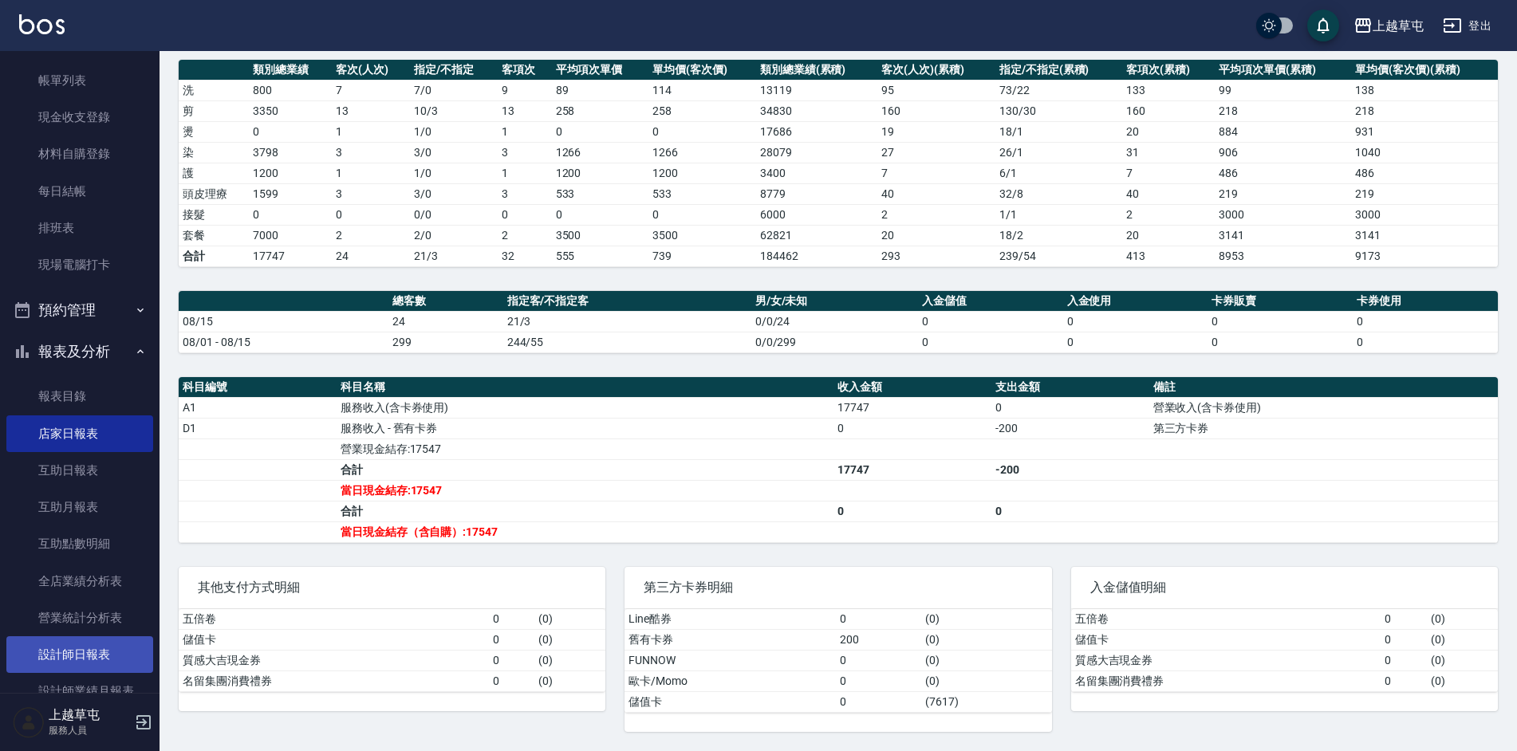
click at [91, 642] on link "設計師日報表" at bounding box center [79, 655] width 147 height 37
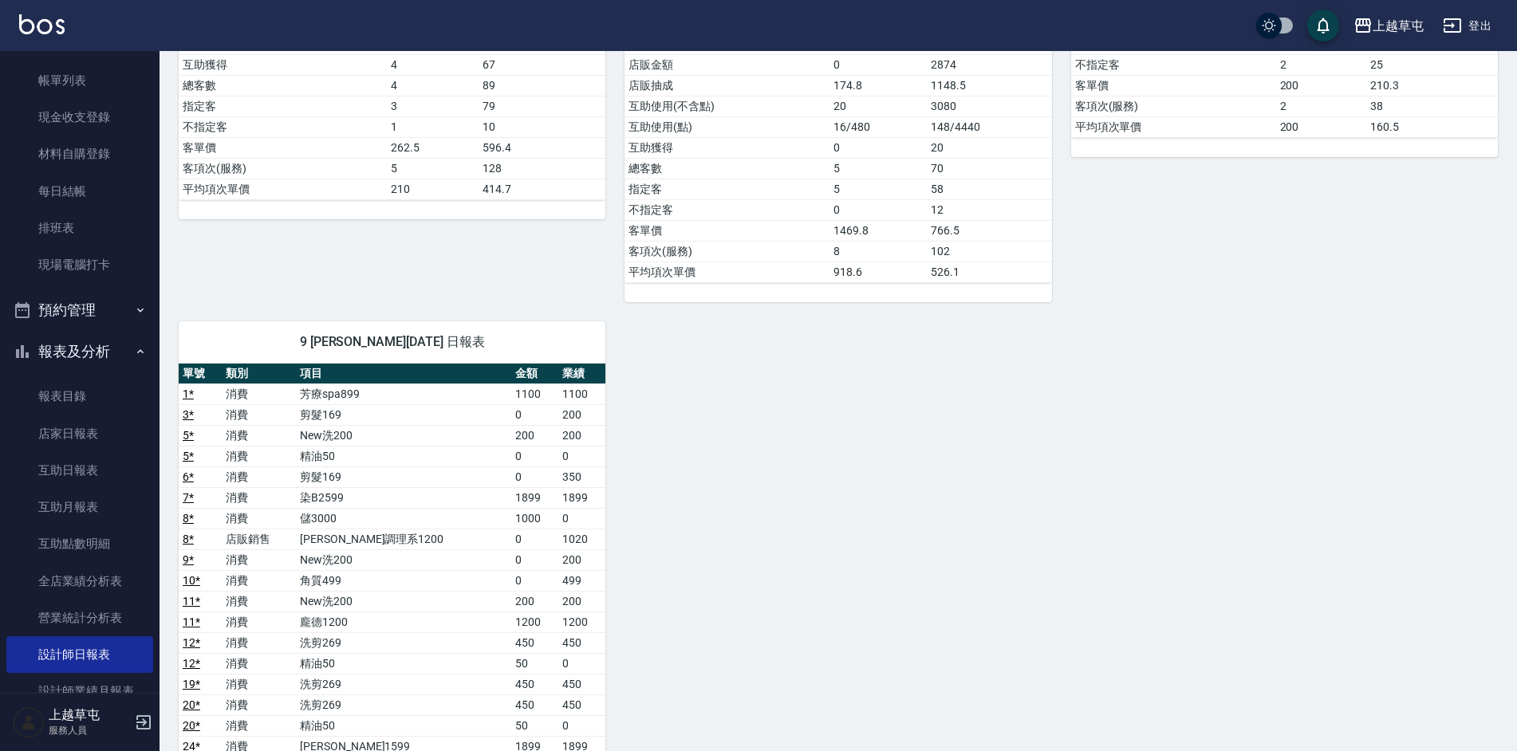
scroll to position [479, 0]
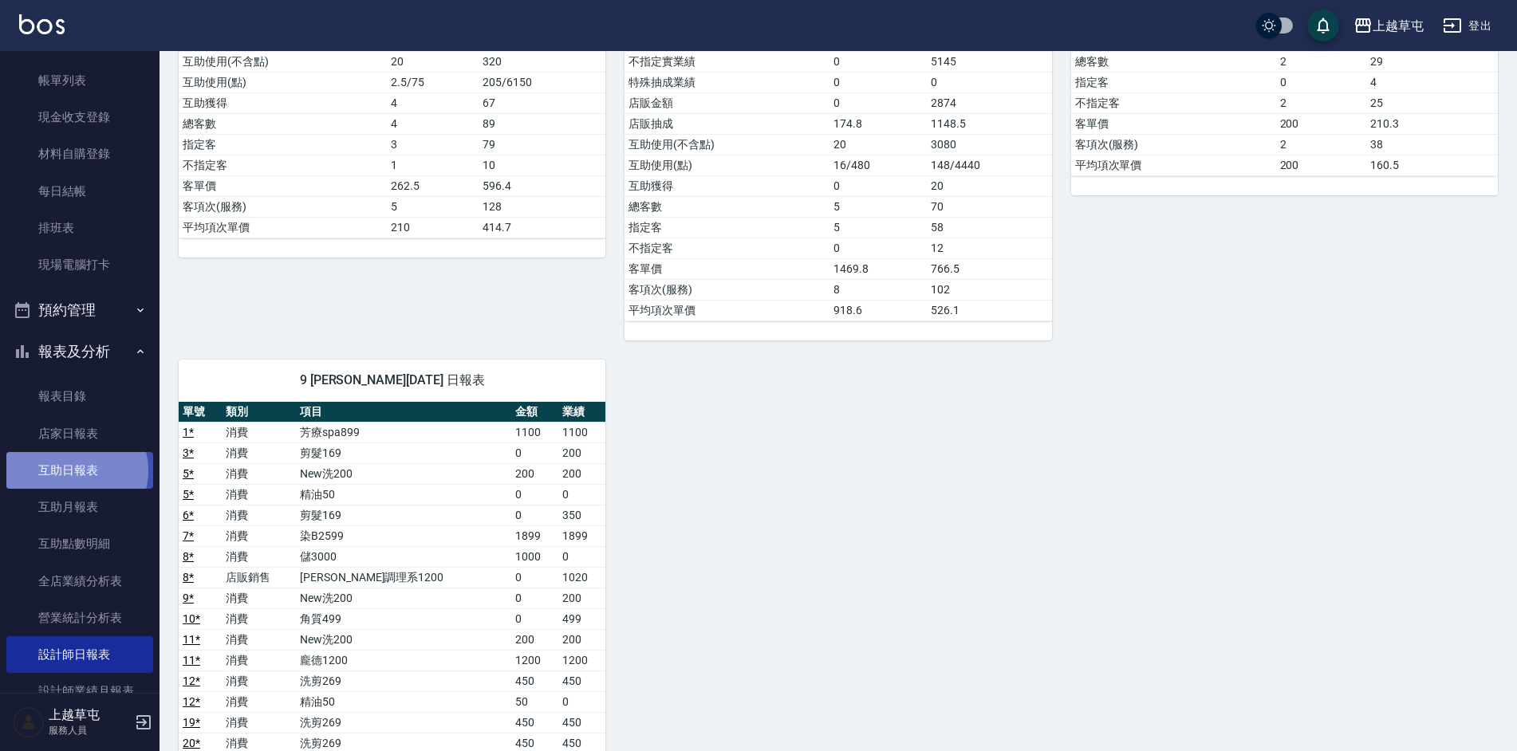
click at [75, 471] on link "互助日報表" at bounding box center [79, 470] width 147 height 37
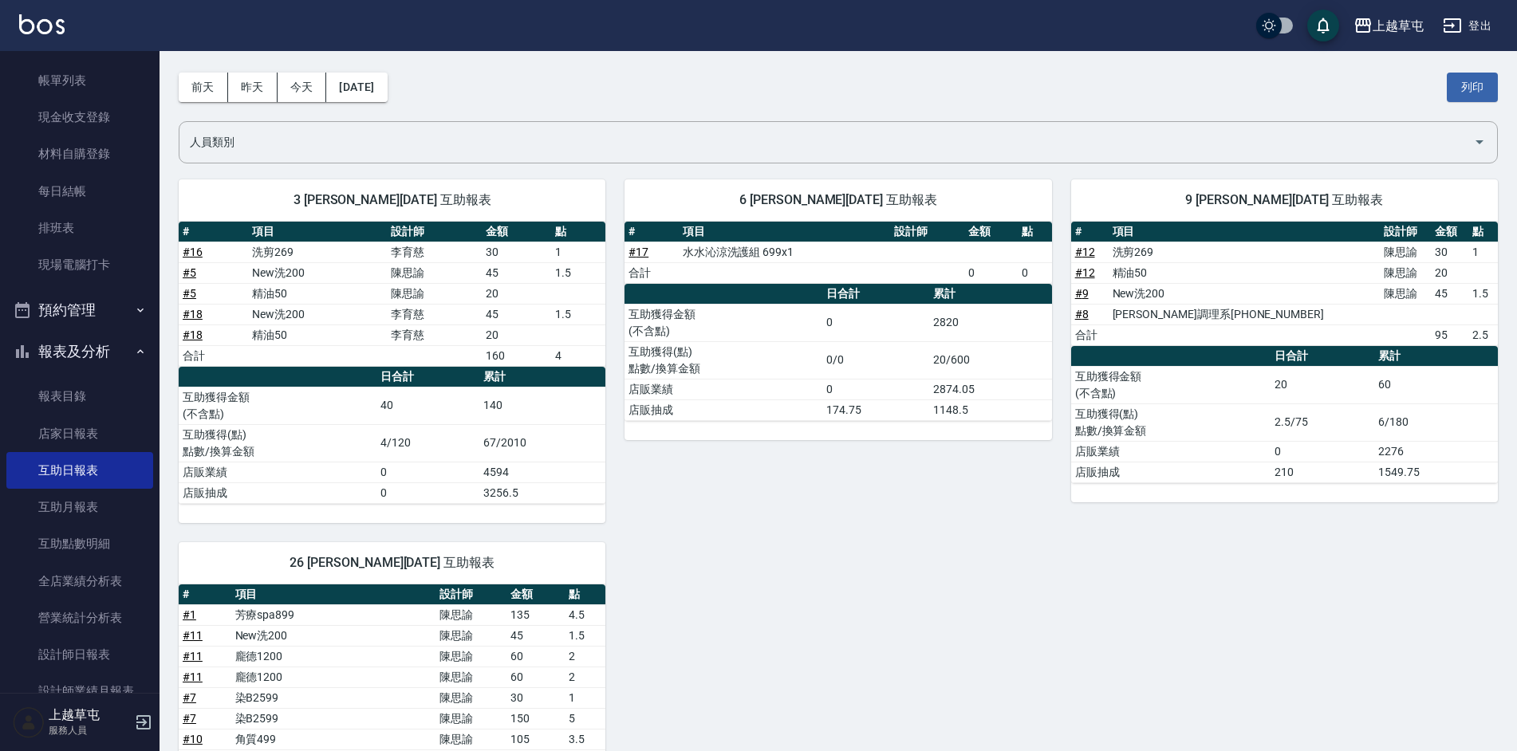
scroll to position [42, 0]
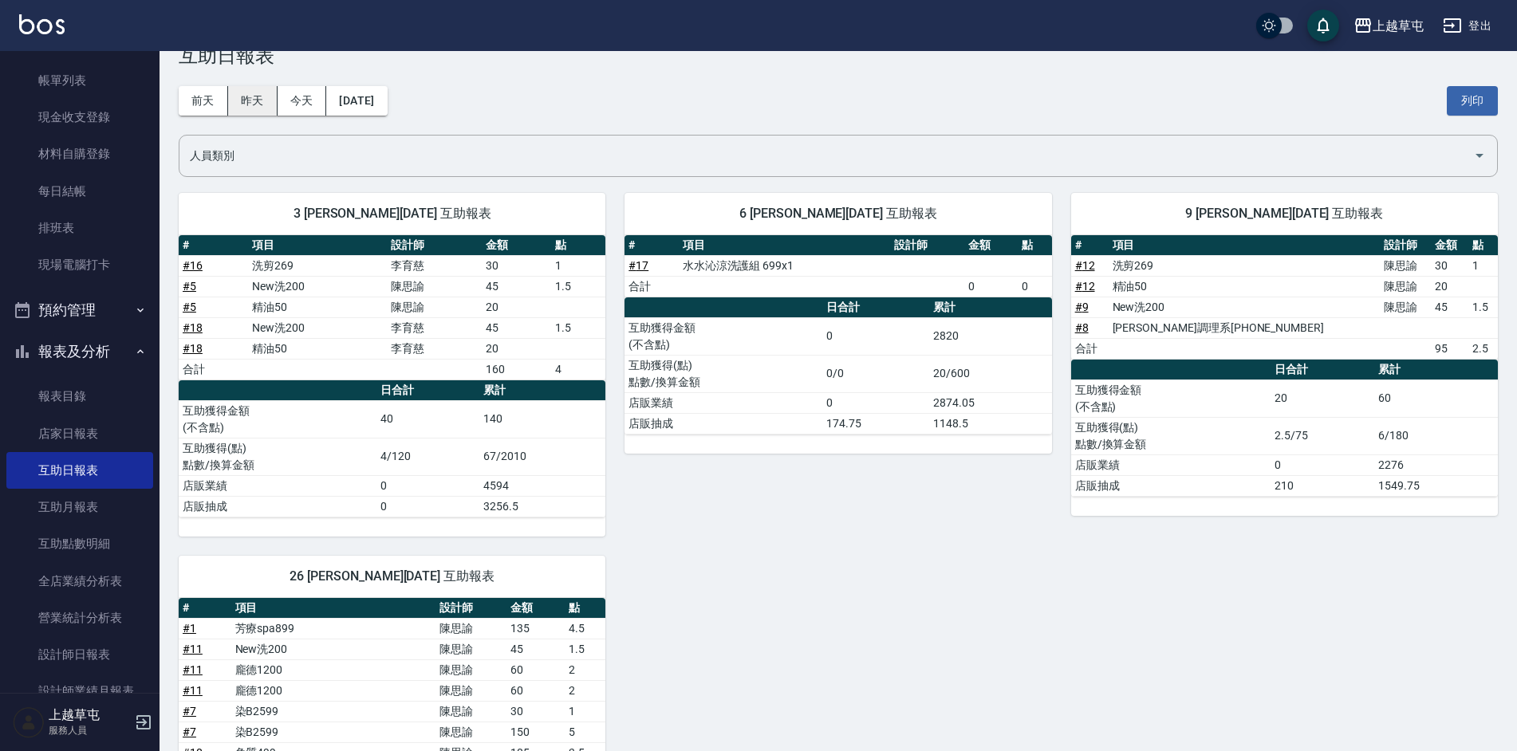
click at [242, 99] on button "昨天" at bounding box center [252, 101] width 49 height 30
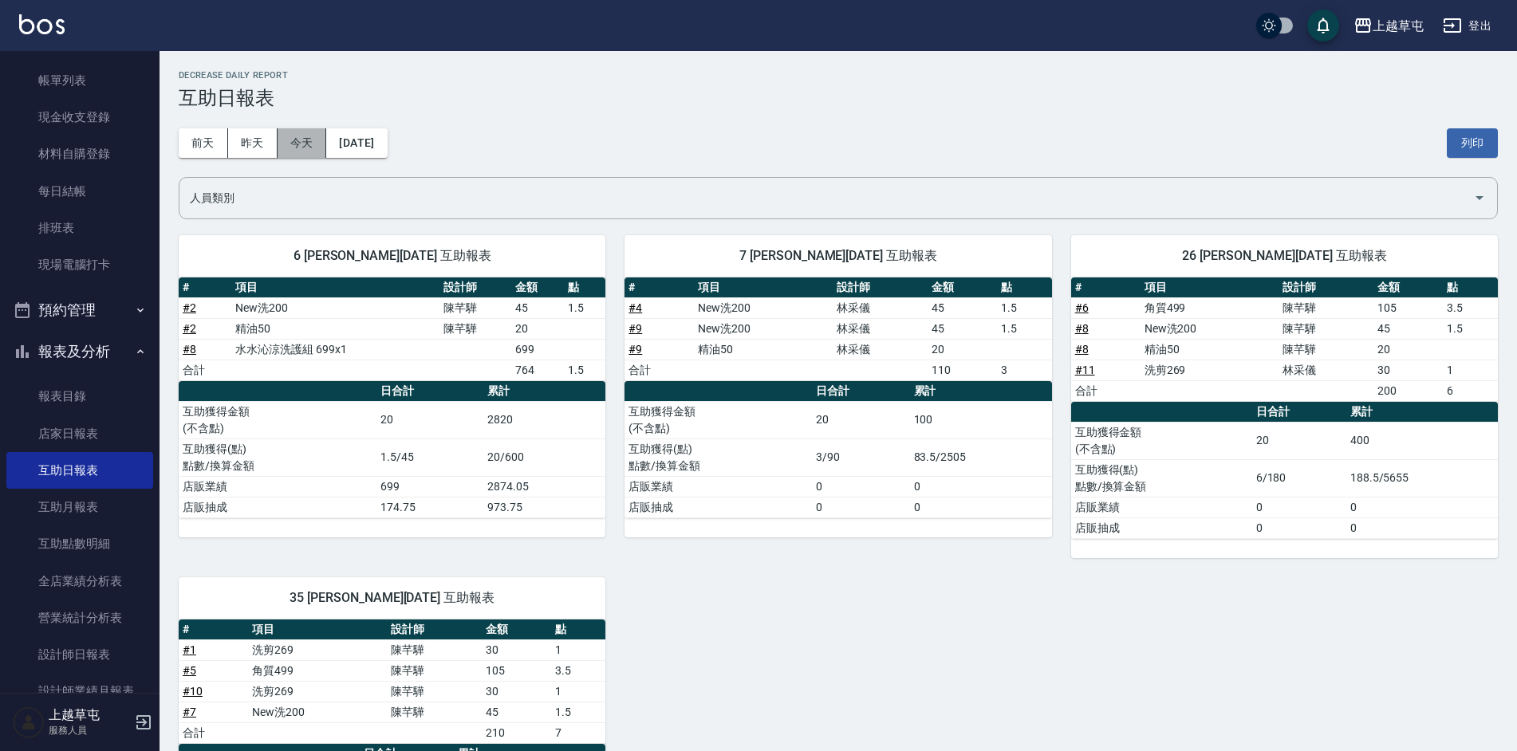
click at [296, 138] on button "今天" at bounding box center [302, 143] width 49 height 30
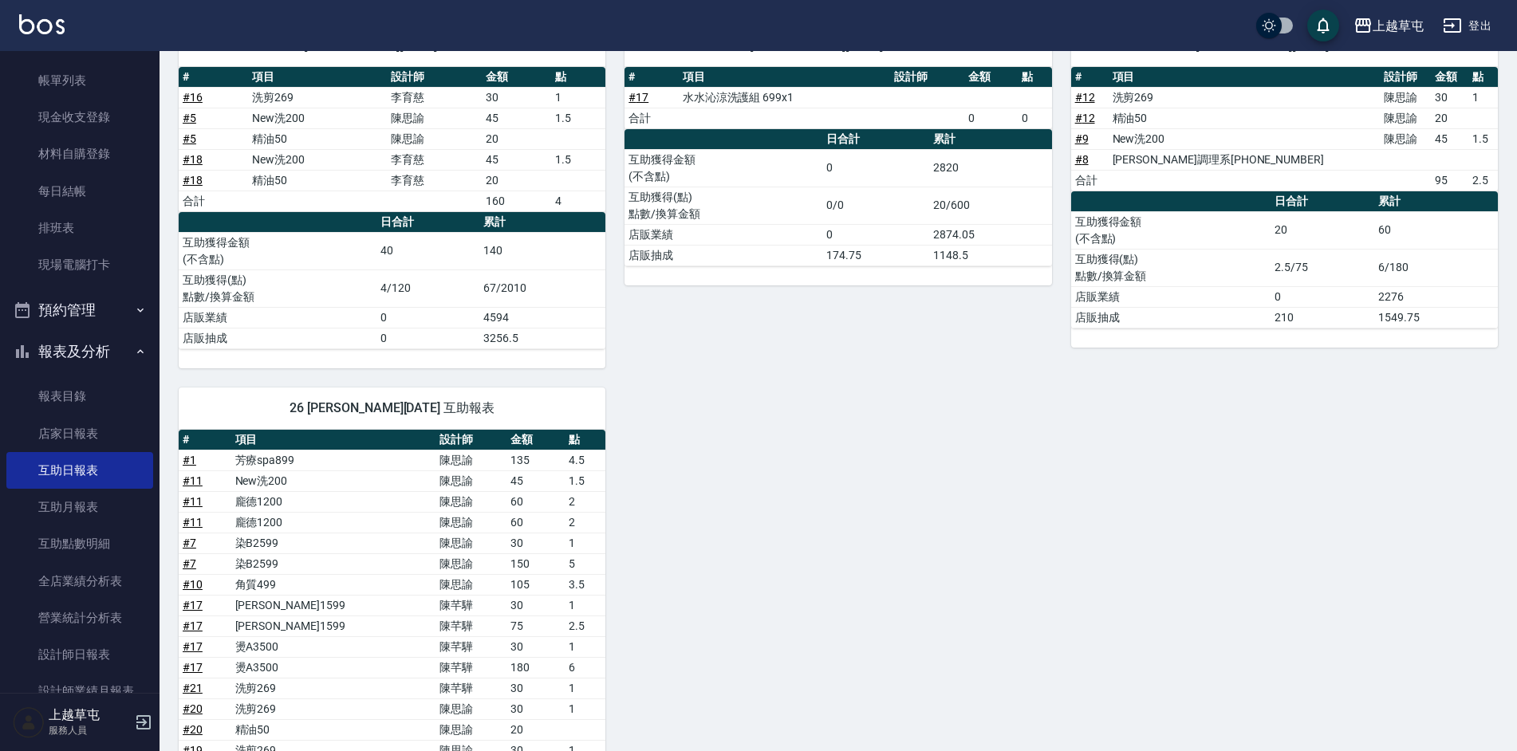
scroll to position [122, 0]
